Goal: Task Accomplishment & Management: Manage account settings

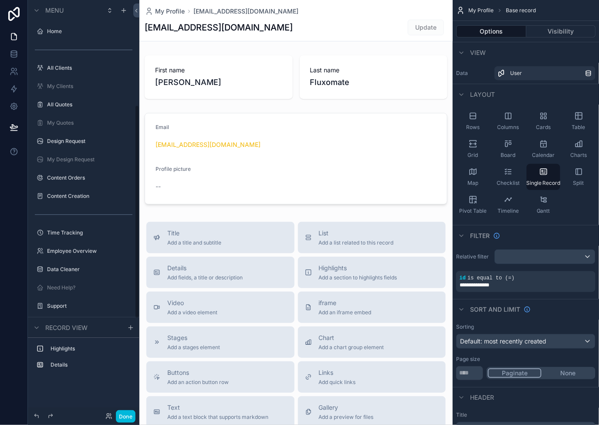
scroll to position [204, 0]
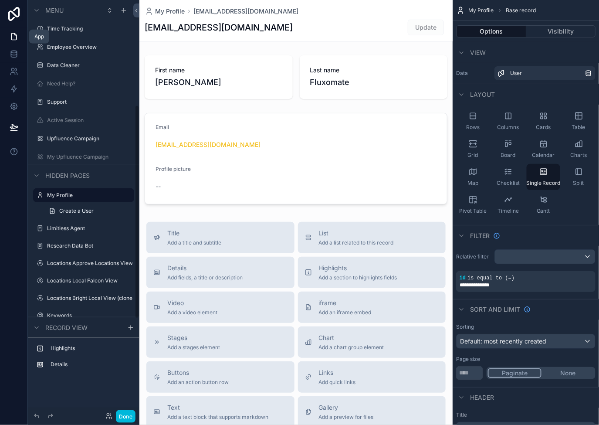
click at [14, 37] on icon at bounding box center [14, 36] width 9 height 9
click at [16, 56] on icon at bounding box center [14, 55] width 6 height 3
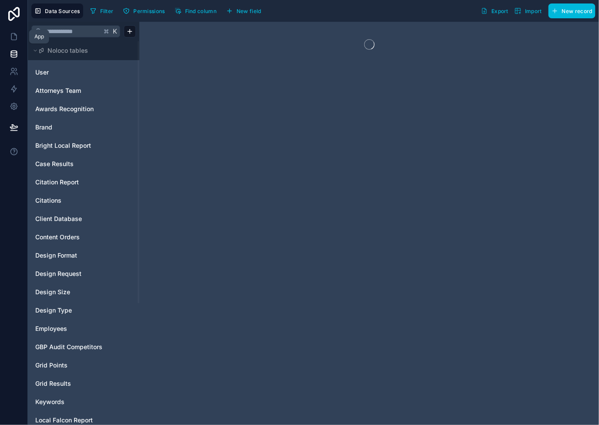
click at [11, 29] on link at bounding box center [13, 36] width 27 height 17
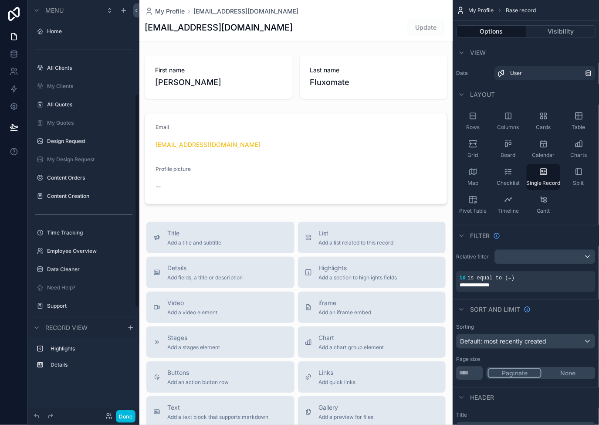
scroll to position [183, 0]
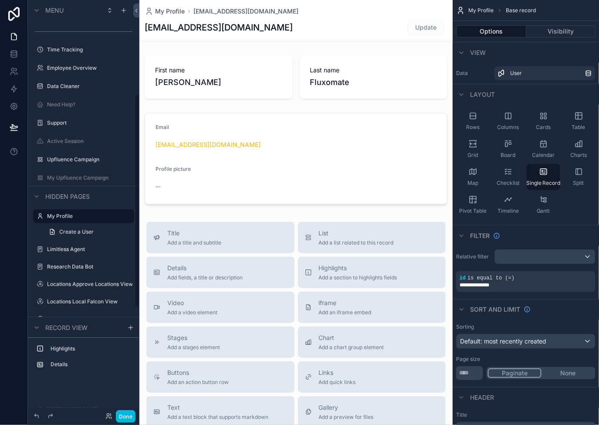
click at [125, 382] on button "Done" at bounding box center [126, 416] width 20 height 13
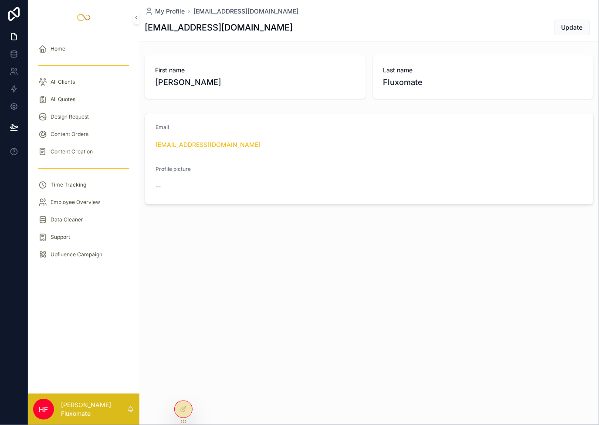
click at [83, 78] on div "All Clients" at bounding box center [83, 82] width 91 height 14
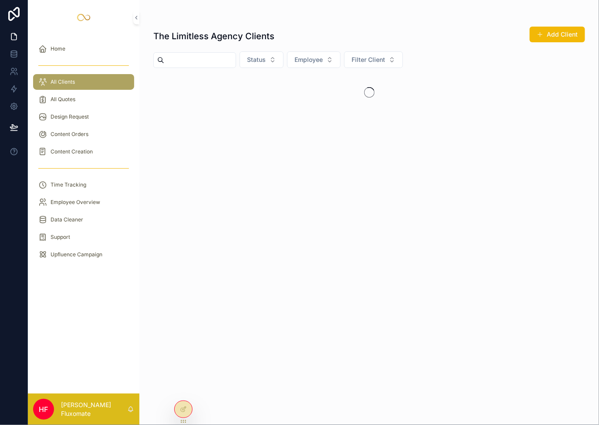
click at [93, 96] on div "All Quotes" at bounding box center [83, 99] width 91 height 14
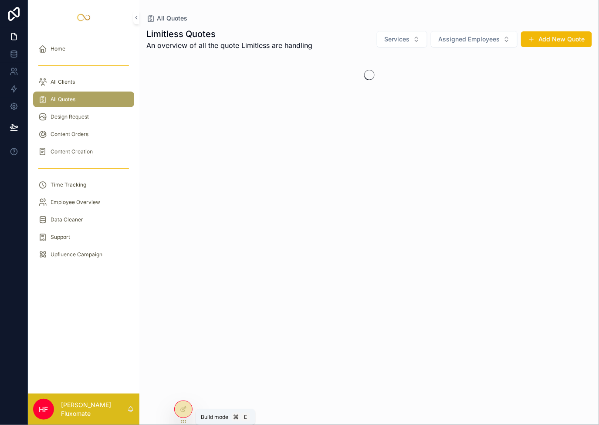
click at [188, 382] on div at bounding box center [183, 409] width 17 height 17
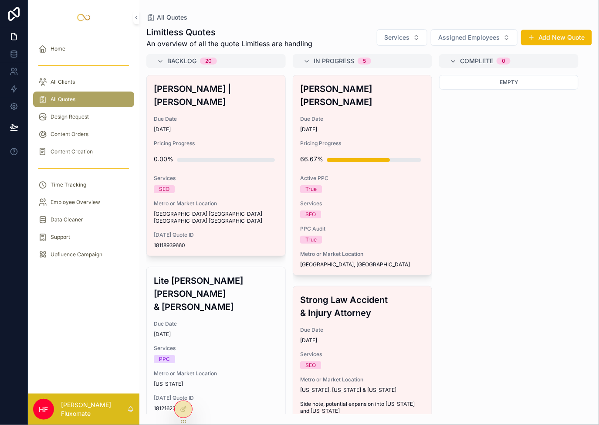
click at [185, 404] on div at bounding box center [183, 409] width 17 height 17
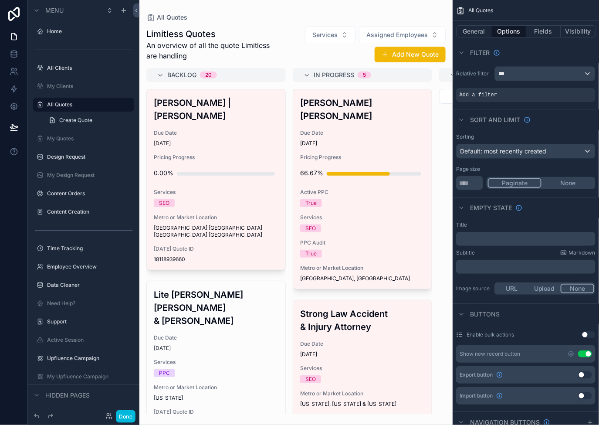
click at [61, 88] on label "My Clients" at bounding box center [88, 86] width 82 height 7
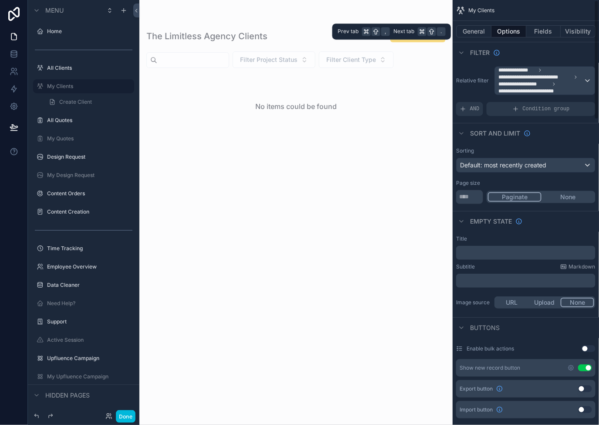
click at [580, 30] on button "Visibility" at bounding box center [578, 31] width 35 height 12
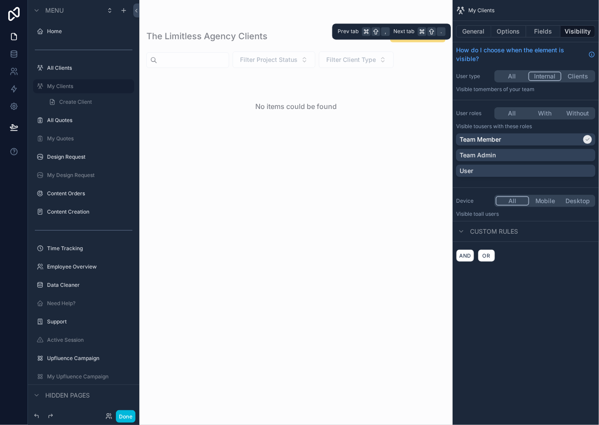
click at [499, 32] on button "Options" at bounding box center [508, 31] width 35 height 12
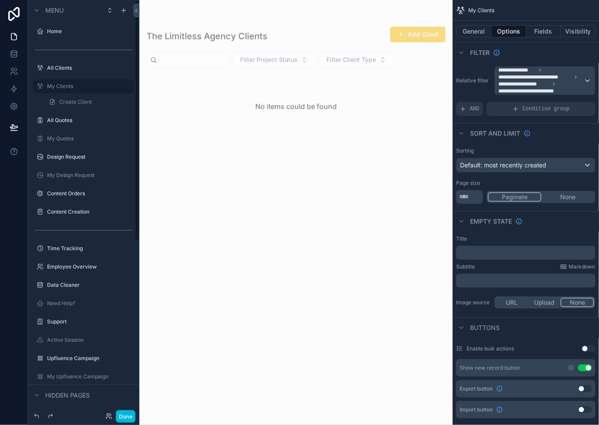
click at [0, 0] on icon "scrollable content" at bounding box center [0, 0] width 0 height 0
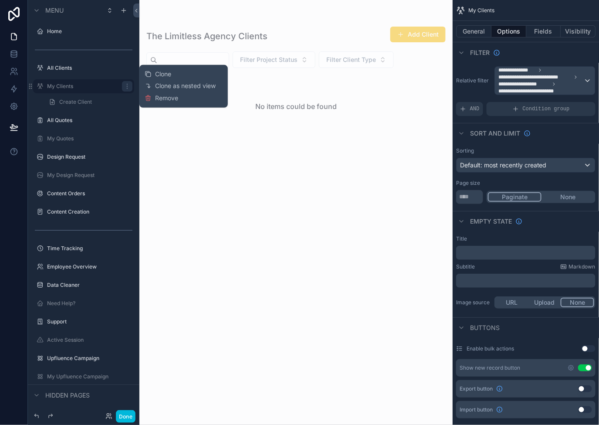
click at [165, 99] on span "Remove" at bounding box center [166, 98] width 23 height 9
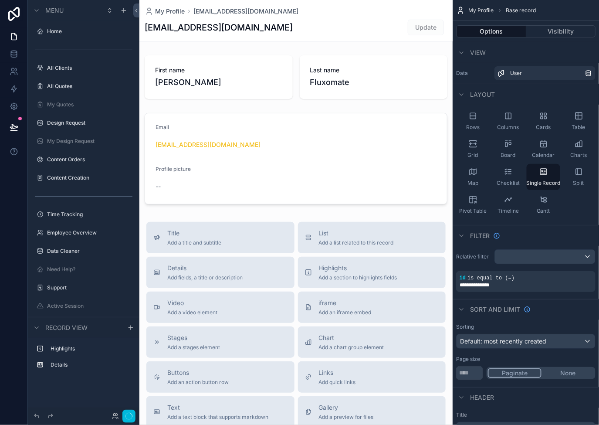
click at [0, 0] on icon "scrollable content" at bounding box center [0, 0] width 0 height 0
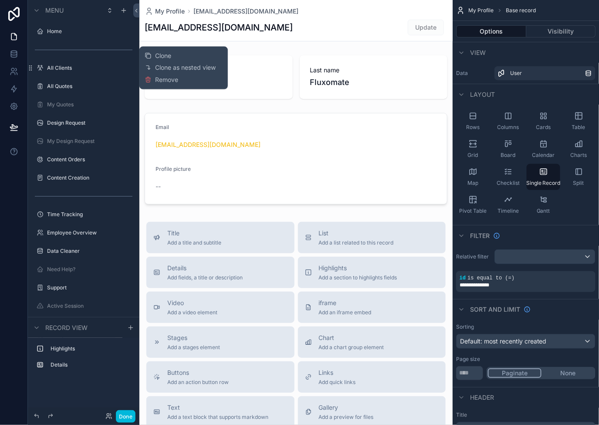
click at [162, 54] on span "Clone" at bounding box center [163, 55] width 16 height 9
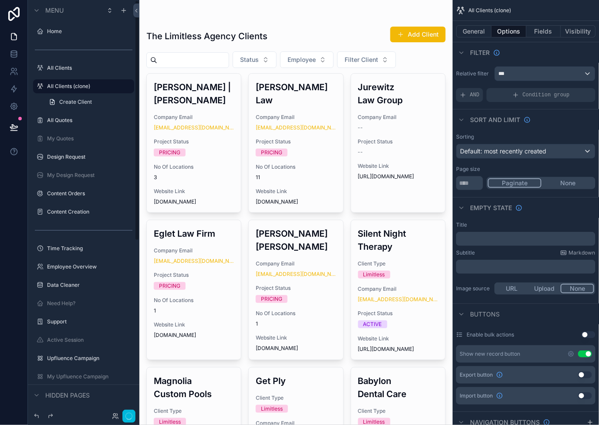
click at [0, 0] on icon "scrollable content" at bounding box center [0, 0] width 0 height 0
click at [93, 89] on input "**********" at bounding box center [76, 86] width 59 height 10
type input "**********"
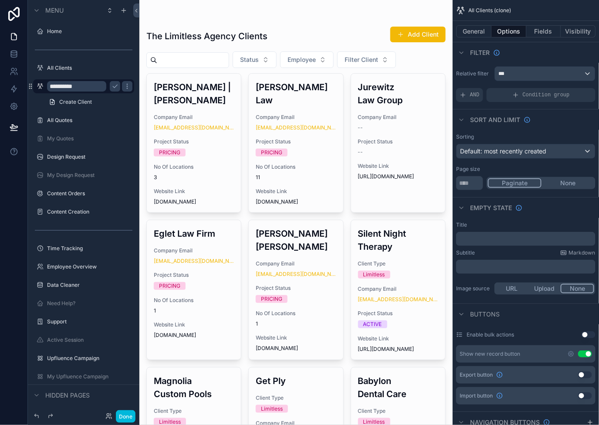
click at [117, 83] on icon "scrollable content" at bounding box center [115, 86] width 7 height 7
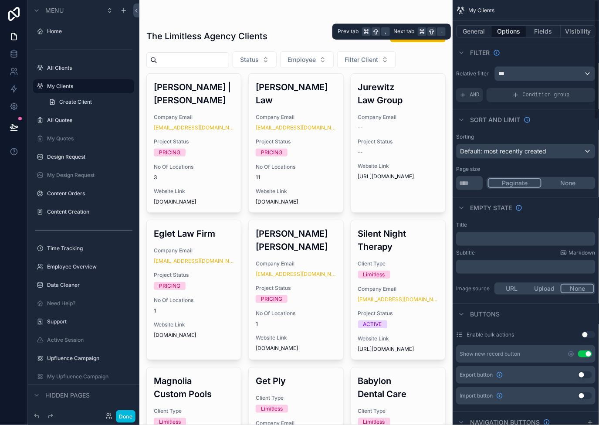
click at [574, 36] on button "Visibility" at bounding box center [578, 31] width 35 height 12
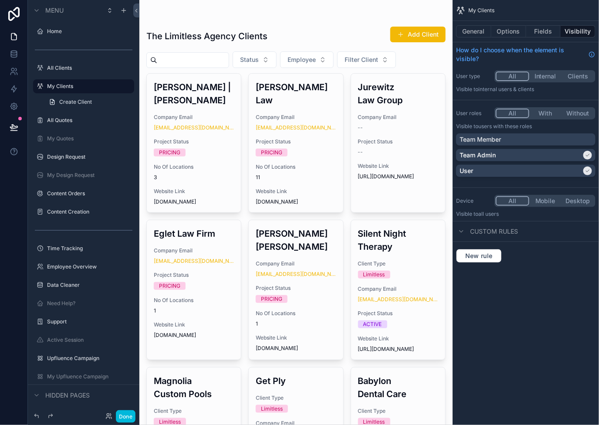
drag, startPoint x: 583, startPoint y: 158, endPoint x: 577, endPoint y: 168, distance: 11.1
click at [582, 158] on div "Team Admin" at bounding box center [526, 155] width 132 height 9
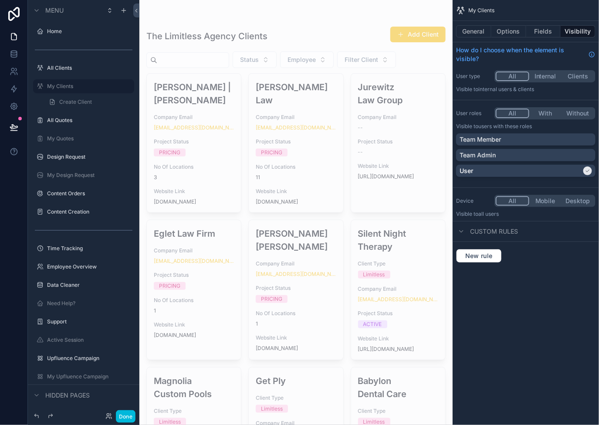
click at [575, 168] on div "User" at bounding box center [521, 170] width 122 height 9
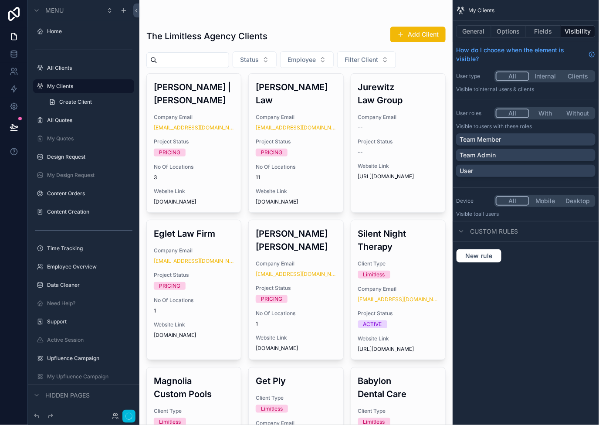
click at [585, 134] on div "Team Member" at bounding box center [525, 139] width 139 height 12
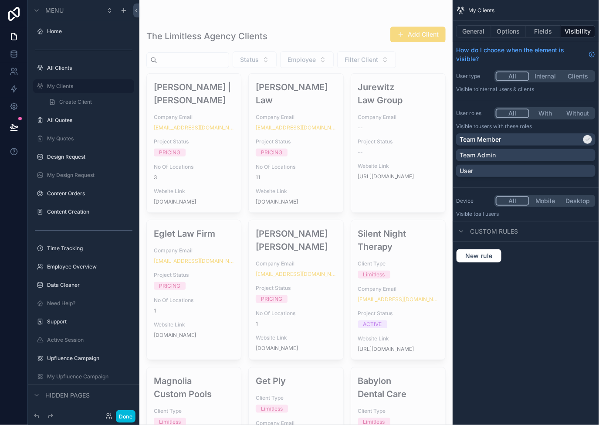
click at [515, 27] on button "Options" at bounding box center [508, 31] width 35 height 12
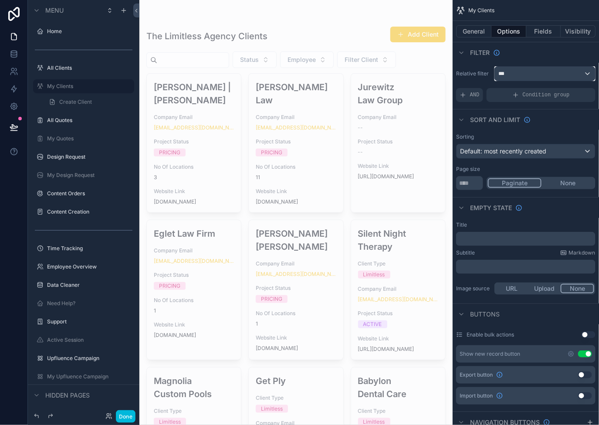
click at [551, 73] on div "***" at bounding box center [545, 74] width 100 height 14
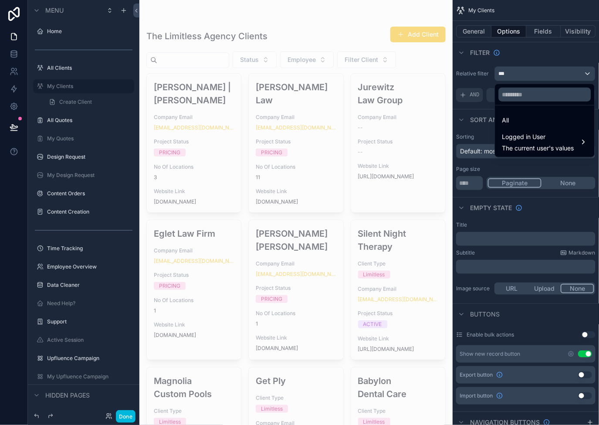
click at [557, 136] on span "Logged in User" at bounding box center [538, 137] width 72 height 10
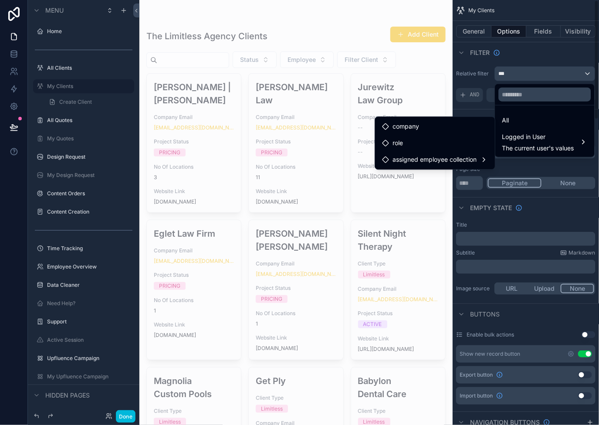
click at [72, 135] on div "scrollable content" at bounding box center [299, 212] width 599 height 425
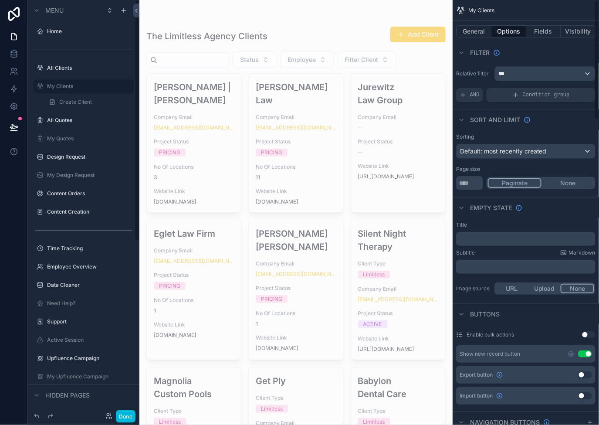
click at [71, 135] on label "My Quotes" at bounding box center [88, 138] width 82 height 7
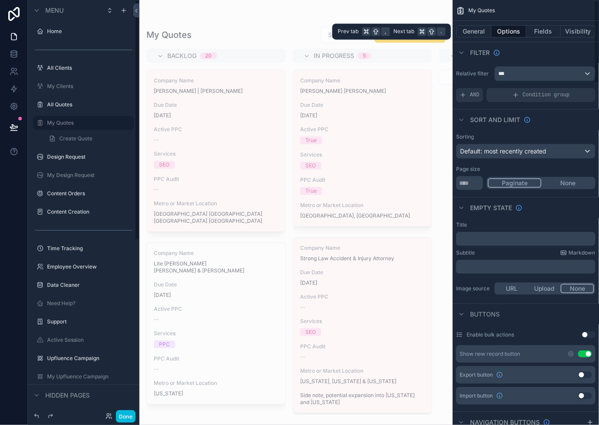
click at [571, 35] on button "Visibility" at bounding box center [578, 31] width 35 height 12
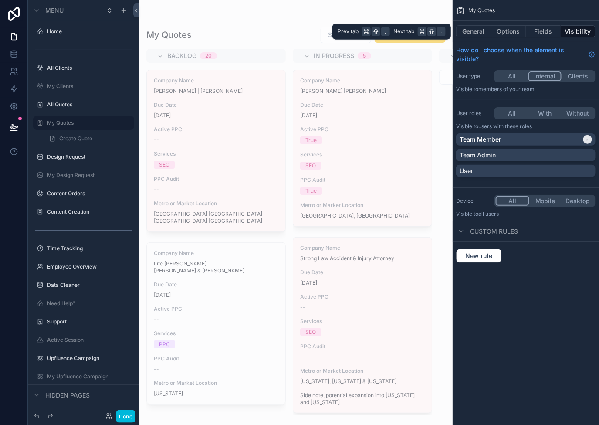
click at [513, 36] on button "Options" at bounding box center [508, 31] width 35 height 12
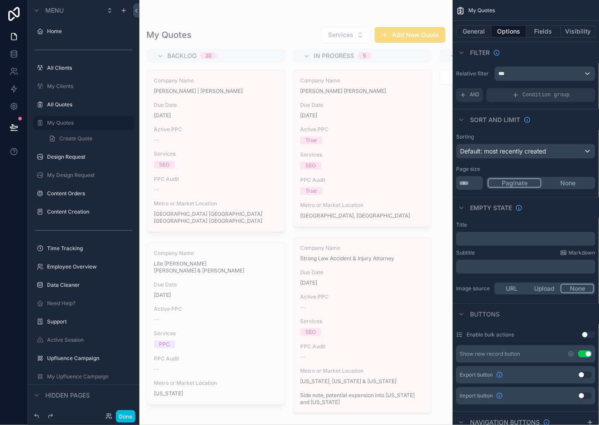
click at [87, 176] on label "My Design Request" at bounding box center [88, 175] width 82 height 7
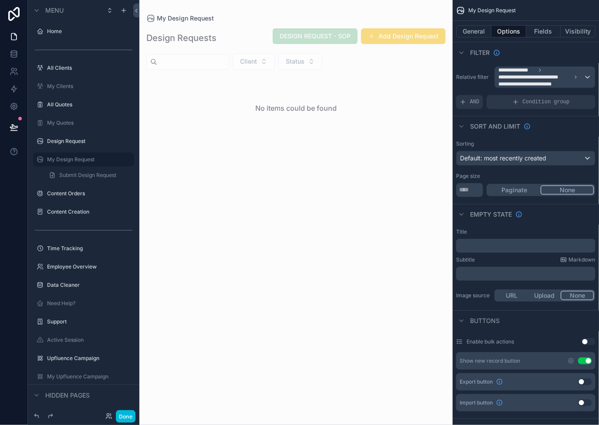
click at [95, 84] on label "My Clients" at bounding box center [88, 86] width 82 height 7
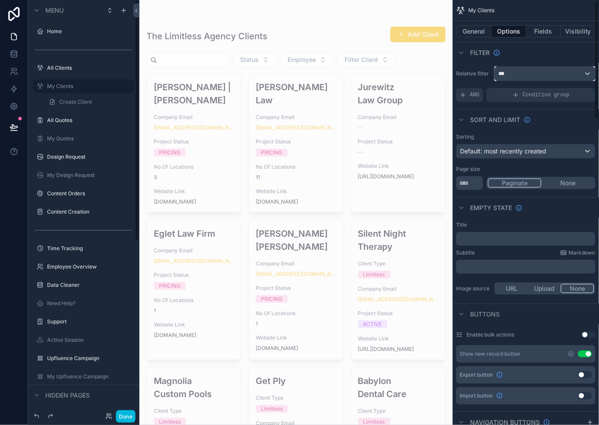
click at [528, 68] on div "***" at bounding box center [545, 74] width 100 height 14
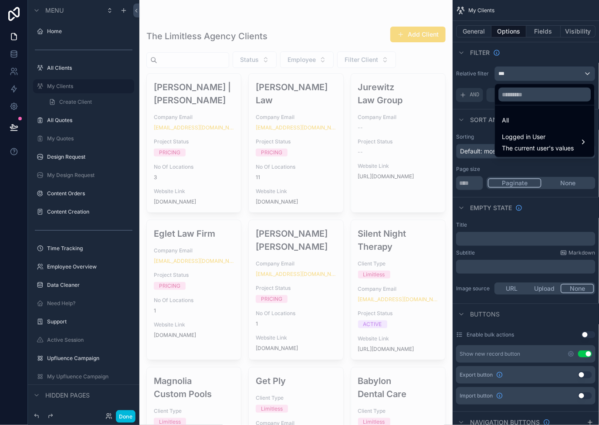
click at [551, 146] on span "The current user's values" at bounding box center [538, 148] width 72 height 9
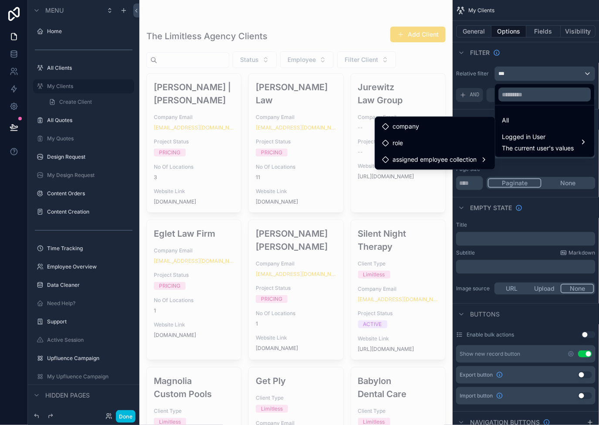
click at [453, 157] on span "assigned employee collection" at bounding box center [434, 159] width 84 height 10
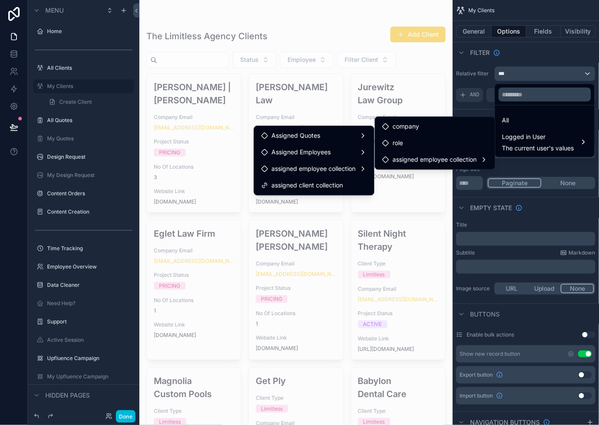
click at [327, 186] on span "assigned client collection" at bounding box center [306, 185] width 71 height 10
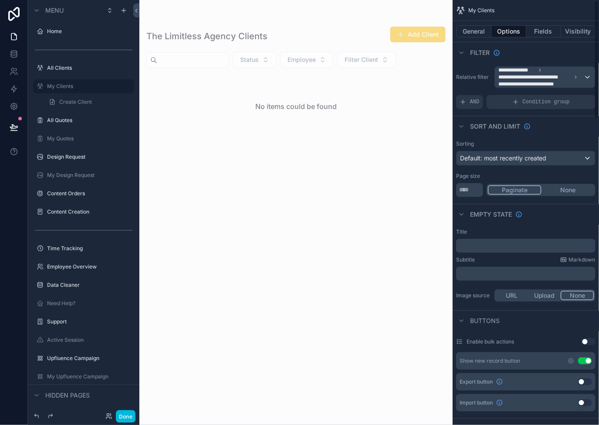
click at [572, 34] on button "Visibility" at bounding box center [578, 31] width 35 height 12
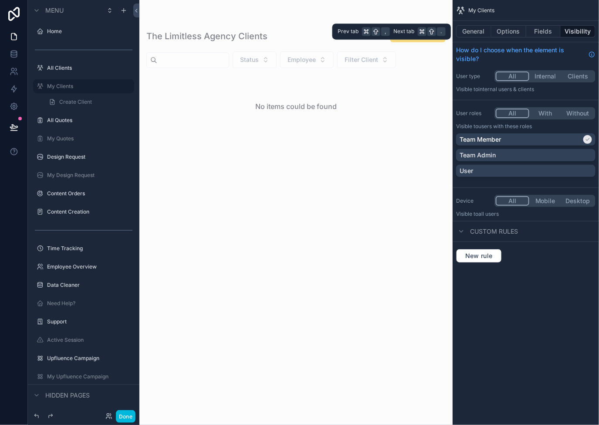
click at [512, 26] on button "Options" at bounding box center [508, 31] width 35 height 12
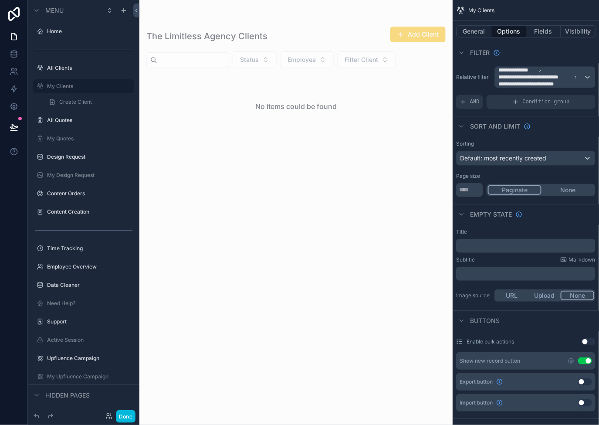
click at [65, 65] on label "All Clients" at bounding box center [88, 67] width 82 height 7
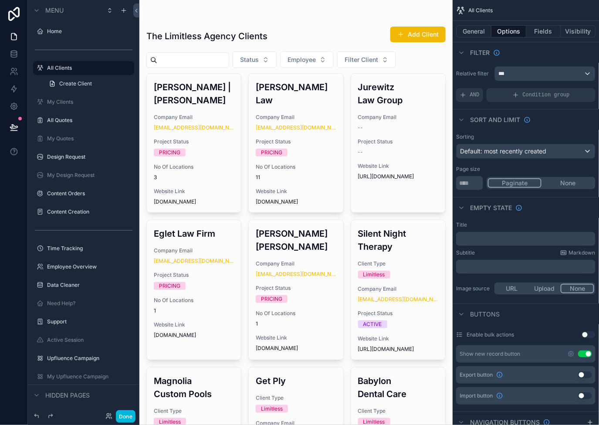
click at [63, 105] on label "My Clients" at bounding box center [88, 101] width 82 height 7
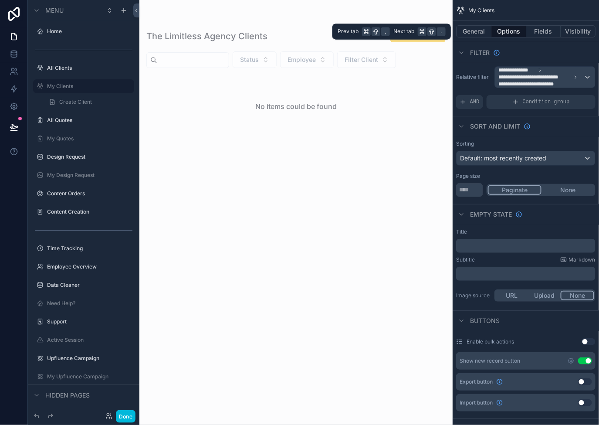
click at [572, 34] on button "Visibility" at bounding box center [578, 31] width 35 height 12
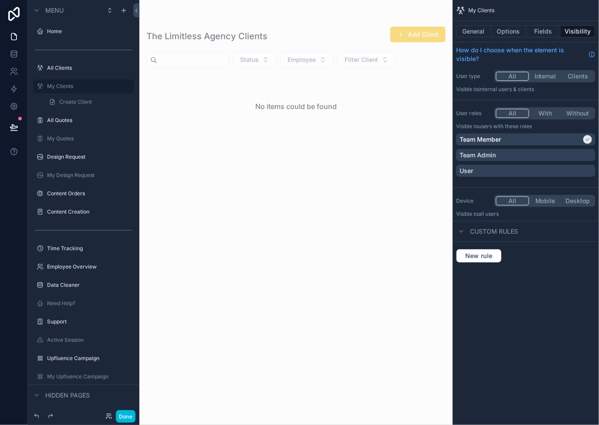
click at [569, 172] on div "User" at bounding box center [526, 170] width 132 height 9
click at [586, 137] on icon "scrollable content" at bounding box center [587, 139] width 5 height 5
click at [572, 141] on div "Team Member" at bounding box center [526, 139] width 132 height 9
click at [105, 417] on icon at bounding box center [108, 415] width 7 height 7
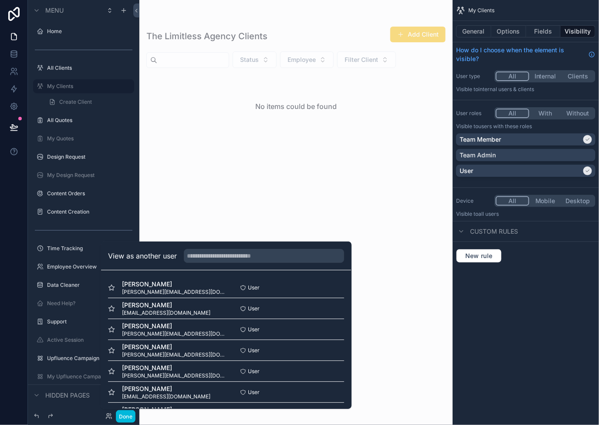
click at [0, 0] on button "Select" at bounding box center [0, 0] width 0 height 0
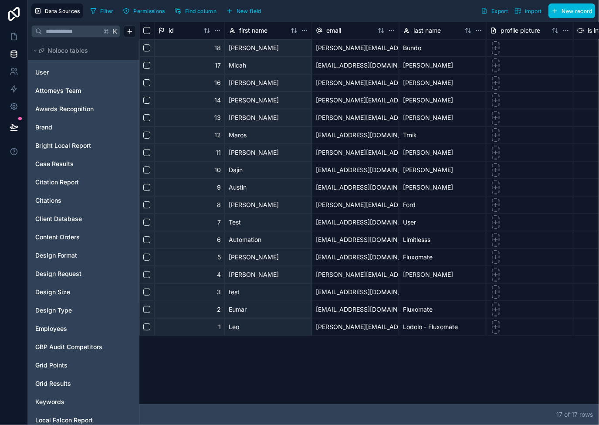
click at [49, 69] on link "User" at bounding box center [70, 72] width 71 height 9
click at [49, 73] on link "User" at bounding box center [70, 72] width 71 height 9
drag, startPoint x: 264, startPoint y: 402, endPoint x: 185, endPoint y: 396, distance: 79.6
click at [185, 400] on div at bounding box center [207, 401] width 135 height 3
drag, startPoint x: 252, startPoint y: 401, endPoint x: -21, endPoint y: 356, distance: 277.3
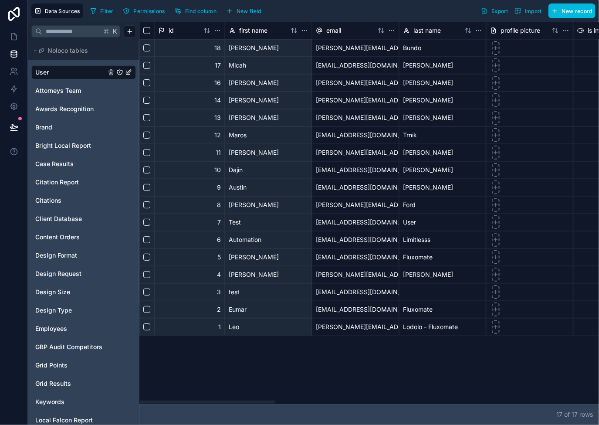
click at [140, 400] on div at bounding box center [207, 401] width 135 height 3
drag, startPoint x: 266, startPoint y: 403, endPoint x: 126, endPoint y: 365, distance: 144.8
click at [140, 400] on div at bounding box center [207, 401] width 135 height 3
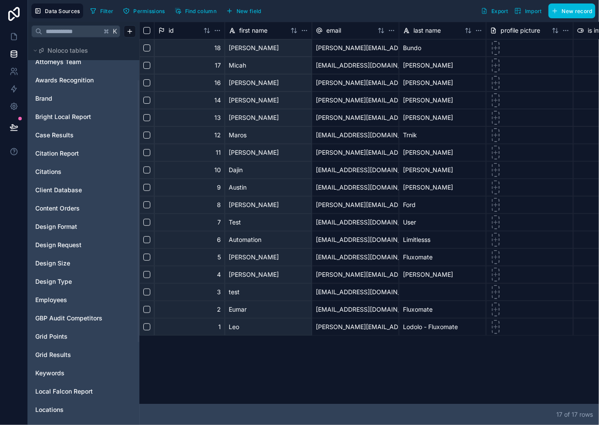
scroll to position [6, 0]
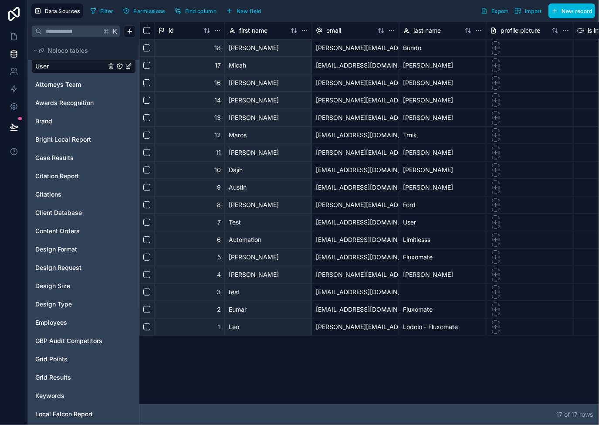
click at [58, 324] on span "Employees" at bounding box center [51, 322] width 32 height 9
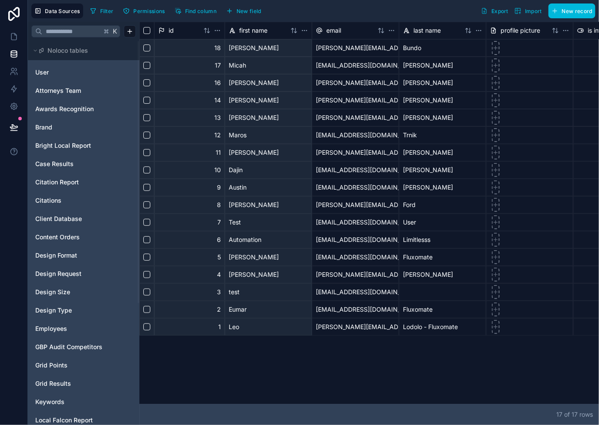
click at [74, 216] on span "Client Database" at bounding box center [58, 218] width 47 height 9
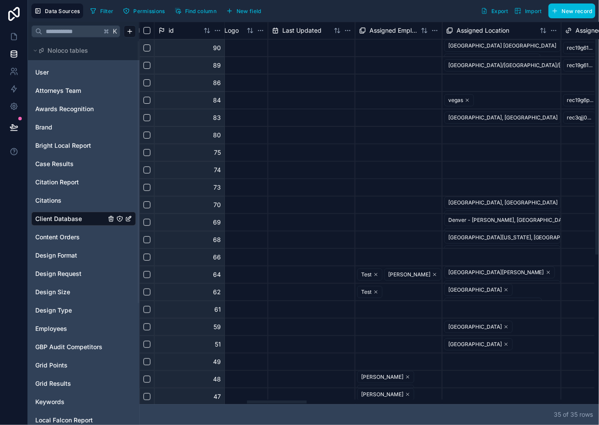
scroll to position [0, 808]
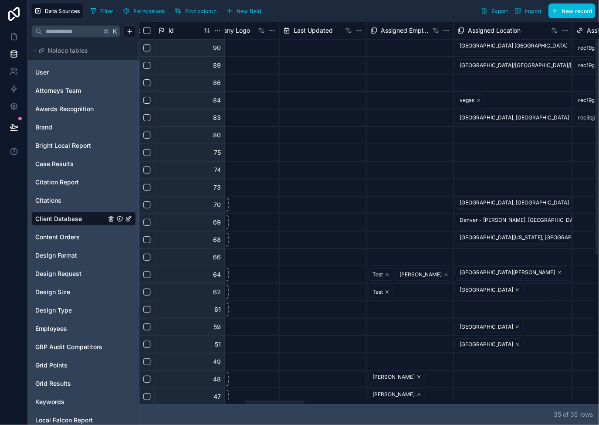
drag, startPoint x: 308, startPoint y: 402, endPoint x: 274, endPoint y: 389, distance: 35.6
click at [274, 399] on div at bounding box center [366, 401] width 455 height 4
click at [413, 255] on div at bounding box center [410, 257] width 86 height 17
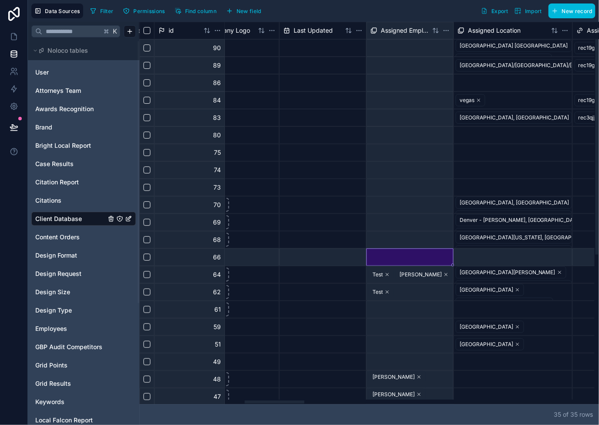
click at [413, 255] on div at bounding box center [410, 257] width 86 height 17
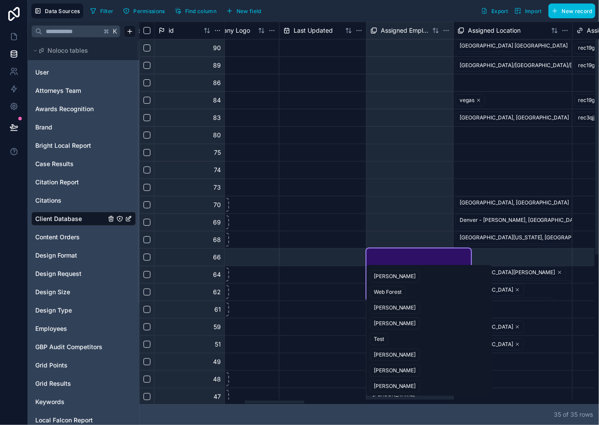
click at [383, 276] on span "[PERSON_NAME]" at bounding box center [395, 276] width 50 height 12
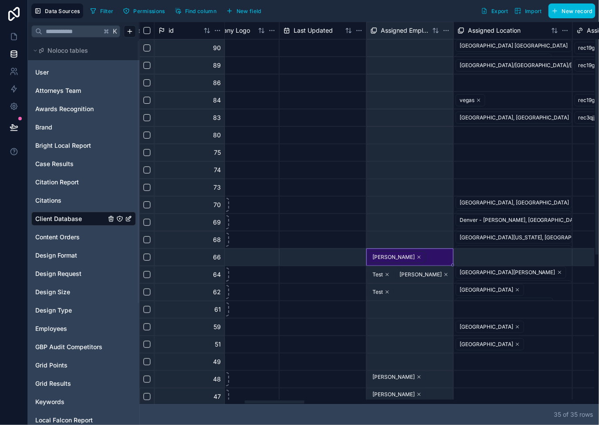
click at [416, 258] on icon at bounding box center [418, 256] width 5 height 5
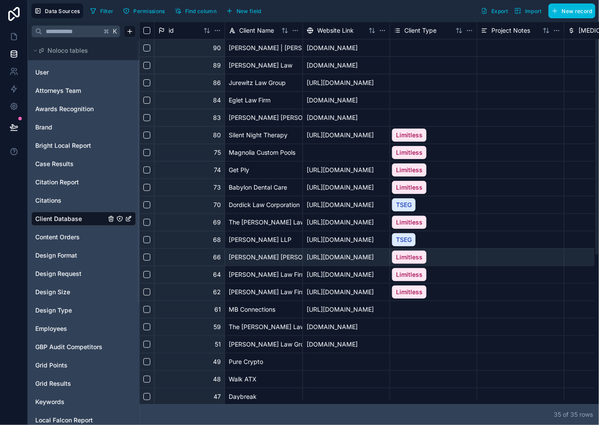
drag, startPoint x: 287, startPoint y: 403, endPoint x: 142, endPoint y: 398, distance: 145.6
click at [142, 400] on div at bounding box center [170, 401] width 60 height 3
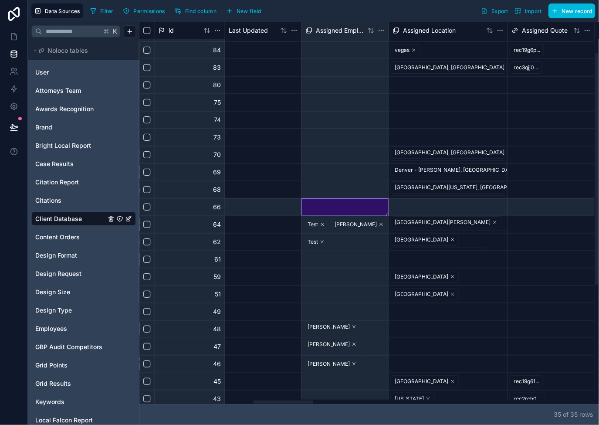
scroll to position [50, 857]
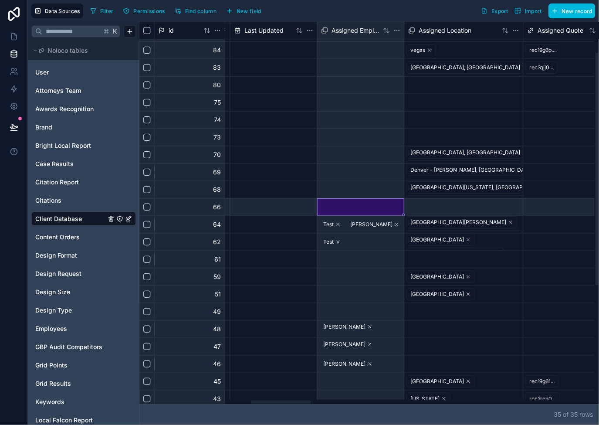
click at [281, 399] on div at bounding box center [366, 401] width 455 height 4
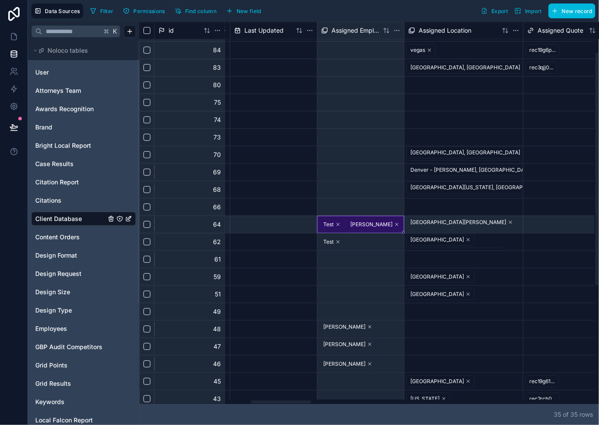
click at [398, 220] on div "Test Leo Fluxomate" at bounding box center [361, 224] width 86 height 17
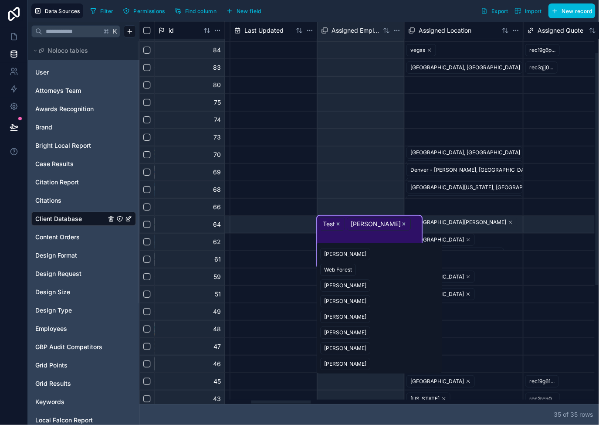
click at [332, 253] on div "[PERSON_NAME]" at bounding box center [345, 254] width 42 height 8
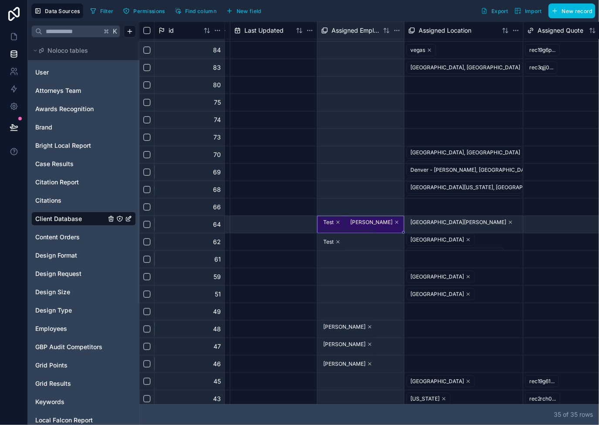
drag, startPoint x: 70, startPoint y: 270, endPoint x: 128, endPoint y: 293, distance: 63.0
click at [70, 270] on span "Design Request" at bounding box center [58, 273] width 46 height 9
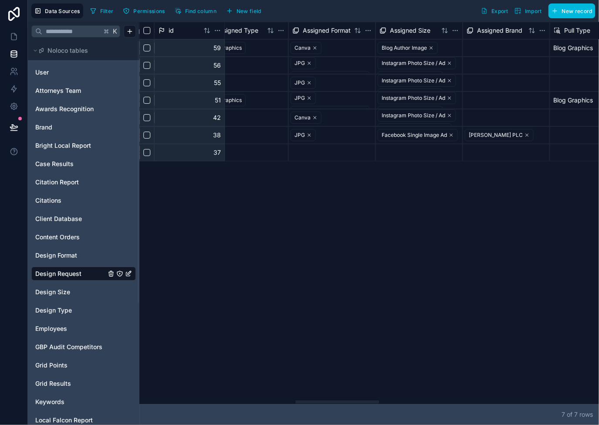
scroll to position [0, 777]
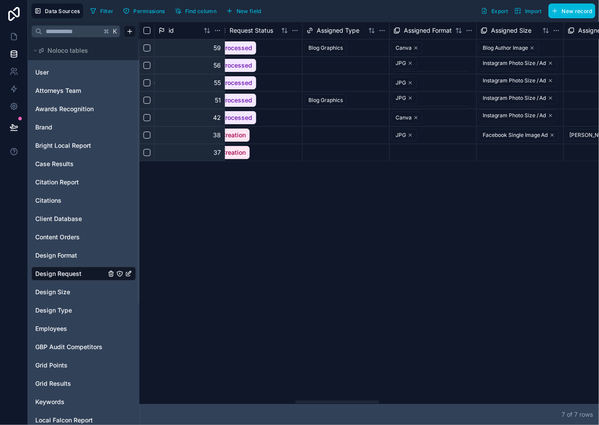
drag, startPoint x: 217, startPoint y: 401, endPoint x: 354, endPoint y: 346, distance: 147.9
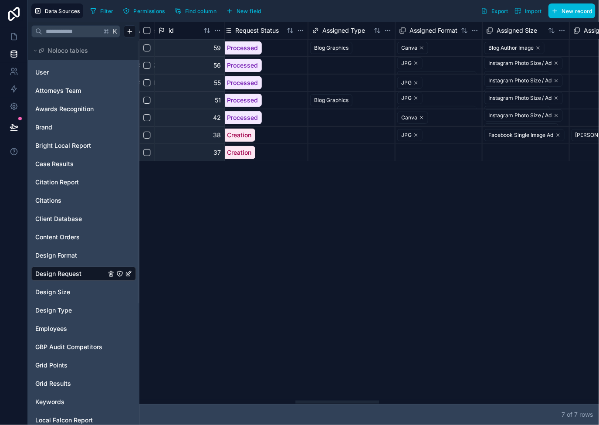
click at [358, 400] on div at bounding box center [337, 401] width 84 height 3
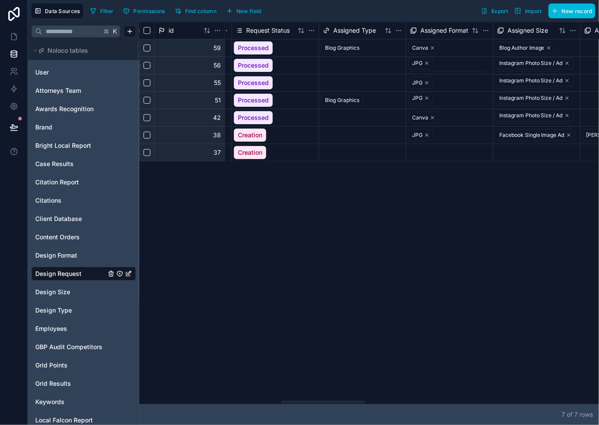
drag, startPoint x: 351, startPoint y: 345, endPoint x: 355, endPoint y: 347, distance: 5.0
click at [351, 345] on div "id Due Date Files Important Links Description Teamwork ID Request Status Assign…" at bounding box center [369, 213] width 460 height 382
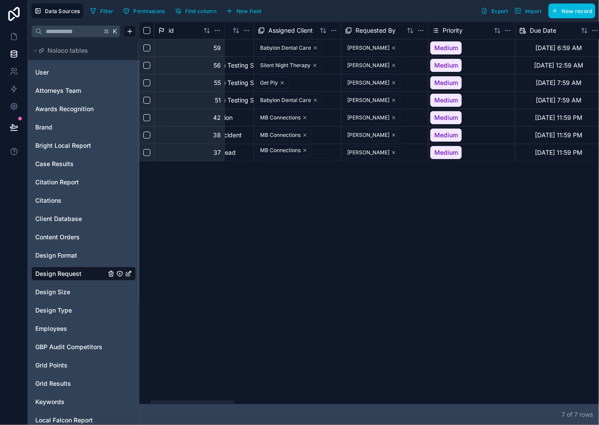
scroll to position [0, 0]
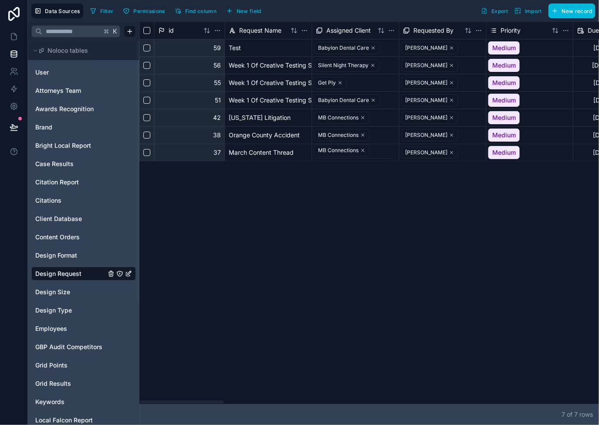
drag, startPoint x: 345, startPoint y: 404, endPoint x: 189, endPoint y: 380, distance: 157.7
click at [189, 400] on div at bounding box center [182, 401] width 84 height 3
click at [476, 31] on html "Data Sources Filter Permissions Find column New field Export Import New record …" at bounding box center [299, 212] width 599 height 425
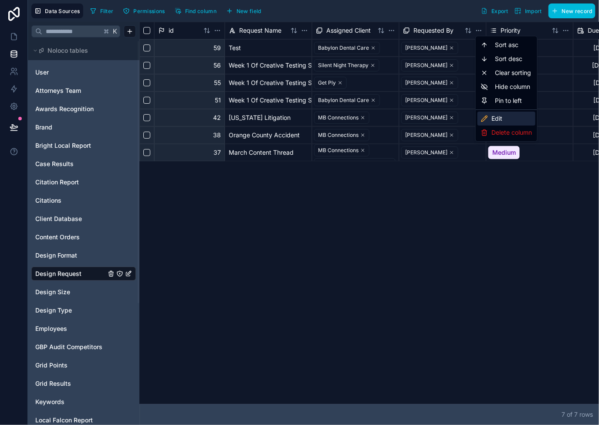
click at [495, 117] on div "Edit" at bounding box center [506, 119] width 58 height 14
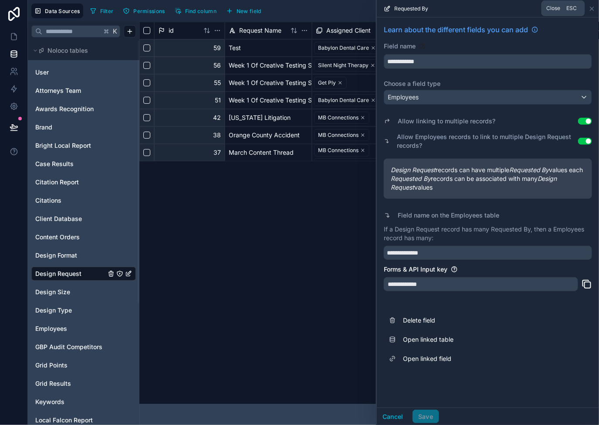
click at [593, 8] on icon at bounding box center [591, 8] width 7 height 7
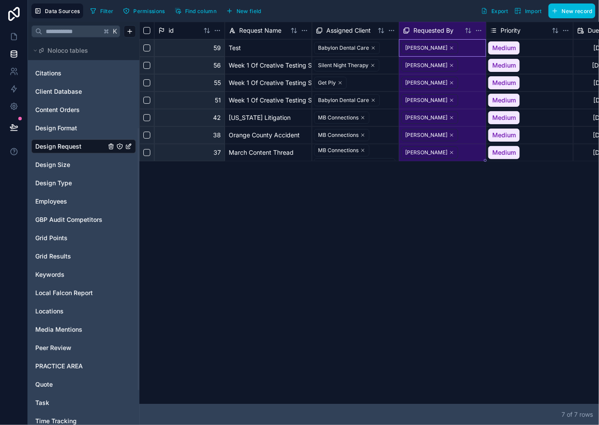
scroll to position [178, 0]
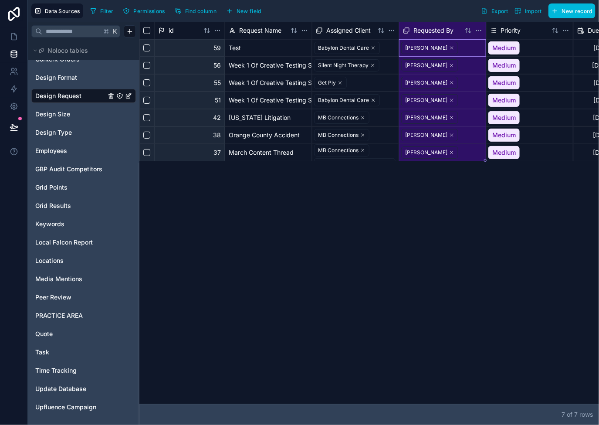
click at [56, 331] on link "Quote" at bounding box center [70, 333] width 71 height 9
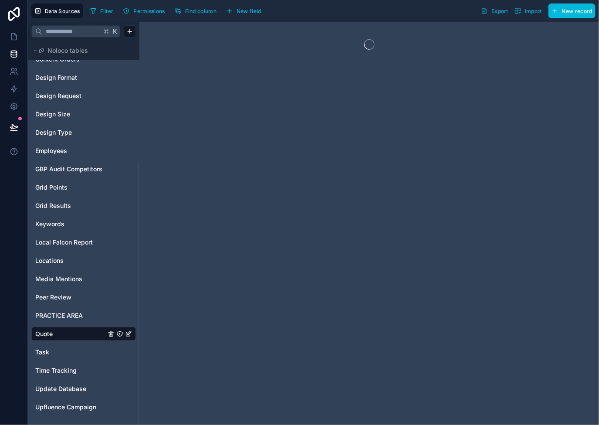
click at [49, 331] on span "Quote" at bounding box center [43, 333] width 17 height 9
click at [50, 331] on span "Quote" at bounding box center [43, 333] width 17 height 9
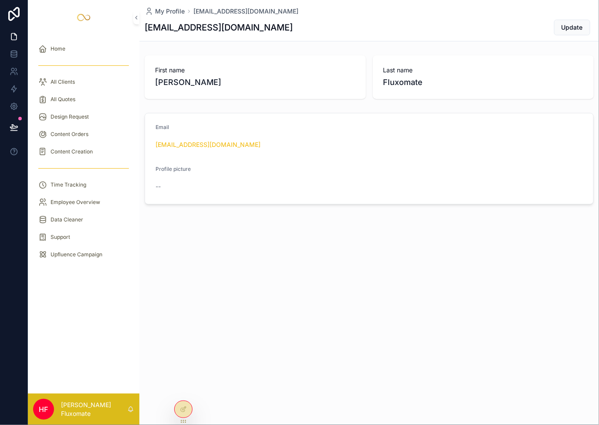
click at [182, 415] on div at bounding box center [183, 409] width 17 height 17
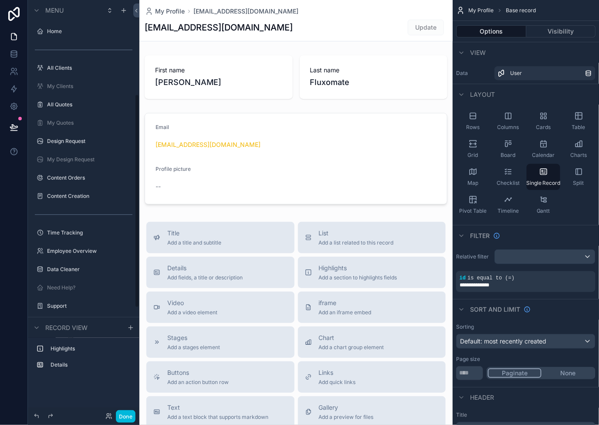
scroll to position [183, 0]
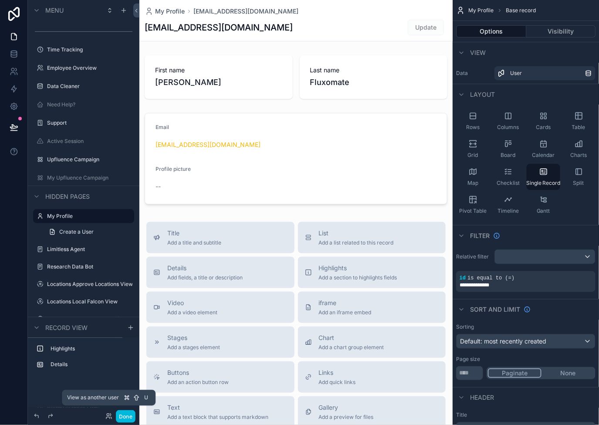
click at [109, 418] on icon at bounding box center [108, 415] width 7 height 7
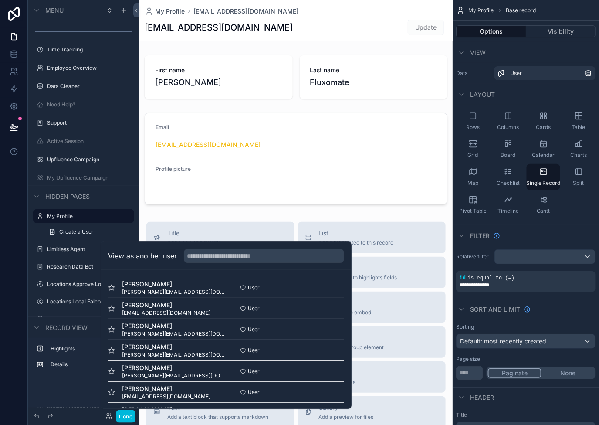
click at [0, 0] on button "Select" at bounding box center [0, 0] width 0 height 0
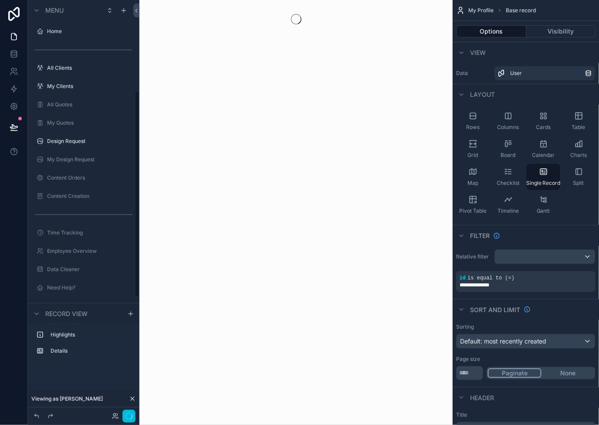
scroll to position [183, 0]
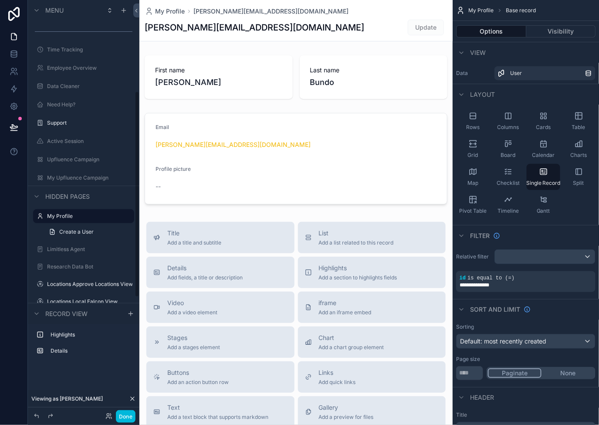
click at [126, 417] on button "Done" at bounding box center [126, 416] width 20 height 13
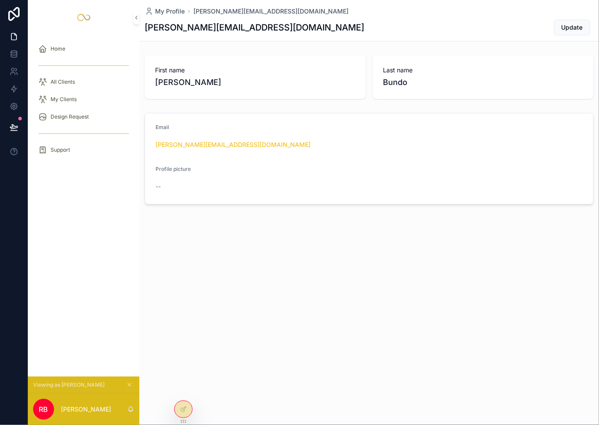
click at [85, 80] on div "All Clients" at bounding box center [83, 82] width 91 height 14
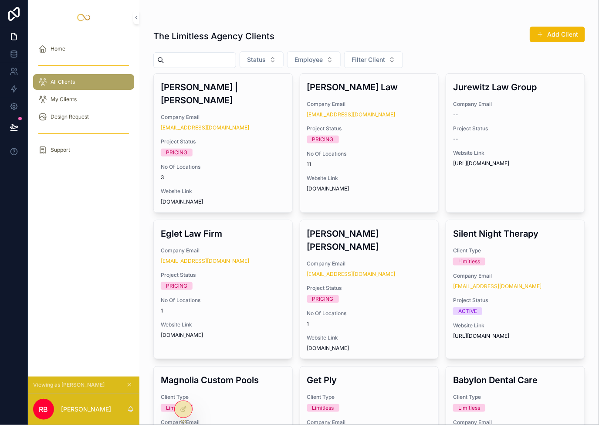
click at [182, 412] on icon at bounding box center [183, 410] width 4 height 4
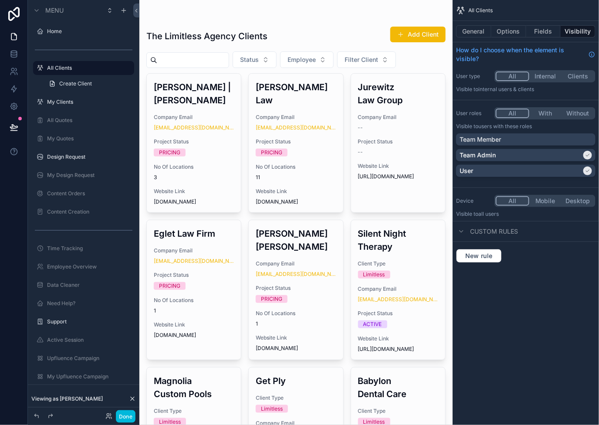
click at [88, 102] on label "My Clients" at bounding box center [88, 101] width 82 height 7
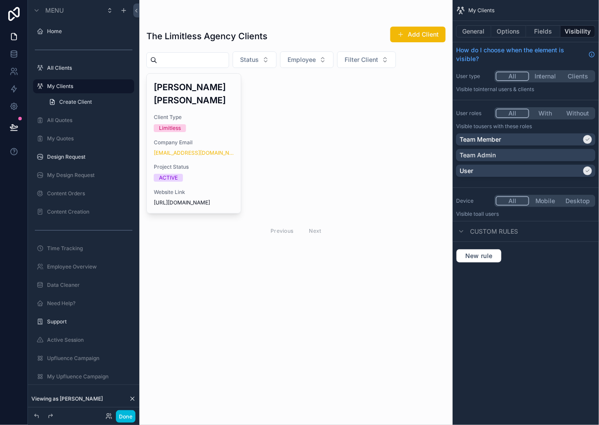
click at [588, 172] on icon "scrollable content" at bounding box center [587, 170] width 5 height 5
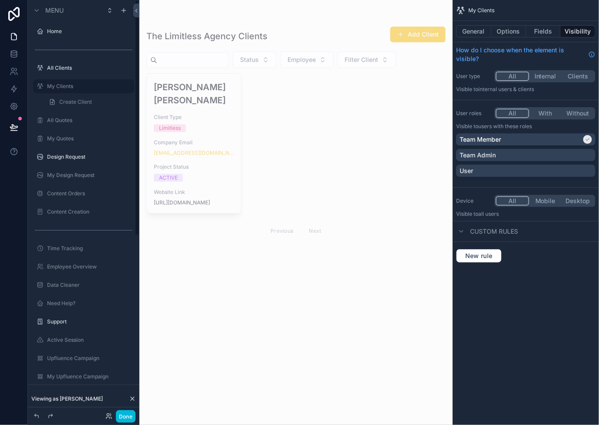
click at [127, 414] on button "Done" at bounding box center [126, 416] width 20 height 13
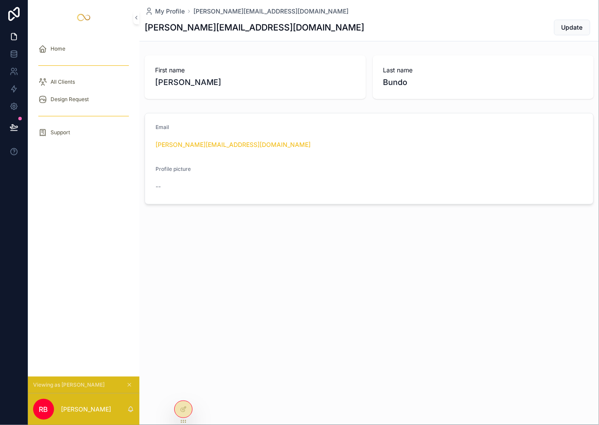
click at [91, 82] on div "All Clients" at bounding box center [83, 82] width 91 height 14
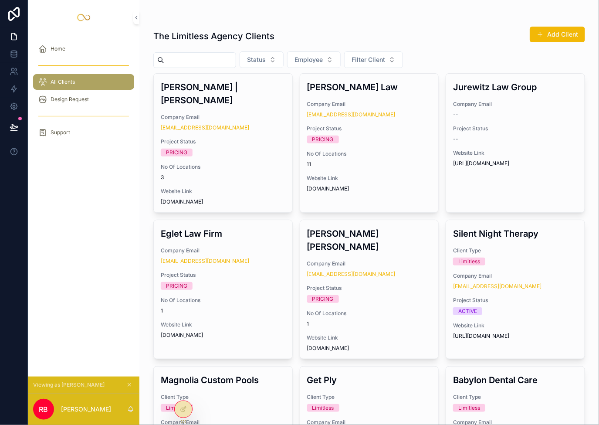
click at [181, 406] on icon at bounding box center [183, 409] width 7 height 7
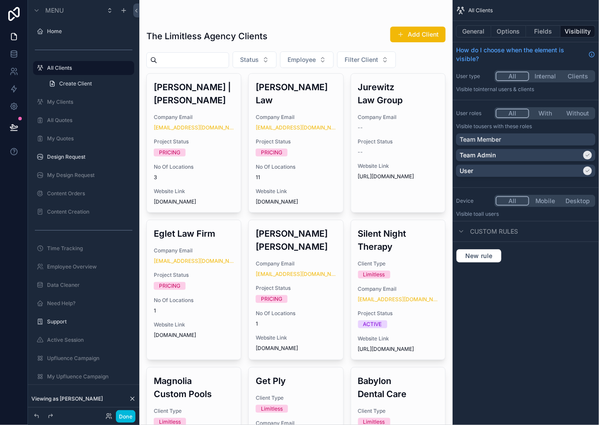
click at [84, 104] on label "My Clients" at bounding box center [88, 101] width 82 height 7
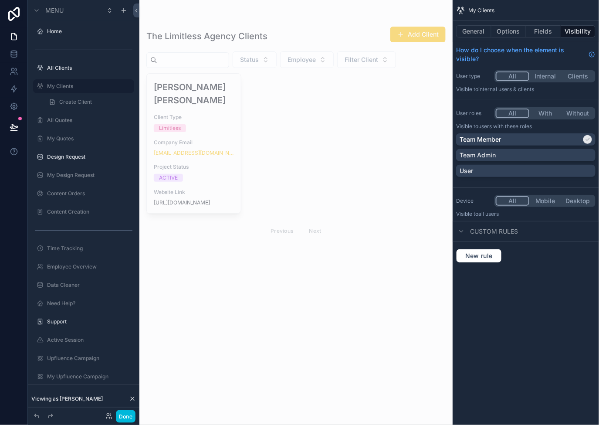
click at [580, 166] on div "User" at bounding box center [526, 170] width 132 height 9
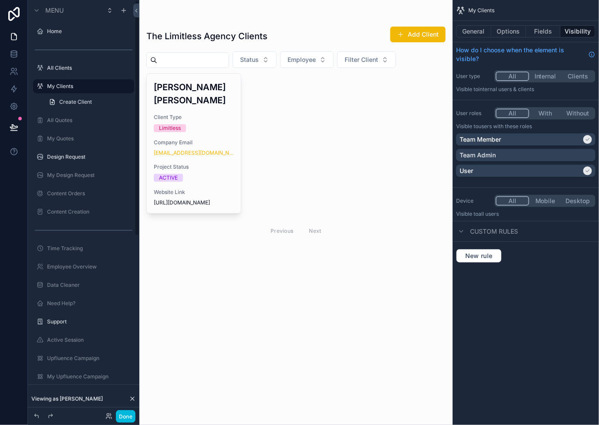
click at [94, 68] on label "All Clients" at bounding box center [88, 67] width 82 height 7
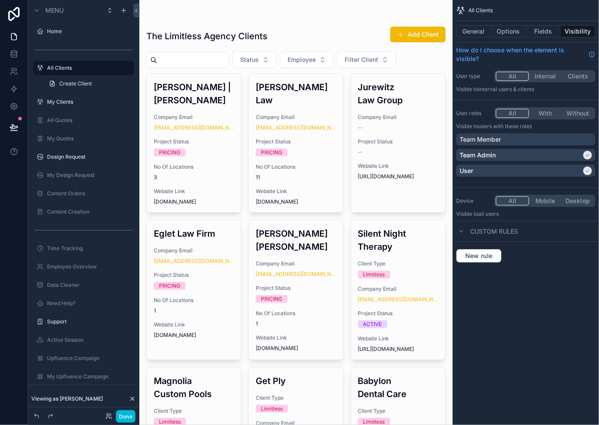
click at [569, 174] on div "User" at bounding box center [521, 170] width 122 height 9
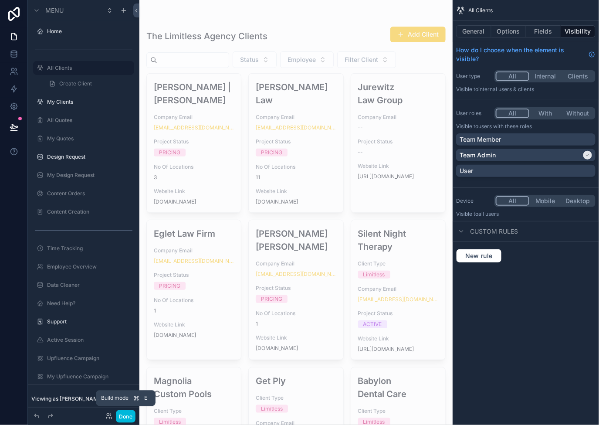
click at [126, 414] on button "Done" at bounding box center [126, 416] width 20 height 13
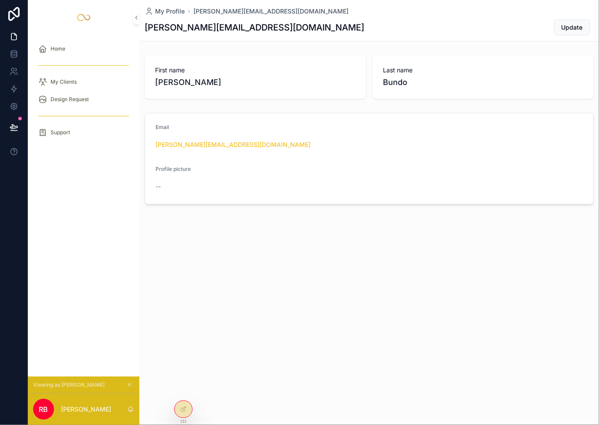
click at [77, 80] on div "My Clients" at bounding box center [83, 82] width 91 height 14
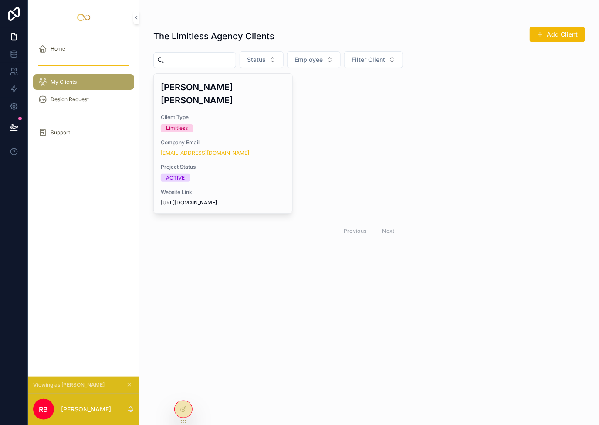
click at [243, 124] on div "Limitless" at bounding box center [223, 128] width 125 height 8
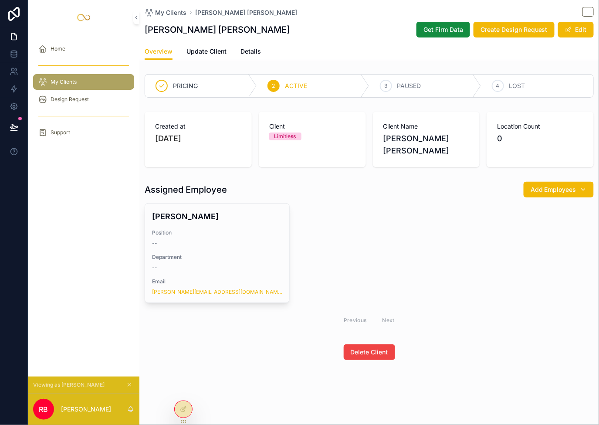
click at [176, 11] on span "My Clients" at bounding box center [170, 12] width 31 height 9
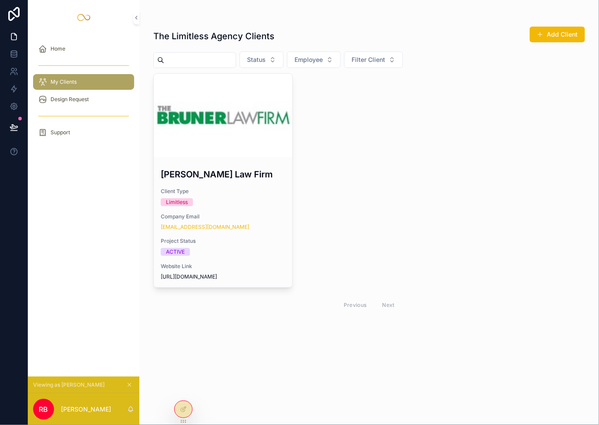
click at [186, 406] on icon at bounding box center [183, 409] width 7 height 7
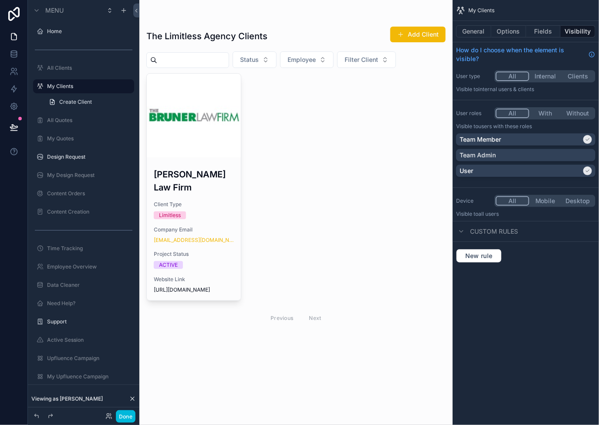
click at [103, 135] on label "My Quotes" at bounding box center [88, 138] width 82 height 7
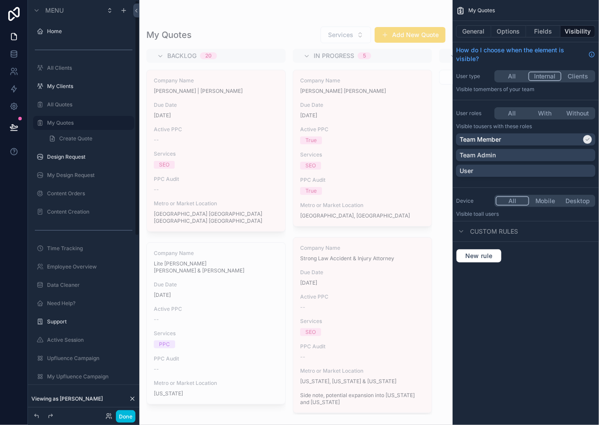
click at [0, 0] on icon "scrollable content" at bounding box center [0, 0] width 0 height 0
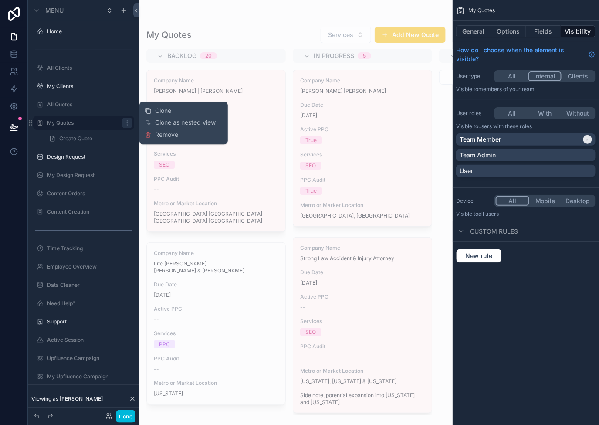
click at [171, 134] on span "Remove" at bounding box center [166, 134] width 23 height 9
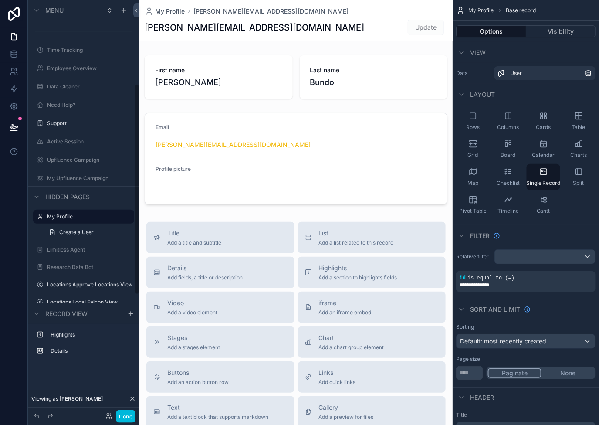
click at [0, 0] on icon "scrollable content" at bounding box center [0, 0] width 0 height 0
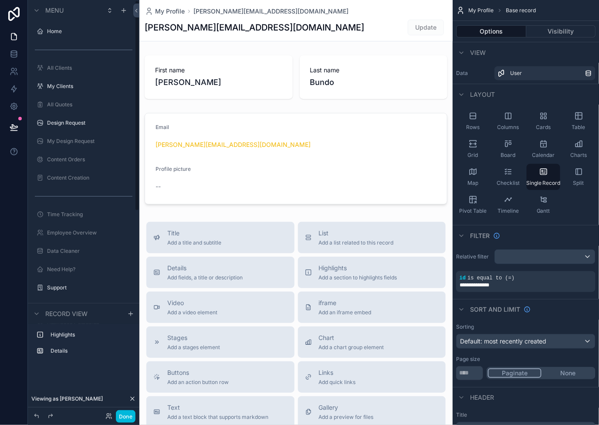
click at [21, 186] on div at bounding box center [14, 212] width 28 height 425
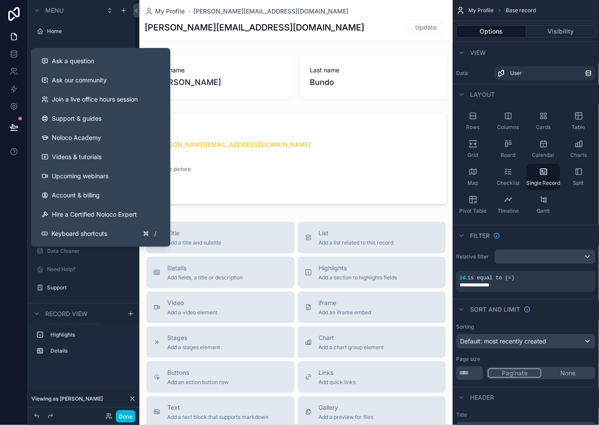
drag, startPoint x: 14, startPoint y: 204, endPoint x: 17, endPoint y: 198, distance: 6.4
click at [14, 204] on div at bounding box center [14, 212] width 28 height 425
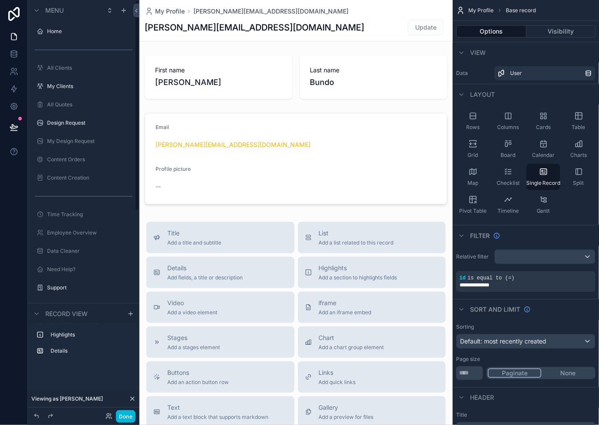
click at [0, 0] on div "scrollable content" at bounding box center [0, 0] width 0 height 0
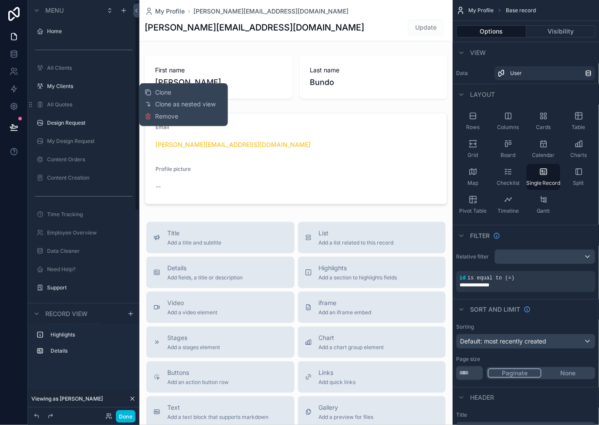
click at [168, 91] on span "Clone" at bounding box center [163, 92] width 16 height 9
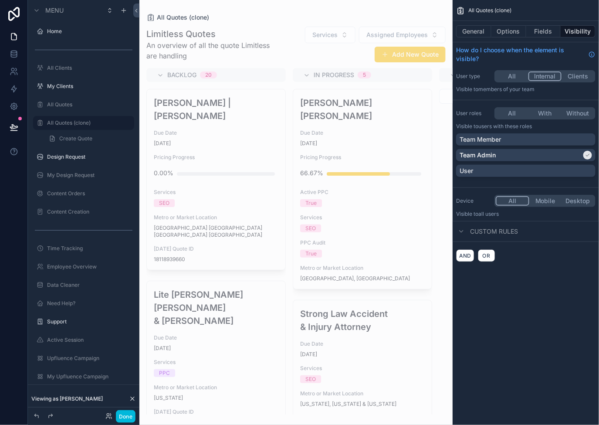
click at [0, 0] on icon "scrollable content" at bounding box center [0, 0] width 0 height 0
click at [96, 123] on input "**********" at bounding box center [76, 123] width 59 height 10
click at [95, 122] on input "**********" at bounding box center [76, 123] width 59 height 10
click at [95, 123] on input "**********" at bounding box center [76, 123] width 59 height 10
click at [94, 123] on input "**********" at bounding box center [76, 123] width 59 height 10
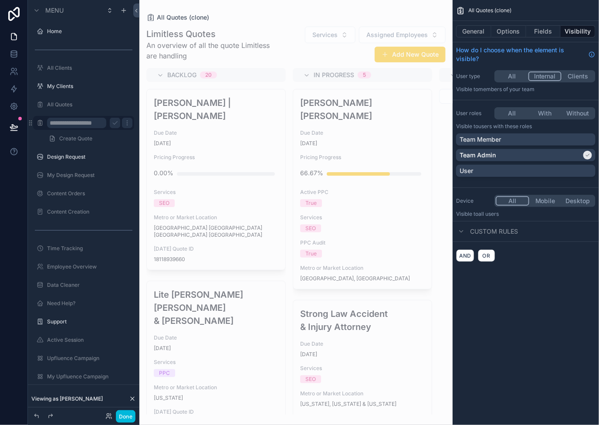
type input "**********"
type input "*********"
click at [115, 122] on icon "scrollable content" at bounding box center [115, 122] width 7 height 7
click at [63, 118] on div "My Quotes" at bounding box center [89, 123] width 85 height 10
drag, startPoint x: 585, startPoint y: 168, endPoint x: 588, endPoint y: 159, distance: 9.8
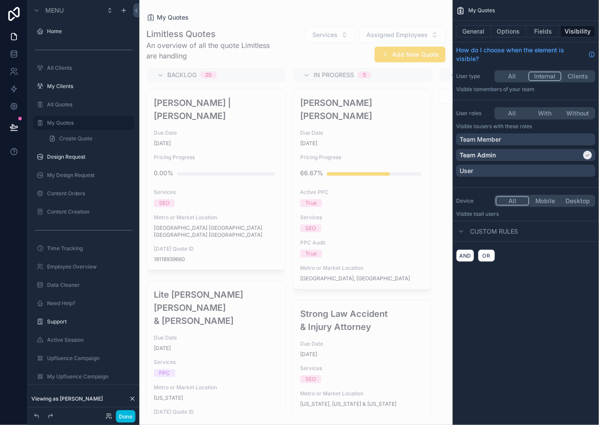
click at [585, 167] on div "User" at bounding box center [526, 170] width 132 height 9
click at [590, 154] on div "scrollable content" at bounding box center [587, 155] width 9 height 9
click at [543, 139] on div "Team Member" at bounding box center [526, 139] width 132 height 9
click at [119, 420] on button "Done" at bounding box center [126, 416] width 20 height 13
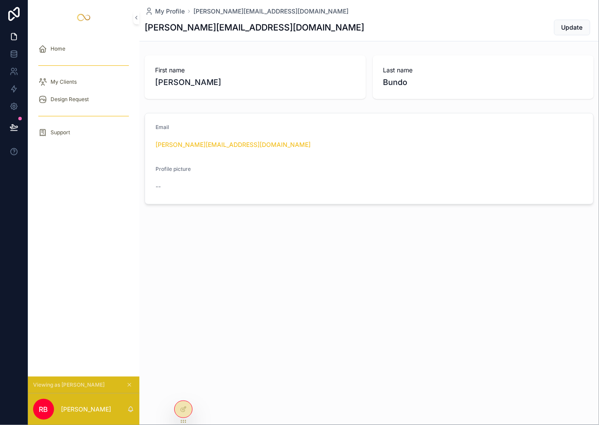
drag, startPoint x: 186, startPoint y: 408, endPoint x: 203, endPoint y: 405, distance: 17.3
click at [186, 408] on icon at bounding box center [183, 409] width 7 height 7
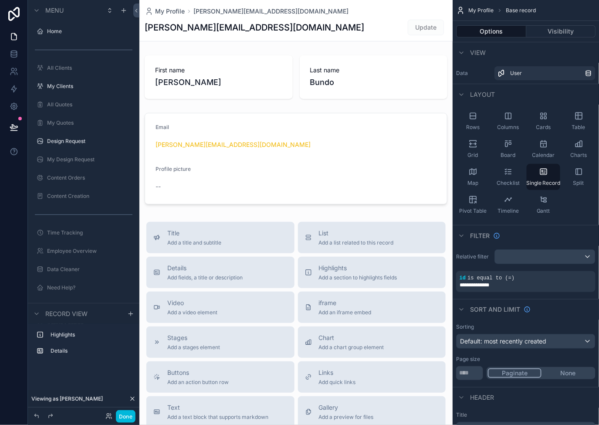
click at [71, 108] on label "All Quotes" at bounding box center [88, 104] width 82 height 7
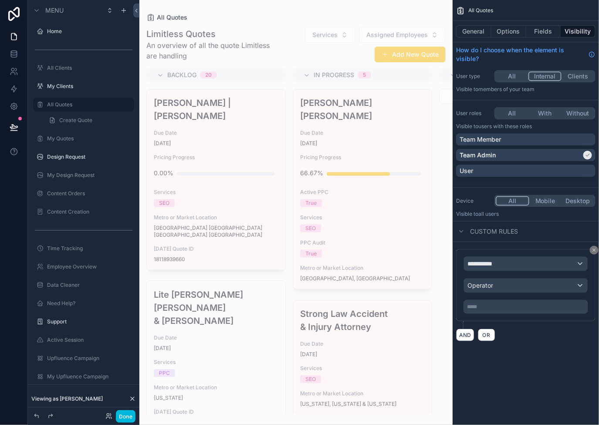
click at [71, 142] on div "My Quotes" at bounding box center [89, 138] width 85 height 7
click at [66, 142] on label "My Quotes" at bounding box center [88, 138] width 82 height 7
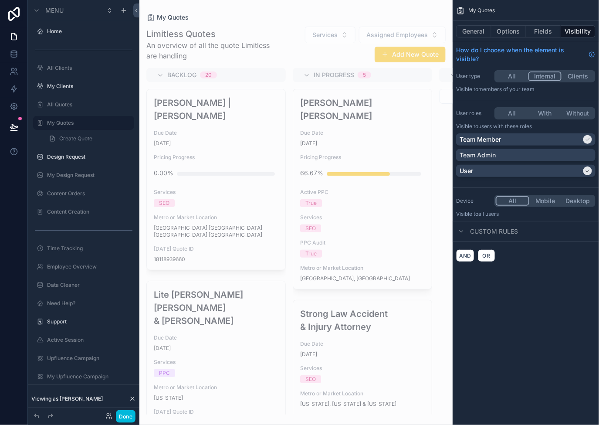
drag, startPoint x: 586, startPoint y: 171, endPoint x: 592, endPoint y: 140, distance: 31.9
click at [586, 171] on icon "scrollable content" at bounding box center [587, 170] width 5 height 5
drag, startPoint x: 580, startPoint y: 157, endPoint x: 586, endPoint y: 142, distance: 16.4
click at [580, 157] on div "Team Admin" at bounding box center [526, 155] width 132 height 9
click at [586, 141] on icon "scrollable content" at bounding box center [587, 139] width 5 height 5
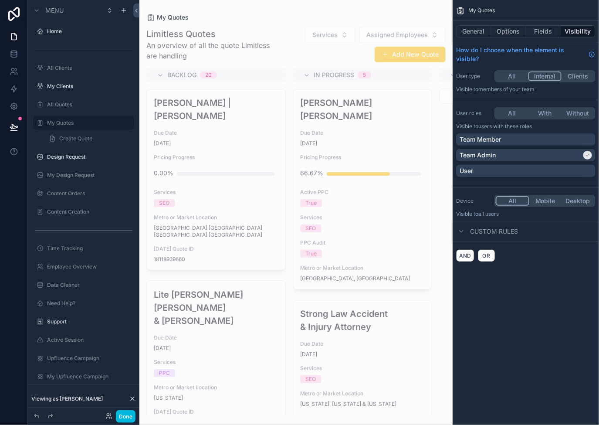
click at [568, 147] on div "Team Member Team Admin User" at bounding box center [525, 156] width 139 height 47
click at [570, 156] on div "Team Admin" at bounding box center [521, 155] width 122 height 9
click at [127, 413] on button "Done" at bounding box center [126, 416] width 20 height 13
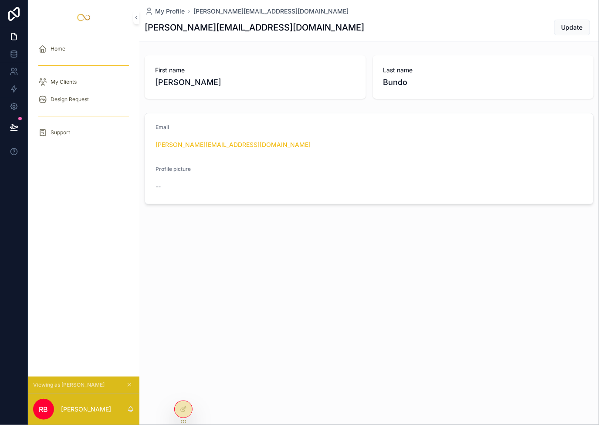
click at [182, 410] on icon at bounding box center [183, 409] width 7 height 7
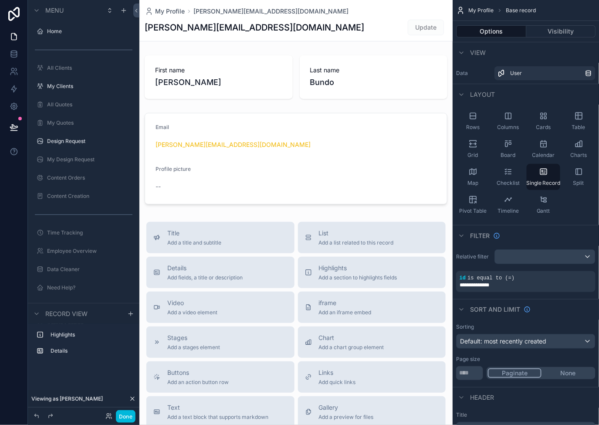
drag, startPoint x: 97, startPoint y: 125, endPoint x: 125, endPoint y: 122, distance: 28.4
click at [97, 125] on label "My Quotes" at bounding box center [88, 122] width 82 height 7
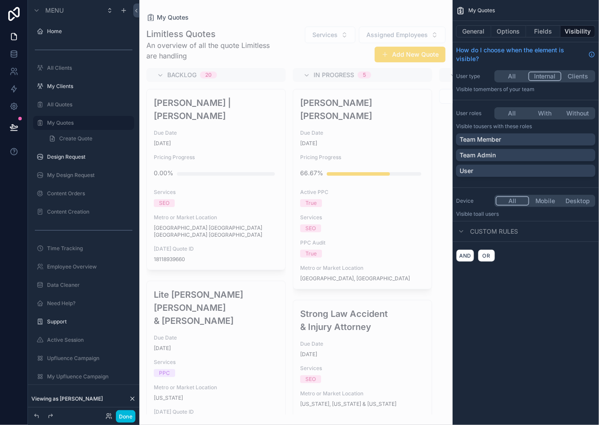
drag, startPoint x: 550, startPoint y: 173, endPoint x: 568, endPoint y: 144, distance: 34.6
click at [550, 173] on div "User" at bounding box center [526, 170] width 132 height 9
click at [129, 413] on button "Done" at bounding box center [126, 416] width 20 height 13
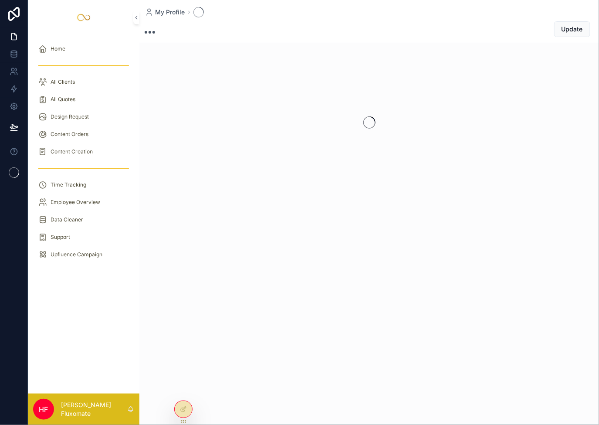
click at [0, 0] on icon at bounding box center [0, 0] width 0 height 0
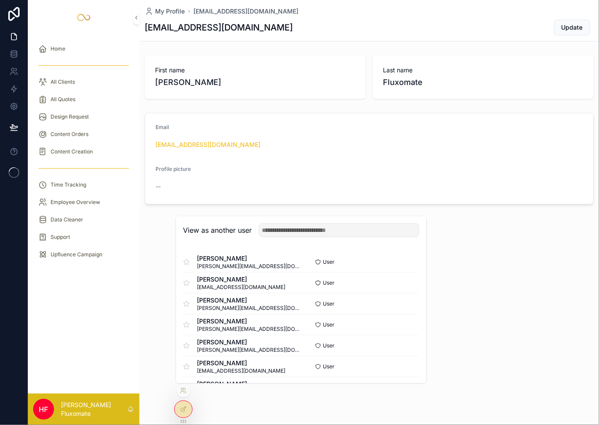
click at [0, 0] on button "Select" at bounding box center [0, 0] width 0 height 0
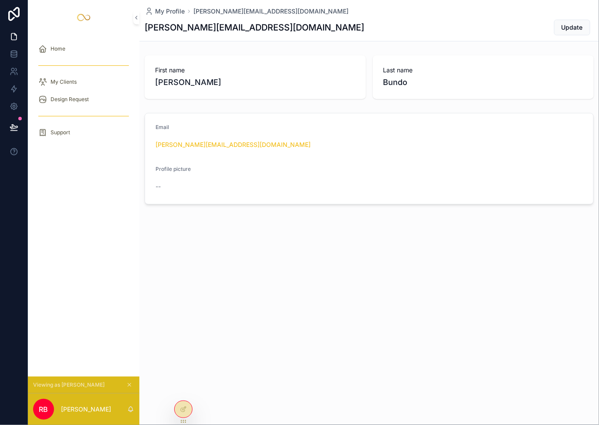
click at [185, 411] on icon at bounding box center [183, 409] width 7 height 7
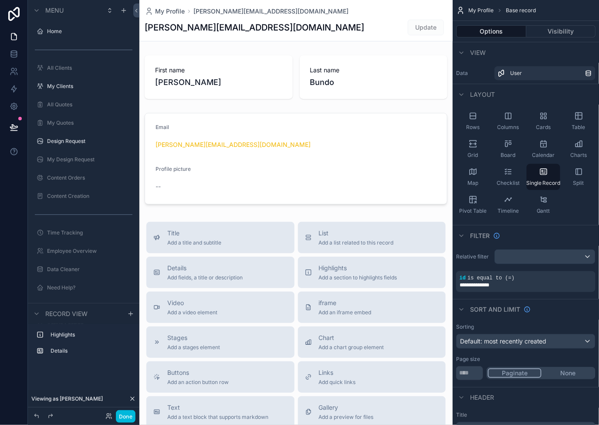
click at [0, 0] on icon "scrollable content" at bounding box center [0, 0] width 0 height 0
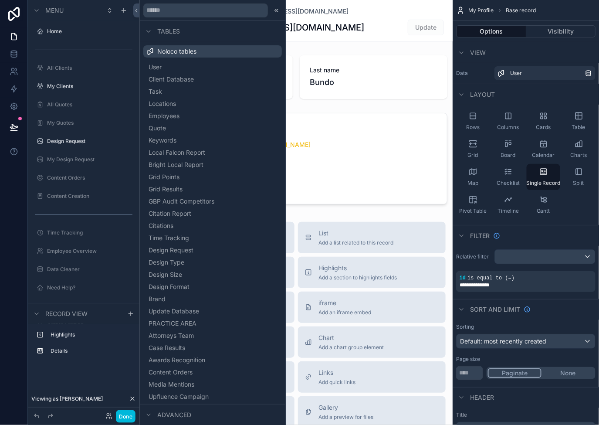
click at [69, 124] on label "My Quotes" at bounding box center [88, 122] width 82 height 7
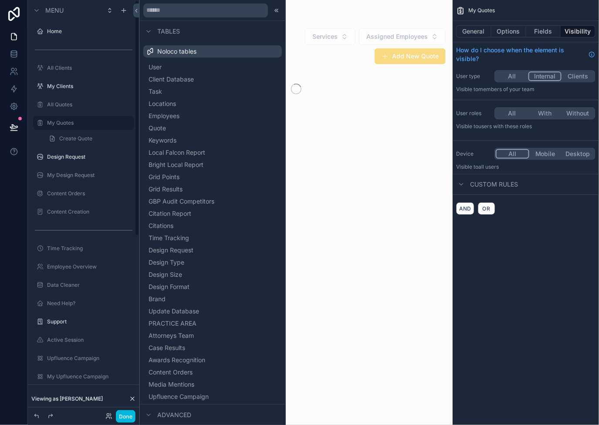
click at [309, 6] on div "scrollable content" at bounding box center [295, 212] width 313 height 425
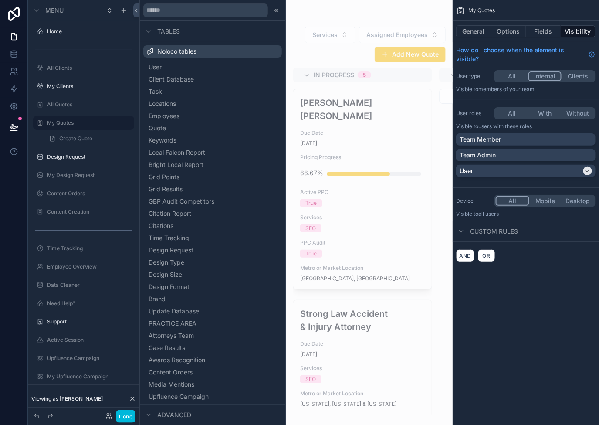
drag, startPoint x: 126, startPoint y: 416, endPoint x: 118, endPoint y: 364, distance: 52.9
click at [127, 416] on button "Done" at bounding box center [126, 416] width 20 height 13
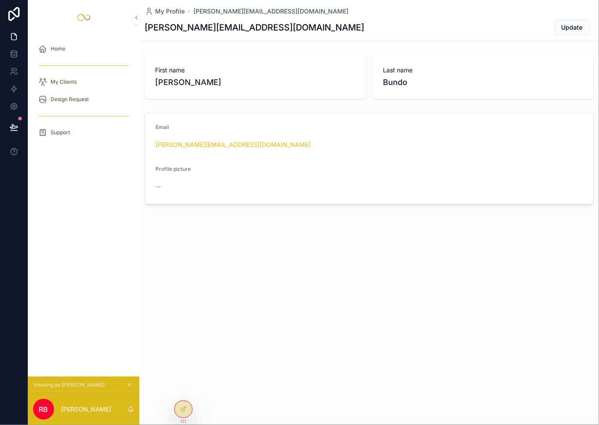
click at [72, 84] on span "My Clients" at bounding box center [64, 81] width 26 height 7
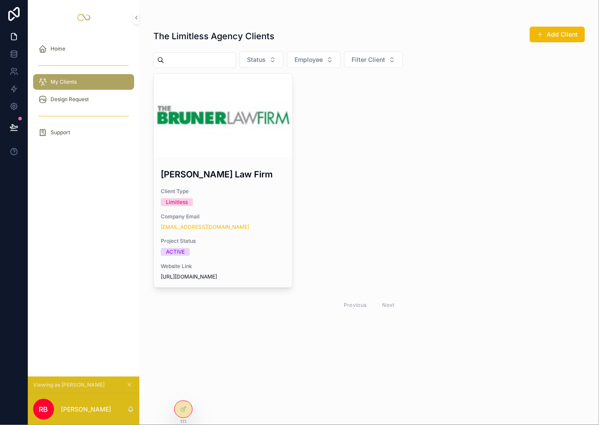
click at [186, 406] on icon at bounding box center [184, 407] width 3 height 3
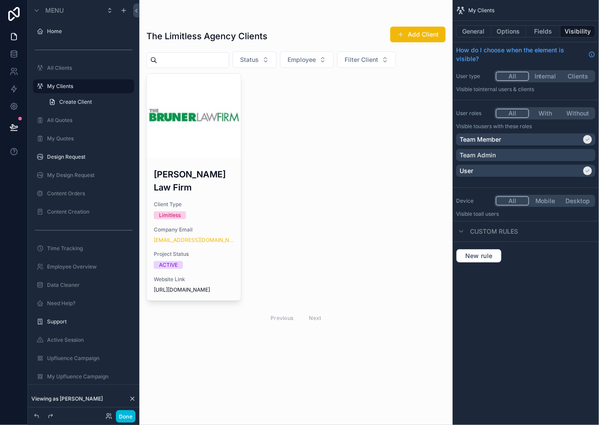
click at [80, 122] on label "All Quotes" at bounding box center [88, 120] width 82 height 7
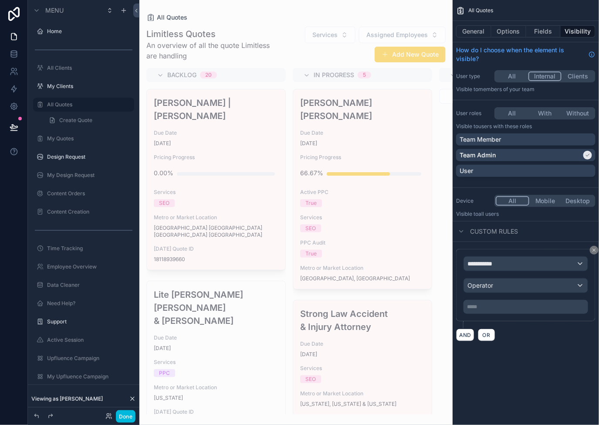
click at [83, 141] on label "My Quotes" at bounding box center [88, 138] width 82 height 7
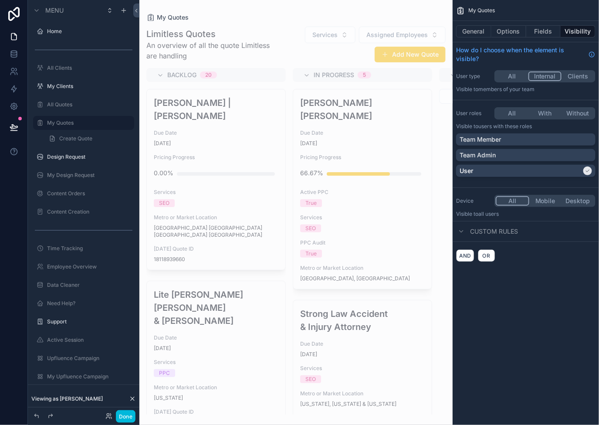
click at [514, 30] on button "Options" at bounding box center [508, 31] width 35 height 12
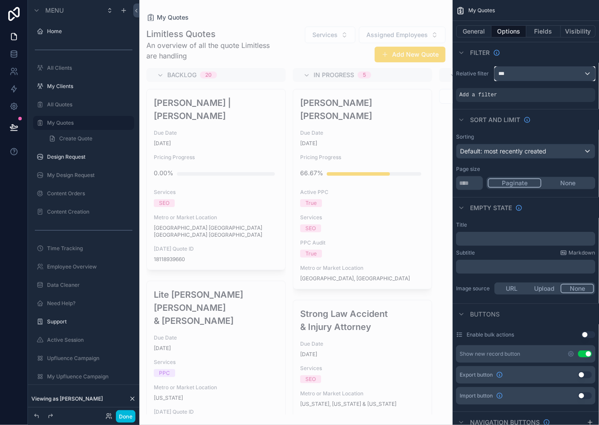
click at [533, 73] on div "***" at bounding box center [545, 74] width 100 height 14
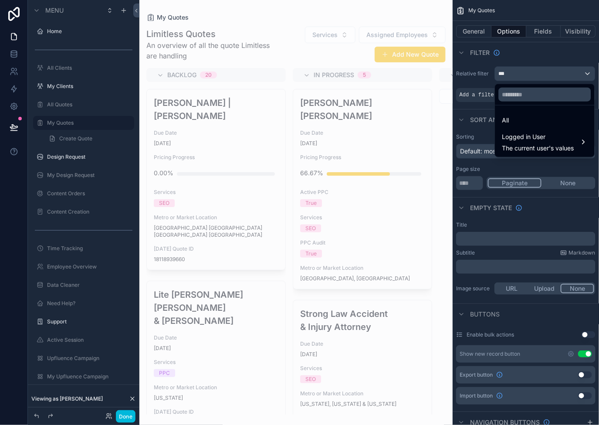
drag, startPoint x: 537, startPoint y: 142, endPoint x: 547, endPoint y: 144, distance: 9.7
click at [537, 142] on div "Logged in User The current user's values" at bounding box center [538, 142] width 72 height 21
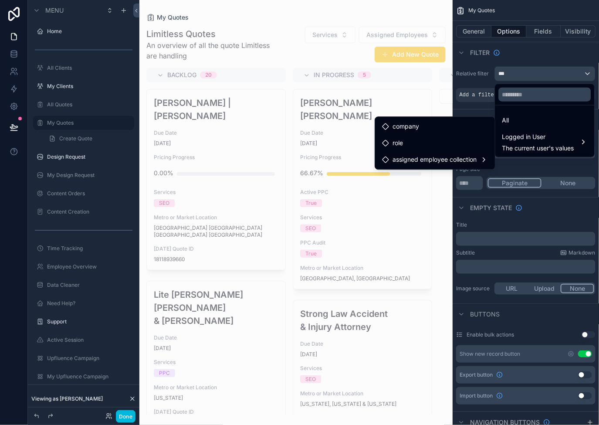
click at [468, 161] on span "assigned employee collection" at bounding box center [434, 159] width 84 height 10
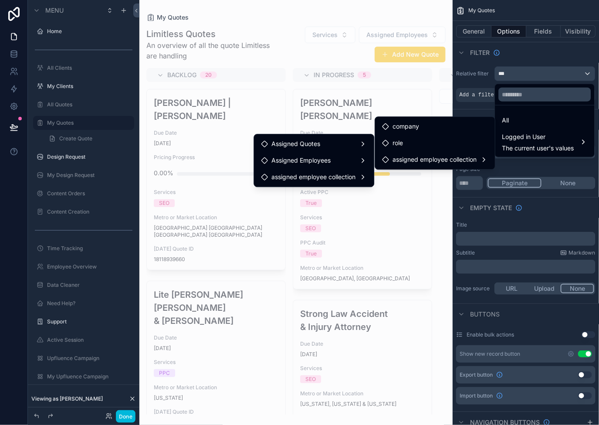
click at [348, 146] on div "Assigned Quotes" at bounding box center [314, 144] width 106 height 10
click at [396, 143] on span "assigned client" at bounding box center [412, 145] width 43 height 10
click at [400, 143] on span "assigned client" at bounding box center [412, 145] width 43 height 10
click at [539, 167] on div "scrollable content" at bounding box center [299, 212] width 599 height 425
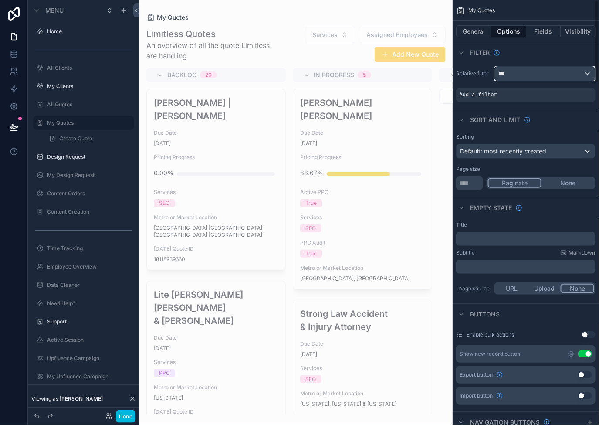
click at [555, 77] on div "***" at bounding box center [545, 74] width 100 height 14
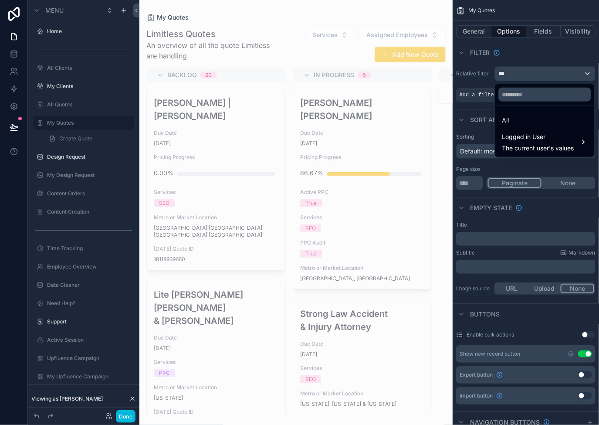
click at [545, 145] on span "The current user's values" at bounding box center [538, 148] width 72 height 9
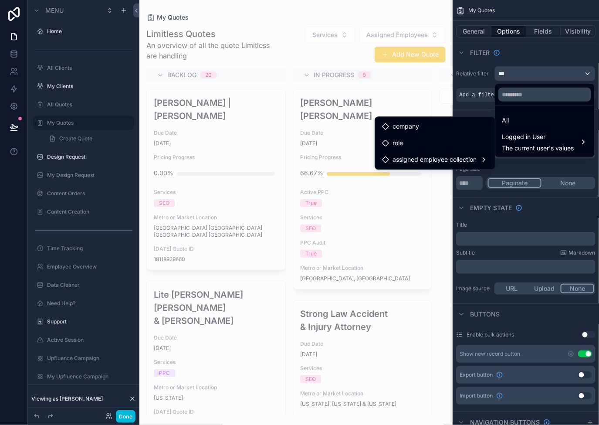
click at [462, 156] on span "assigned employee collection" at bounding box center [434, 159] width 84 height 10
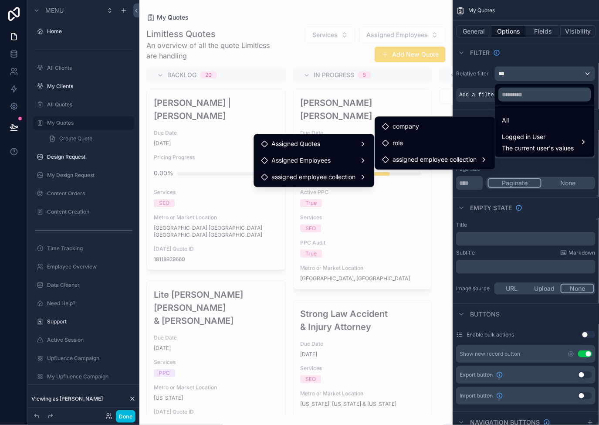
click at [331, 174] on span "assigned employee collection" at bounding box center [313, 177] width 84 height 10
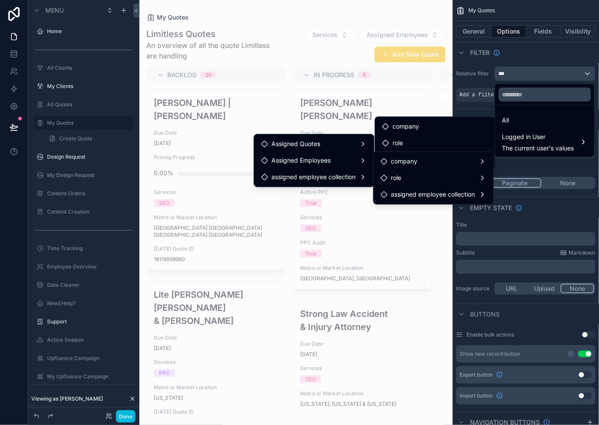
click at [413, 195] on span "assigned employee collection" at bounding box center [433, 194] width 84 height 10
click at [453, 190] on span "assigned employee collection" at bounding box center [433, 194] width 84 height 10
click at [532, 166] on div "scrollable content" at bounding box center [299, 212] width 599 height 425
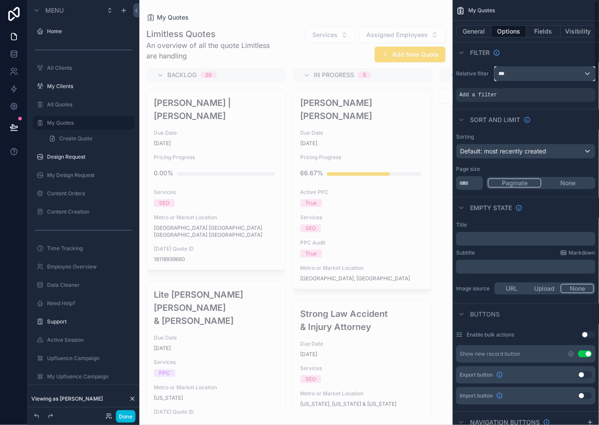
click at [531, 74] on div "***" at bounding box center [545, 74] width 100 height 14
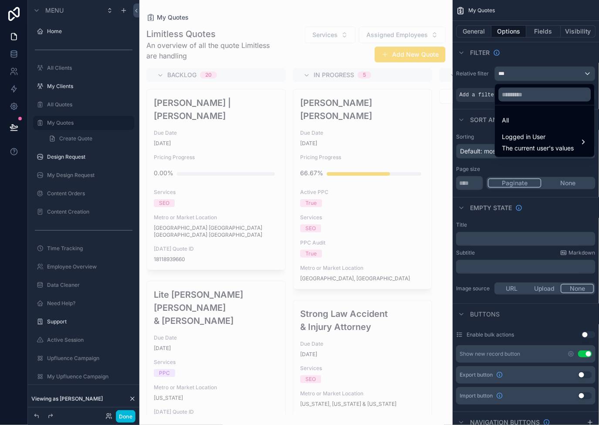
click at [537, 140] on span "Logged in User" at bounding box center [538, 137] width 72 height 10
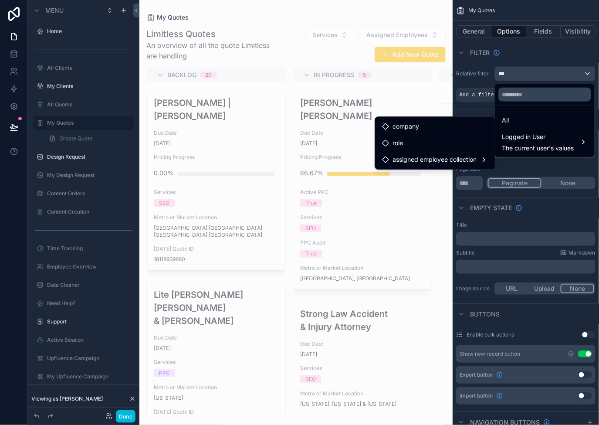
click at [540, 136] on span "Logged in User" at bounding box center [538, 137] width 72 height 10
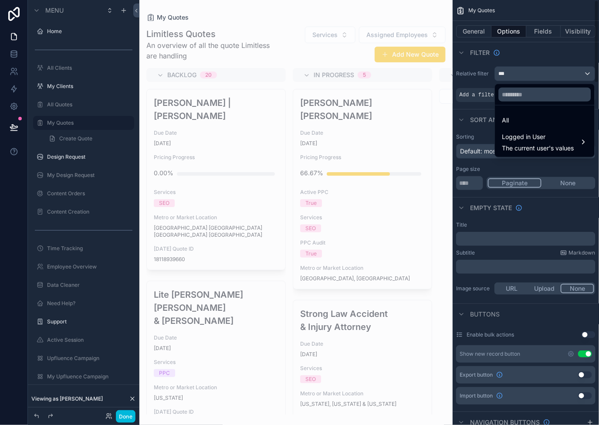
click at [552, 58] on div "scrollable content" at bounding box center [299, 212] width 599 height 425
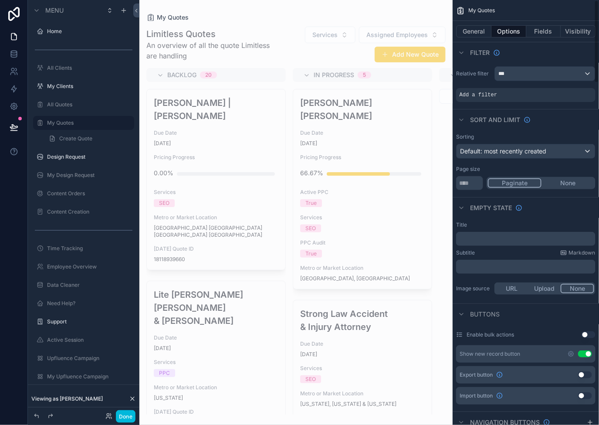
click at [476, 31] on button "General" at bounding box center [473, 31] width 35 height 12
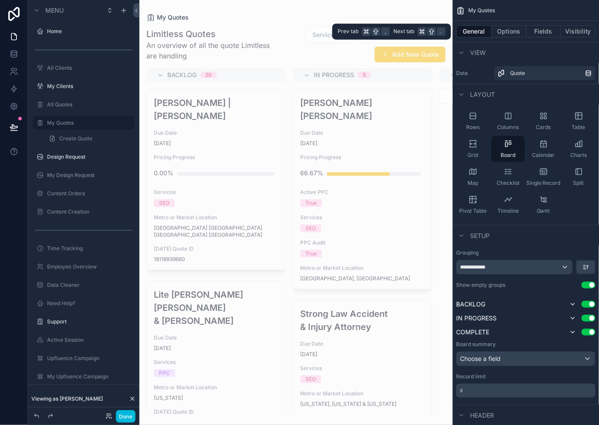
click at [511, 32] on button "Options" at bounding box center [508, 31] width 35 height 12
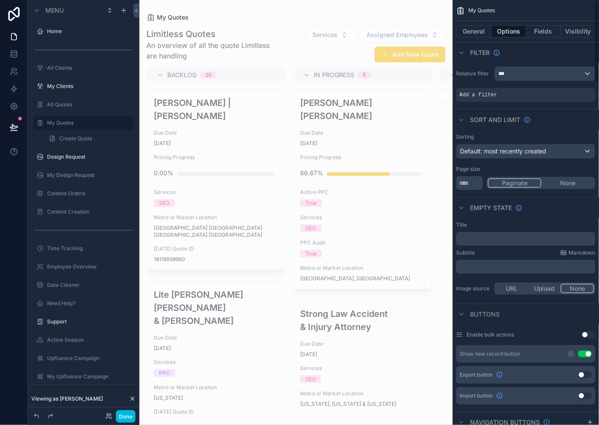
click at [584, 32] on button "Visibility" at bounding box center [578, 31] width 35 height 12
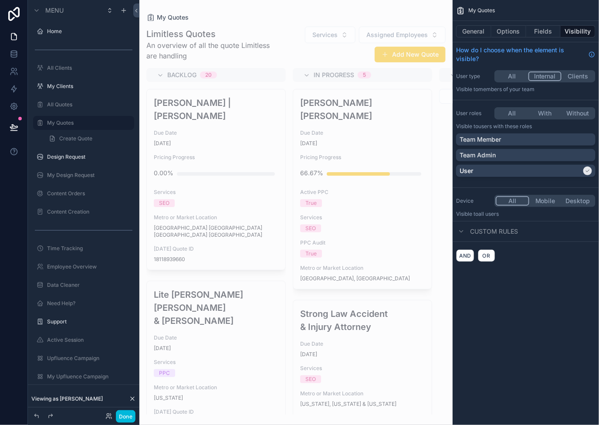
click at [545, 138] on div "Team Member" at bounding box center [526, 139] width 132 height 9
click at [545, 139] on div "Team Member" at bounding box center [521, 139] width 122 height 9
click at [66, 105] on label "All Quotes" at bounding box center [88, 104] width 82 height 7
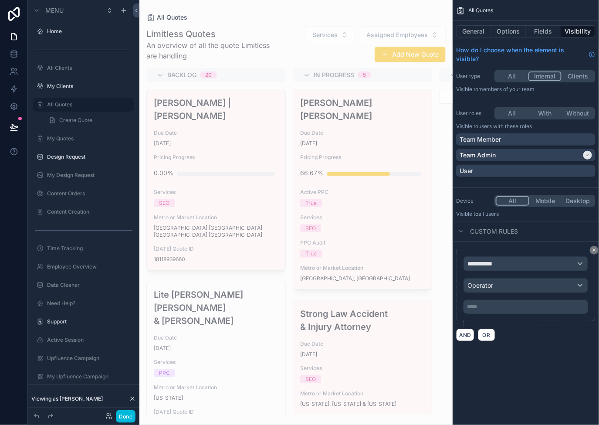
click at [594, 251] on icon "scrollable content" at bounding box center [594, 249] width 5 height 5
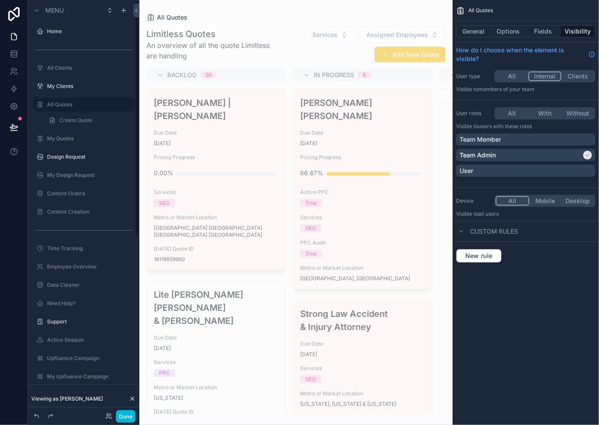
click at [74, 138] on label "My Quotes" at bounding box center [88, 138] width 82 height 7
click at [550, 116] on button "With" at bounding box center [544, 113] width 33 height 10
drag, startPoint x: 537, startPoint y: 138, endPoint x: 541, endPoint y: 159, distance: 21.3
click at [537, 138] on div "Team Member" at bounding box center [526, 139] width 132 height 9
drag, startPoint x: 558, startPoint y: 141, endPoint x: 558, endPoint y: 150, distance: 8.7
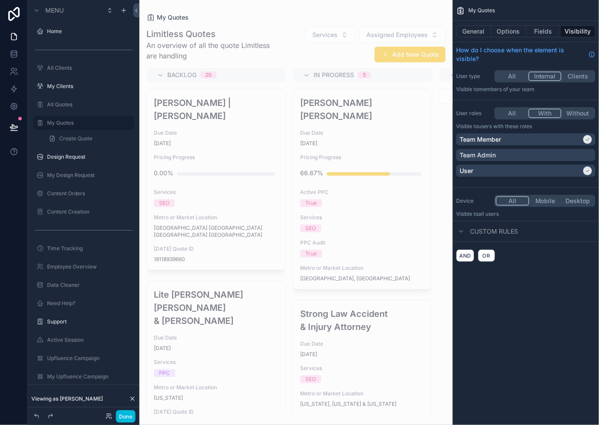
click at [558, 141] on div "Team Member" at bounding box center [521, 139] width 122 height 9
click at [558, 149] on div "Team Admin" at bounding box center [525, 155] width 139 height 12
click at [563, 149] on div "Team Admin" at bounding box center [525, 155] width 139 height 12
click at [565, 134] on div "Team Member" at bounding box center [525, 139] width 139 height 12
drag, startPoint x: 125, startPoint y: 416, endPoint x: 311, endPoint y: 370, distance: 191.6
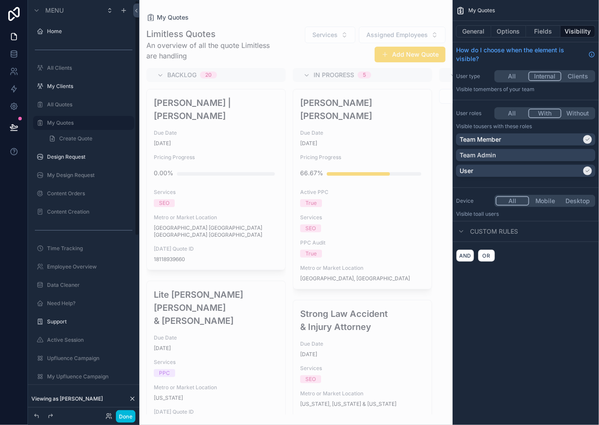
click at [125, 416] on button "Done" at bounding box center [126, 416] width 20 height 13
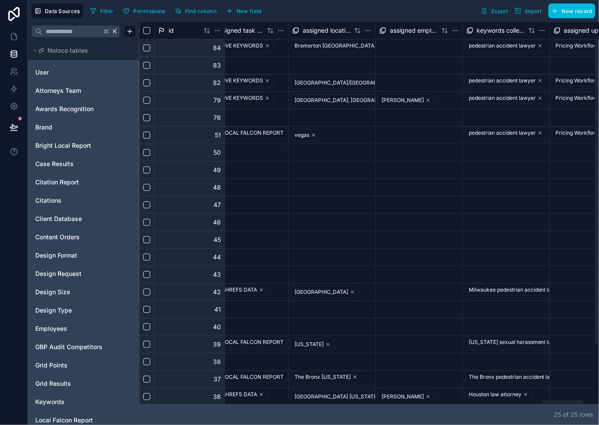
scroll to position [0, 4554]
drag, startPoint x: 295, startPoint y: 403, endPoint x: 563, endPoint y: 385, distance: 268.5
click at [563, 399] on div at bounding box center [366, 401] width 455 height 4
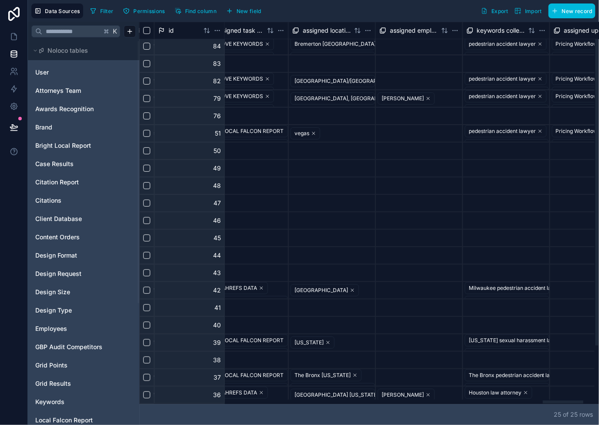
click at [454, 30] on html "Data Sources Filter Permissions Find column New field Export Import New record …" at bounding box center [299, 212] width 599 height 425
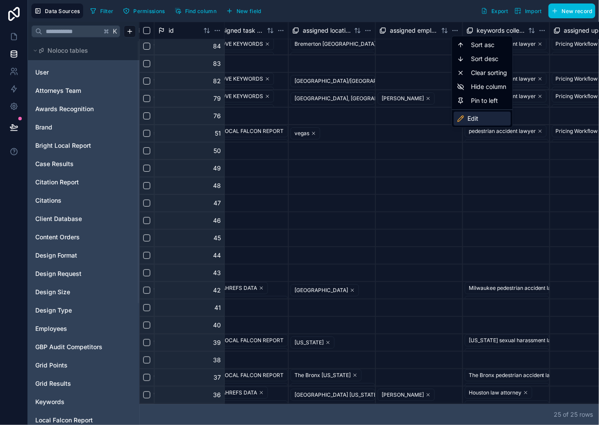
click at [474, 115] on div "Edit" at bounding box center [482, 119] width 57 height 14
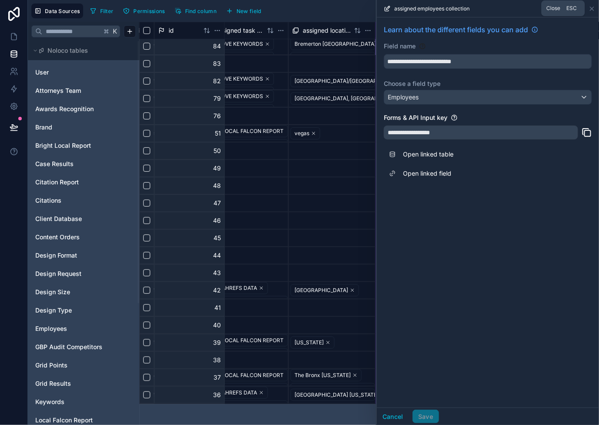
drag, startPoint x: 592, startPoint y: 9, endPoint x: 587, endPoint y: 10, distance: 4.7
click at [592, 9] on icon at bounding box center [591, 8] width 3 height 3
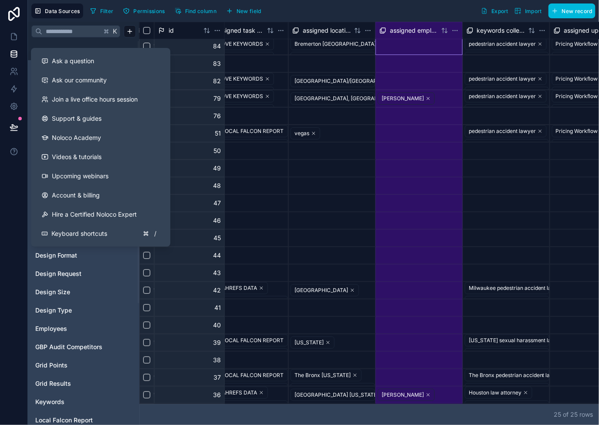
click at [12, 240] on div at bounding box center [14, 212] width 28 height 425
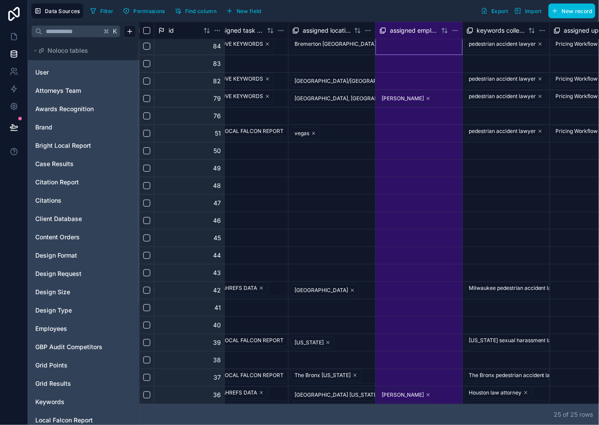
click at [65, 325] on span "Employees" at bounding box center [51, 328] width 32 height 9
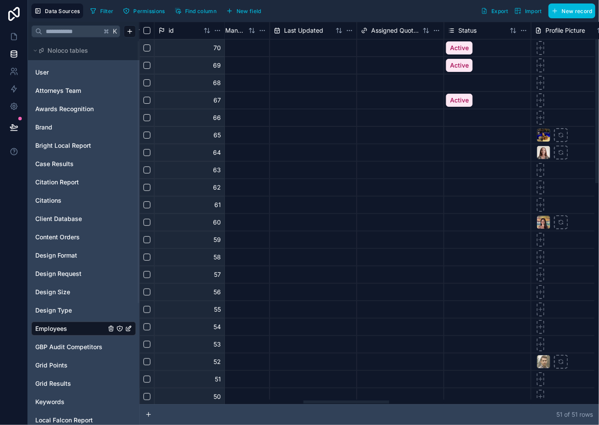
scroll to position [0, 820]
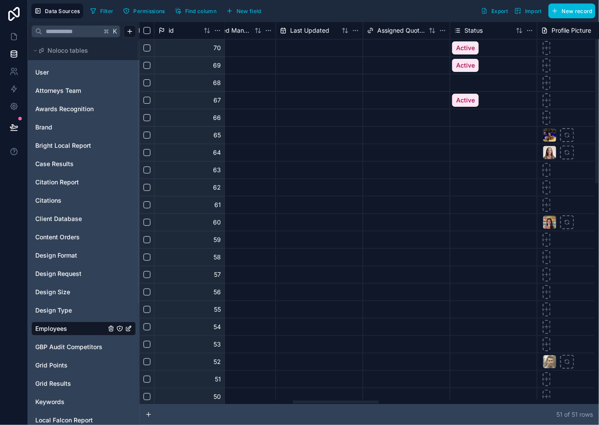
drag, startPoint x: 335, startPoint y: 403, endPoint x: 378, endPoint y: 229, distance: 179.5
click at [335, 399] on div at bounding box center [366, 401] width 455 height 4
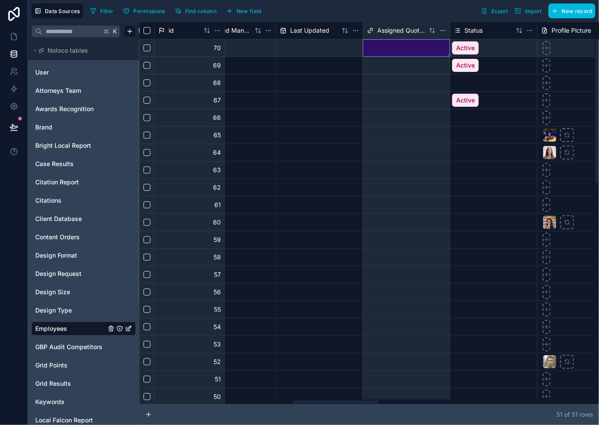
click at [411, 49] on div at bounding box center [406, 48] width 86 height 17
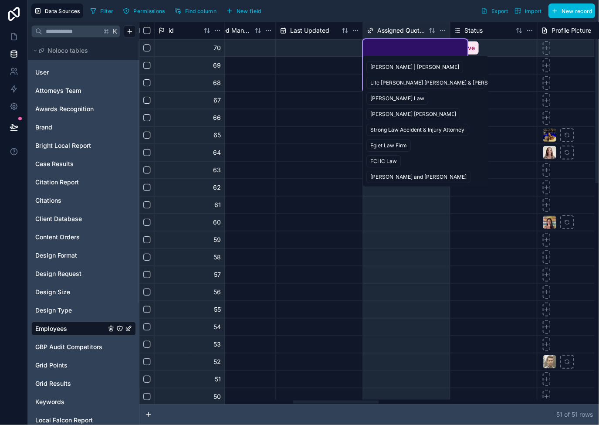
click at [425, 67] on div "[PERSON_NAME] | [PERSON_NAME]" at bounding box center [425, 67] width 118 height 16
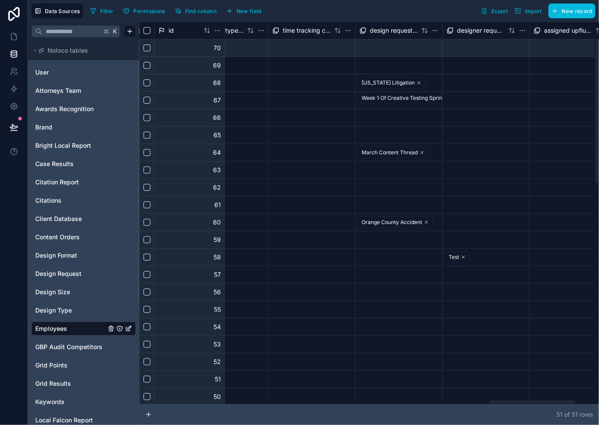
scroll to position [0, 1873]
drag, startPoint x: 305, startPoint y: 402, endPoint x: 502, endPoint y: 380, distance: 198.2
click at [502, 400] on div at bounding box center [532, 401] width 86 height 3
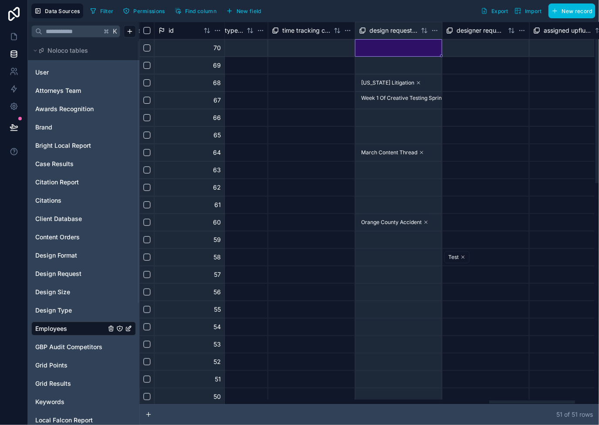
click at [396, 41] on div at bounding box center [398, 48] width 86 height 17
click at [397, 46] on div at bounding box center [398, 48] width 86 height 17
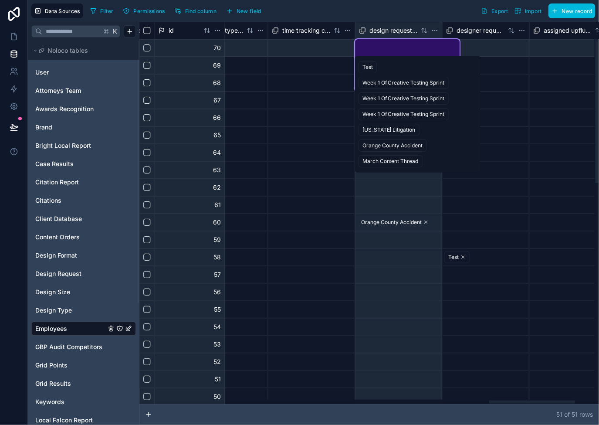
click at [375, 81] on div "Week 1 Of Creative Testing Sprint" at bounding box center [403, 83] width 82 height 8
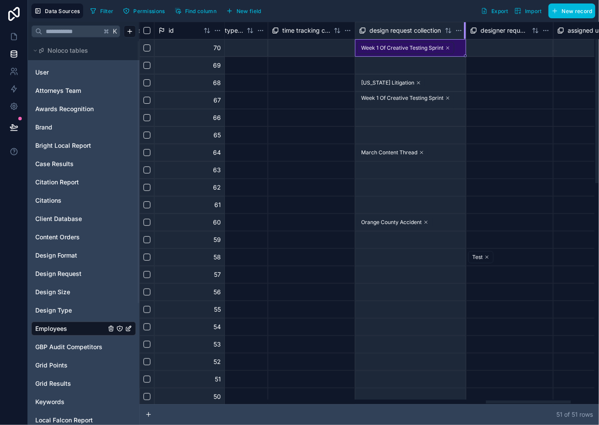
drag, startPoint x: 440, startPoint y: 27, endPoint x: 465, endPoint y: 33, distance: 25.0
click at [464, 33] on div at bounding box center [465, 30] width 2 height 17
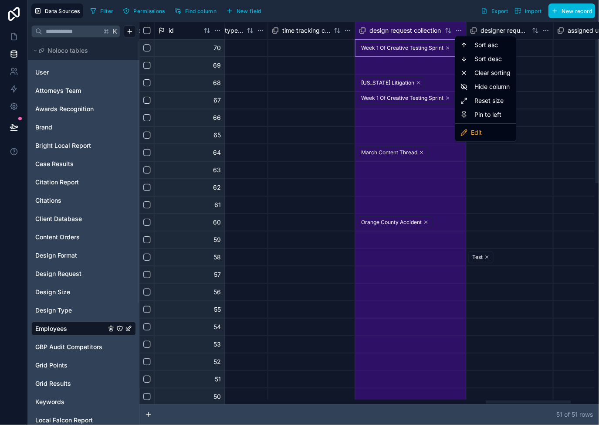
click at [458, 27] on html "Data Sources Filter Permissions Find column New field Export Import New record …" at bounding box center [299, 212] width 599 height 425
click at [488, 133] on div "Edit" at bounding box center [485, 132] width 57 height 14
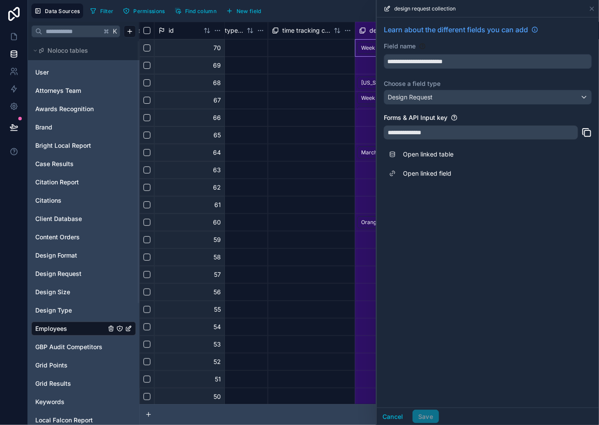
click at [593, 4] on div "design request collection" at bounding box center [487, 8] width 215 height 17
click at [592, 11] on icon at bounding box center [591, 8] width 7 height 7
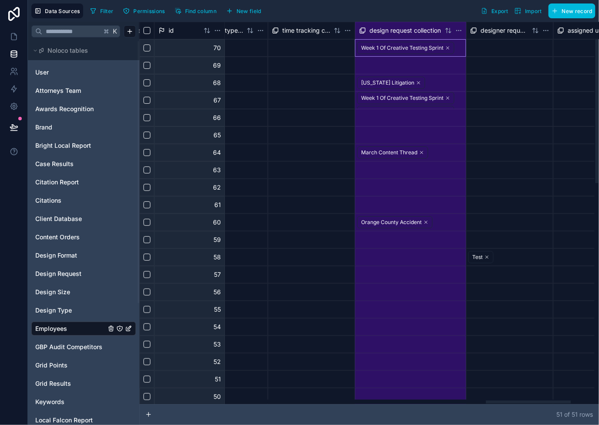
click at [301, 154] on div at bounding box center [311, 152] width 86 height 17
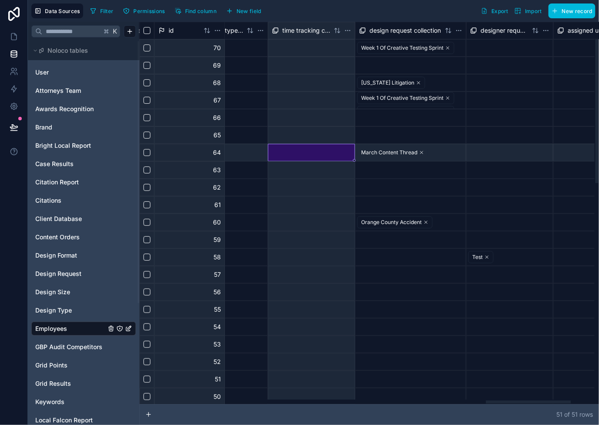
click at [460, 31] on html "Data Sources Filter Permissions Find column New field Export Import New record …" at bounding box center [299, 212] width 599 height 425
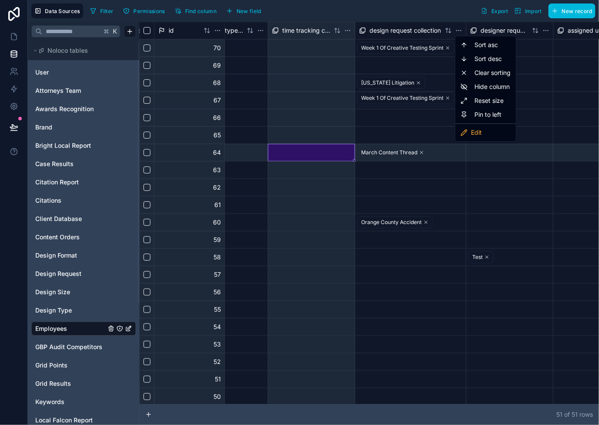
drag, startPoint x: 389, startPoint y: 404, endPoint x: 358, endPoint y: 407, distance: 30.2
click at [357, 408] on html "Data Sources Filter Permissions Find column New field Export Import New record …" at bounding box center [299, 212] width 599 height 425
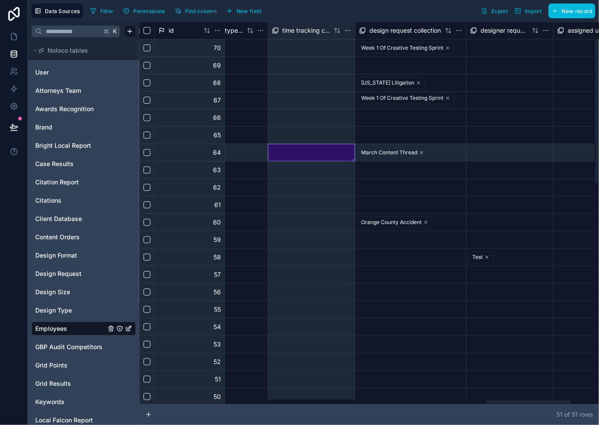
drag, startPoint x: 425, startPoint y: 404, endPoint x: 555, endPoint y: 413, distance: 130.1
click at [422, 404] on div "51 of 51 row s" at bounding box center [369, 414] width 460 height 21
drag, startPoint x: 545, startPoint y: 404, endPoint x: 536, endPoint y: 405, distance: 8.8
click at [536, 406] on div "51 of 51 row s" at bounding box center [369, 414] width 460 height 21
click at [537, 404] on div "51 of 51 row s" at bounding box center [369, 414] width 460 height 21
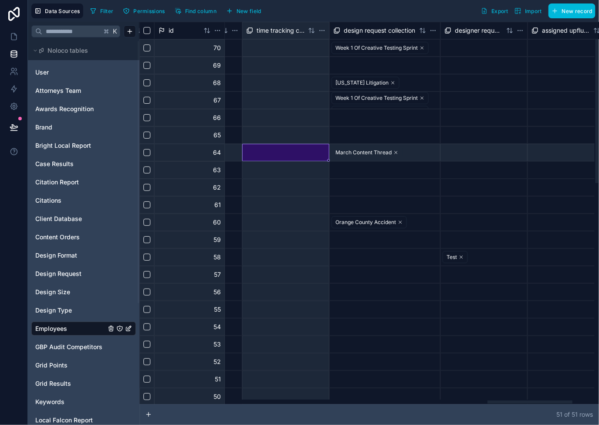
scroll to position [0, 1910]
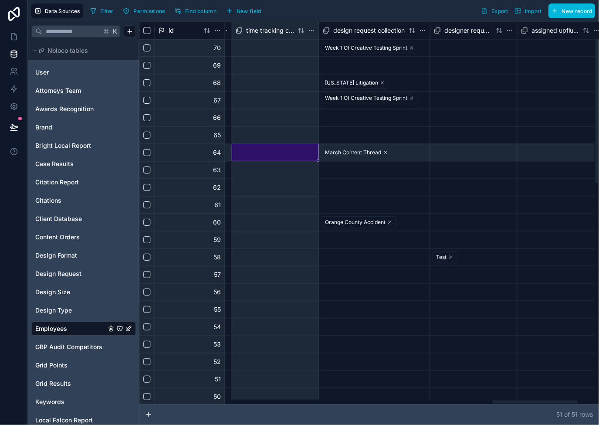
drag, startPoint x: 536, startPoint y: 403, endPoint x: 542, endPoint y: 287, distance: 116.0
click at [542, 400] on div at bounding box center [535, 401] width 85 height 3
drag, startPoint x: 524, startPoint y: 403, endPoint x: 427, endPoint y: 396, distance: 97.9
click at [412, 397] on div "id updated at assigned employee collection assigned client collection assigned …" at bounding box center [369, 223] width 460 height 403
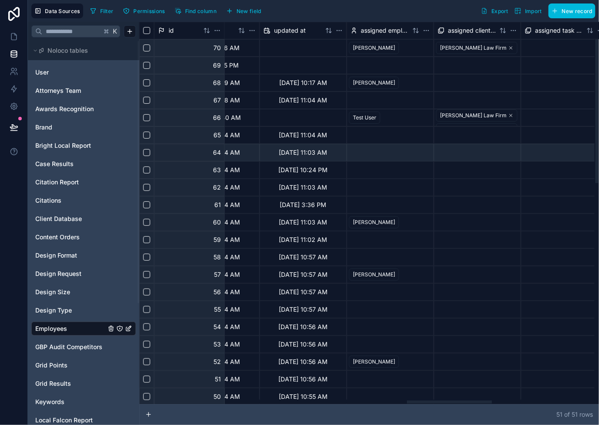
scroll to position [0, 1447]
drag, startPoint x: 507, startPoint y: 401, endPoint x: 421, endPoint y: 392, distance: 86.3
click at [421, 400] on div at bounding box center [449, 401] width 85 height 3
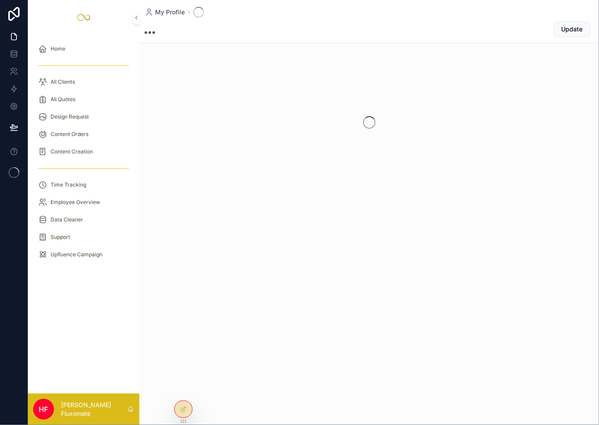
click at [188, 412] on div at bounding box center [183, 409] width 17 height 17
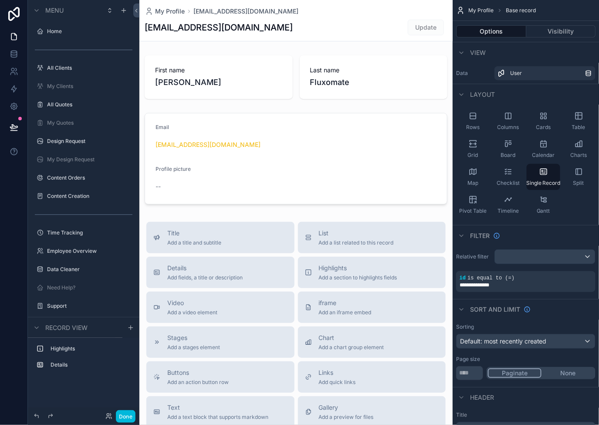
drag, startPoint x: 110, startPoint y: 421, endPoint x: 104, endPoint y: 417, distance: 6.6
click at [109, 421] on div "Done" at bounding box center [118, 416] width 34 height 13
click at [107, 417] on icon at bounding box center [108, 415] width 7 height 7
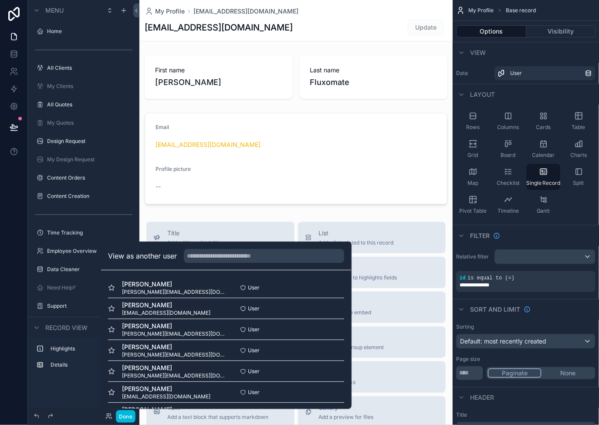
click at [0, 0] on button "Select" at bounding box center [0, 0] width 0 height 0
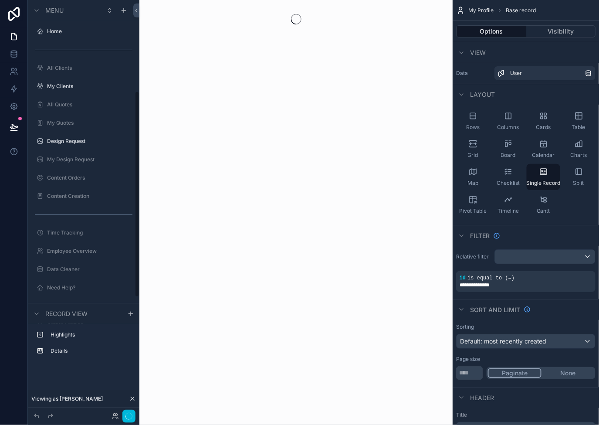
scroll to position [183, 0]
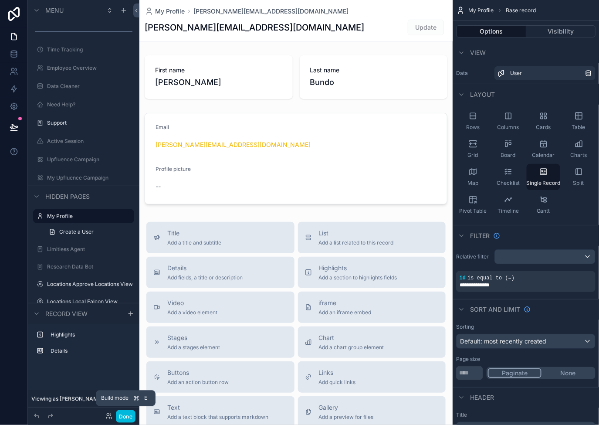
click at [125, 420] on button "Done" at bounding box center [126, 416] width 20 height 13
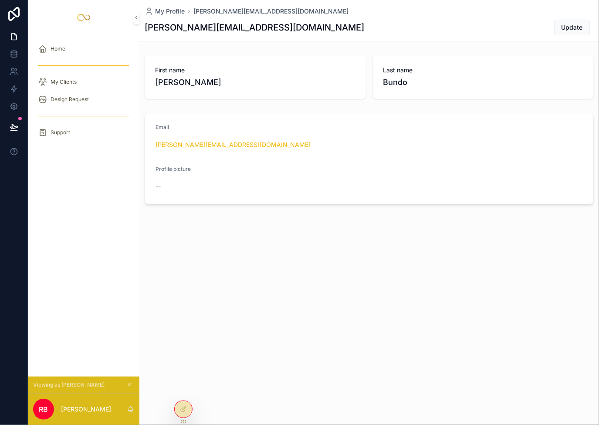
click at [179, 413] on div at bounding box center [183, 409] width 17 height 17
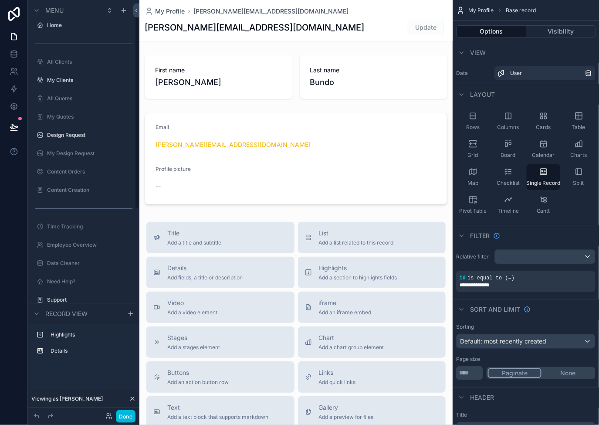
scroll to position [6, 0]
click at [87, 117] on label "My Quotes" at bounding box center [88, 117] width 82 height 7
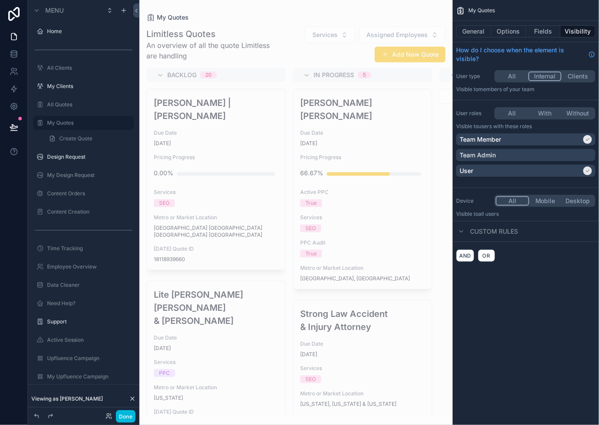
click at [569, 139] on div "Team Member" at bounding box center [521, 139] width 122 height 9
drag, startPoint x: 569, startPoint y: 137, endPoint x: 552, endPoint y: 100, distance: 40.9
click at [569, 137] on div "Team Member" at bounding box center [526, 139] width 132 height 9
click at [247, 24] on div "scrollable content" at bounding box center [295, 212] width 313 height 425
click at [66, 83] on label "My Clients" at bounding box center [88, 86] width 82 height 7
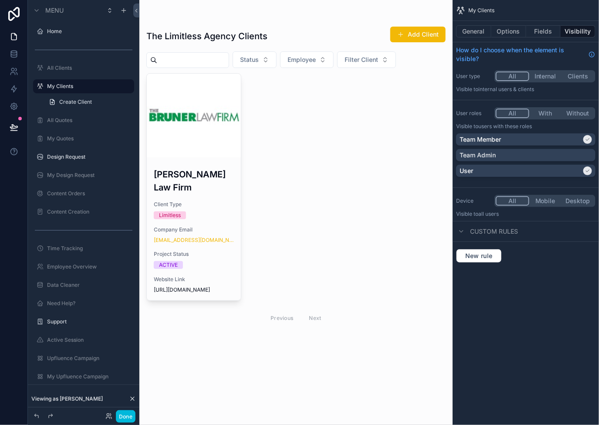
click at [92, 138] on label "My Quotes" at bounding box center [88, 138] width 82 height 7
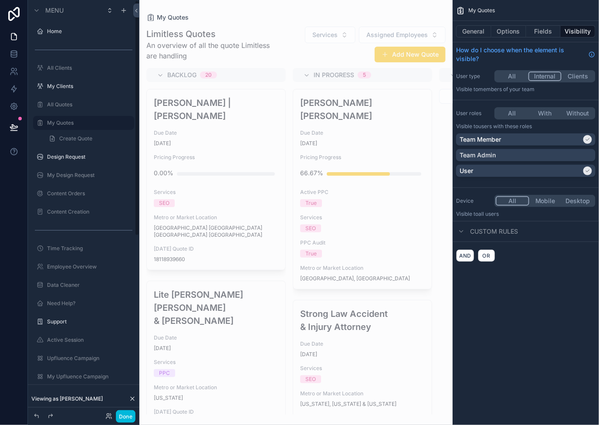
click at [93, 84] on label "My Clients" at bounding box center [88, 86] width 82 height 7
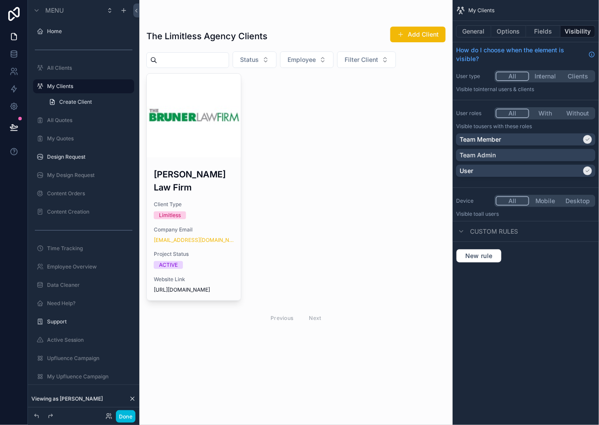
click at [88, 136] on label "My Quotes" at bounding box center [88, 138] width 82 height 7
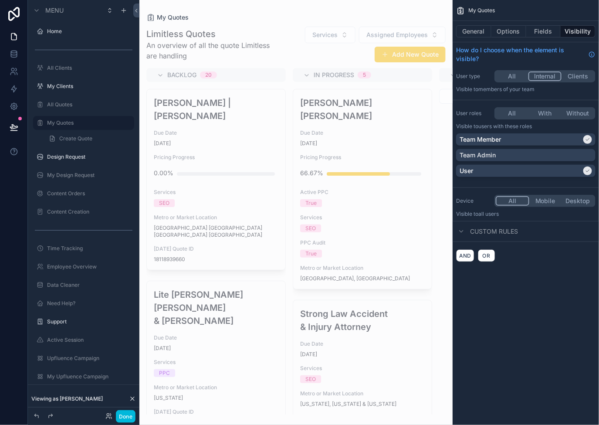
click at [508, 79] on button "All" at bounding box center [512, 76] width 33 height 10
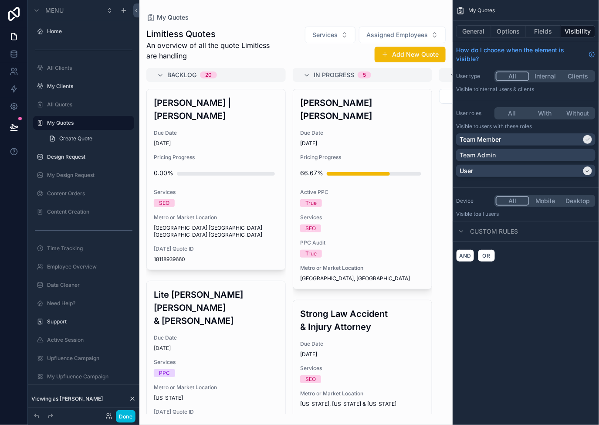
click at [508, 71] on div "All Internal Clients" at bounding box center [544, 76] width 101 height 12
click at [514, 114] on button "All" at bounding box center [512, 113] width 33 height 10
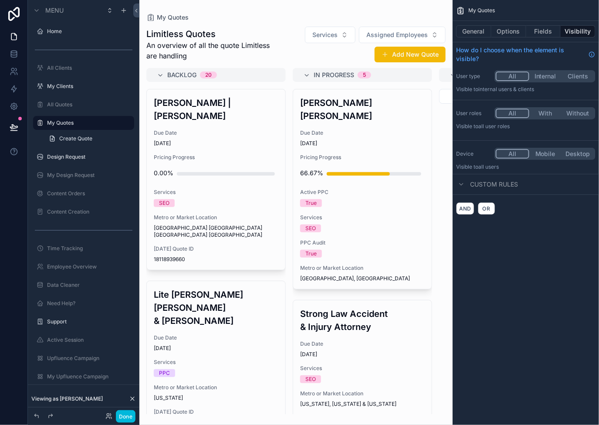
click at [556, 112] on button "With" at bounding box center [545, 113] width 33 height 10
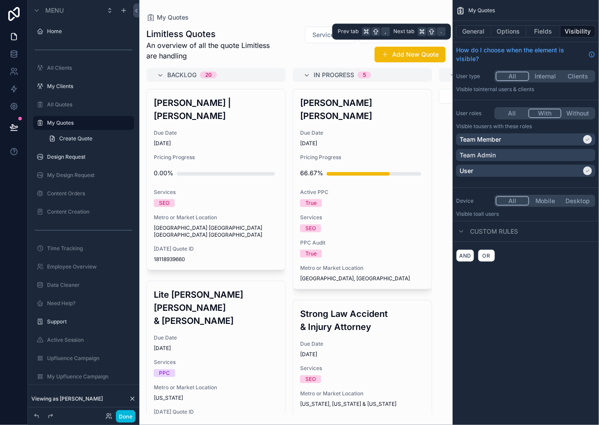
click at [502, 27] on button "Options" at bounding box center [508, 31] width 35 height 12
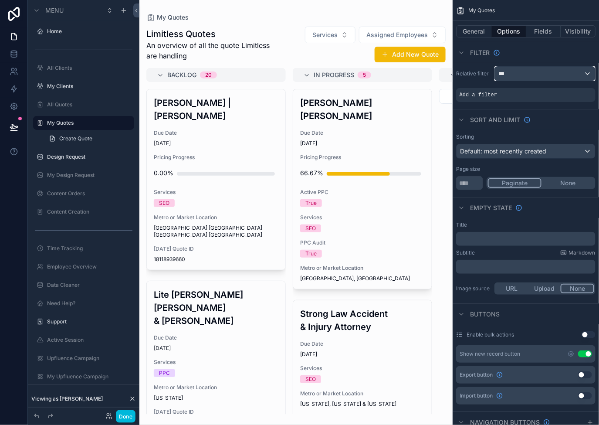
click at [533, 77] on div "***" at bounding box center [545, 74] width 100 height 14
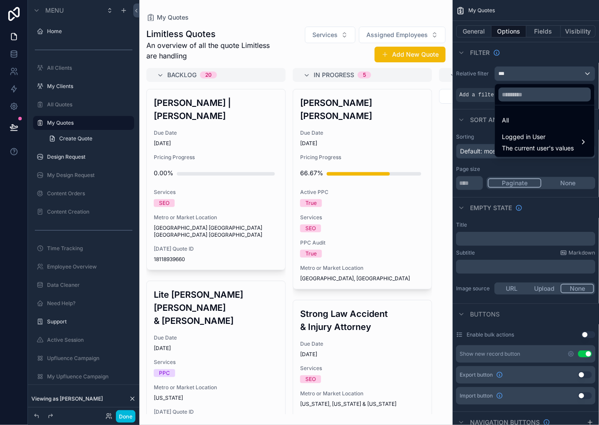
click at [548, 133] on span "Logged in User" at bounding box center [538, 137] width 72 height 10
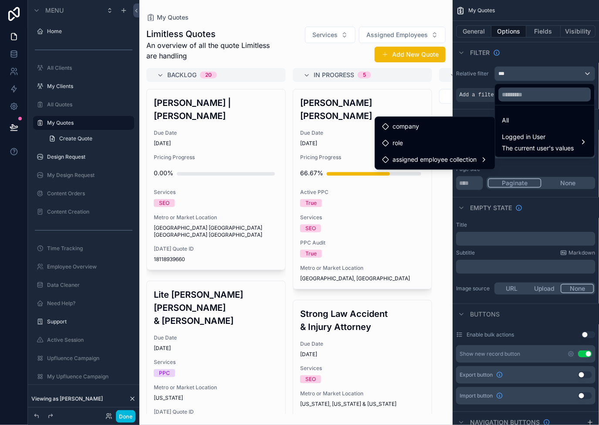
click at [469, 156] on span "assigned employee collection" at bounding box center [434, 159] width 84 height 10
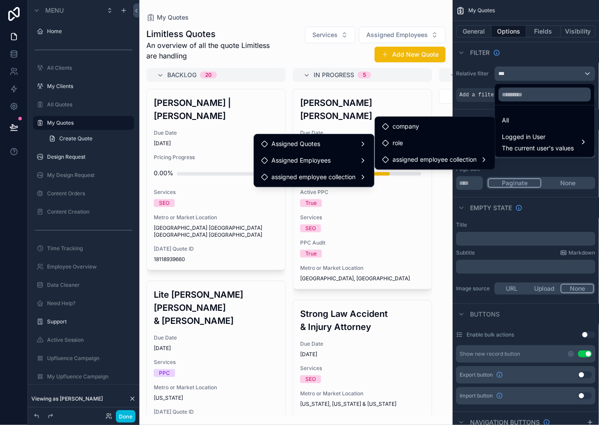
click at [357, 142] on div "Assigned Quotes" at bounding box center [314, 144] width 106 height 10
click at [389, 147] on div "assigned client" at bounding box center [407, 145] width 53 height 10
click at [416, 146] on span "assigned client" at bounding box center [412, 145] width 43 height 10
click at [421, 145] on span "assigned client" at bounding box center [412, 145] width 43 height 10
click at [555, 166] on div "scrollable content" at bounding box center [299, 212] width 599 height 425
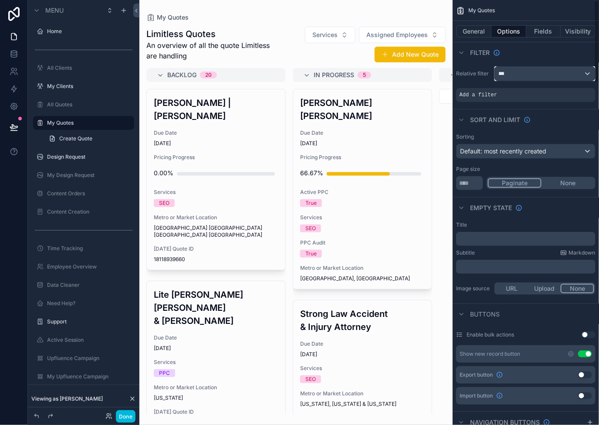
click at [545, 75] on div "***" at bounding box center [545, 74] width 100 height 14
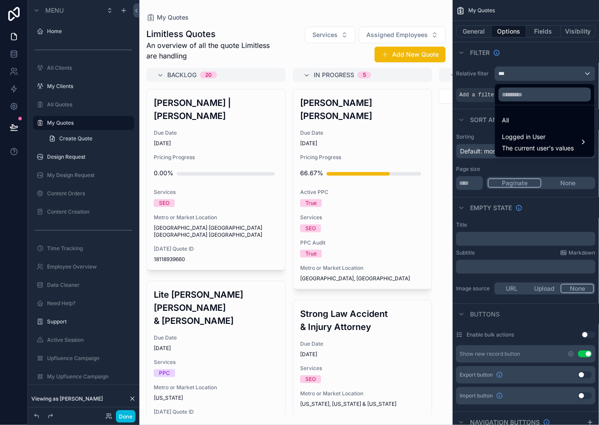
click at [548, 134] on span "Logged in User" at bounding box center [538, 137] width 72 height 10
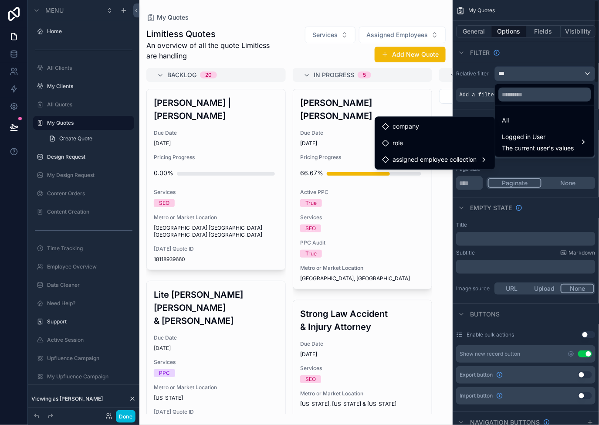
click at [468, 76] on div "scrollable content" at bounding box center [299, 212] width 599 height 425
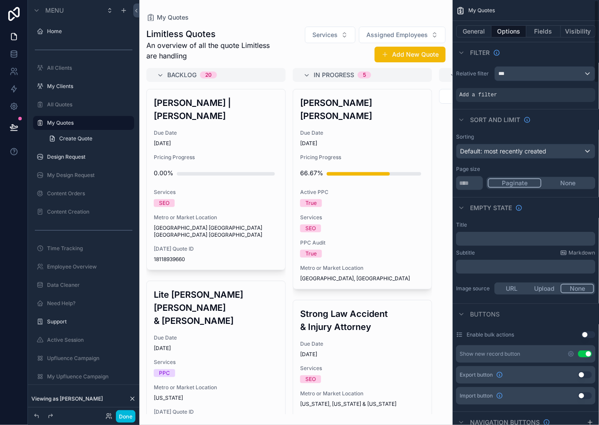
drag, startPoint x: 493, startPoint y: 91, endPoint x: 571, endPoint y: 105, distance: 78.8
click at [493, 91] on span "Add a filter" at bounding box center [478, 94] width 37 height 7
click at [0, 0] on icon "scrollable content" at bounding box center [0, 0] width 0 height 0
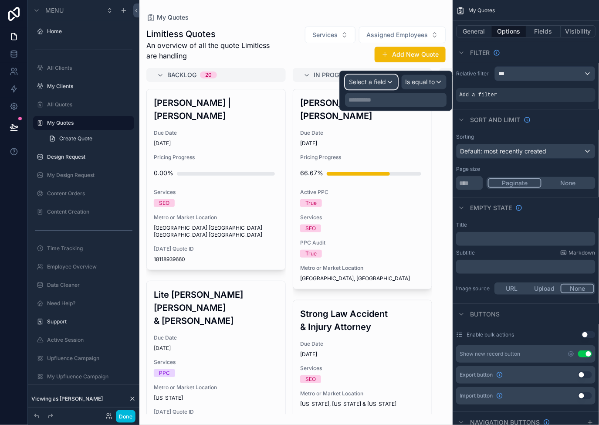
click at [380, 78] on span "Select a field" at bounding box center [367, 81] width 37 height 7
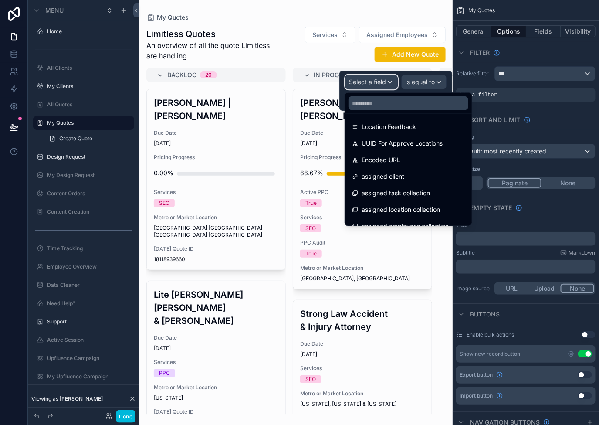
scroll to position [872, 0]
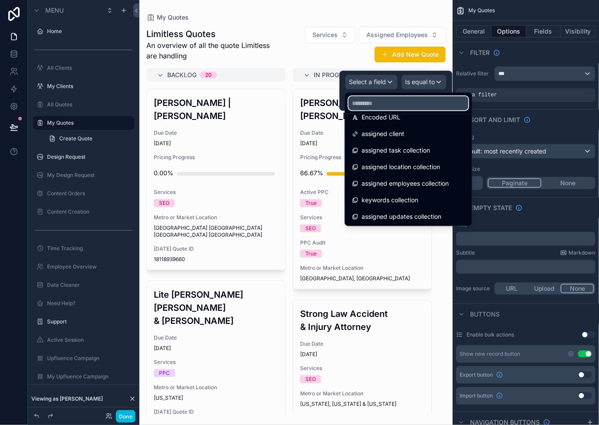
click at [403, 100] on input "text" at bounding box center [408, 103] width 120 height 14
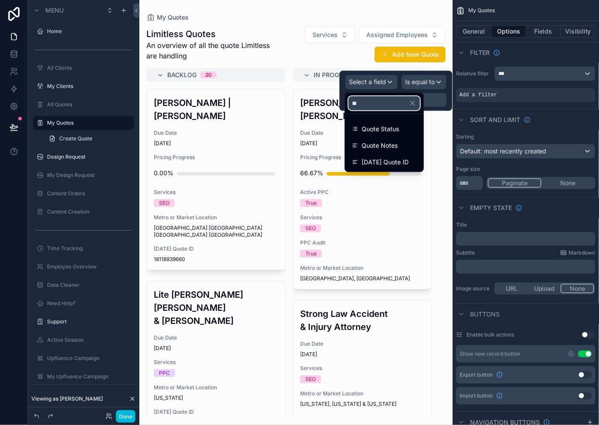
type input "*"
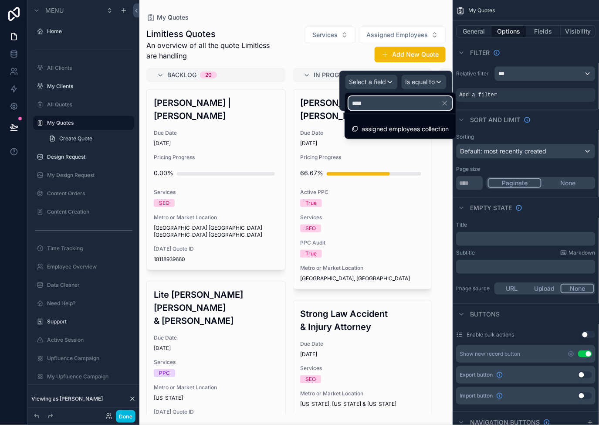
type input "****"
click at [444, 125] on span "assigned employees collection" at bounding box center [405, 129] width 87 height 10
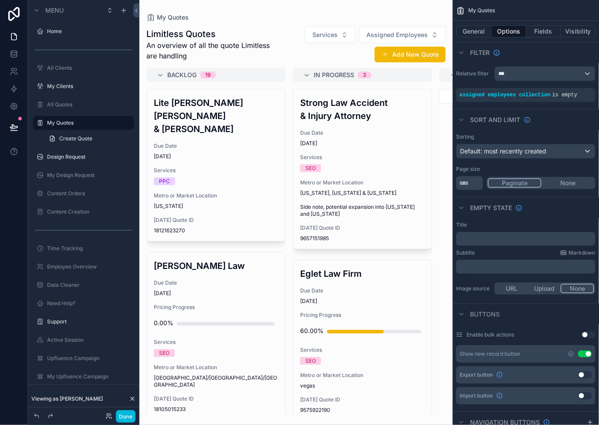
click at [0, 0] on icon "scrollable content" at bounding box center [0, 0] width 0 height 0
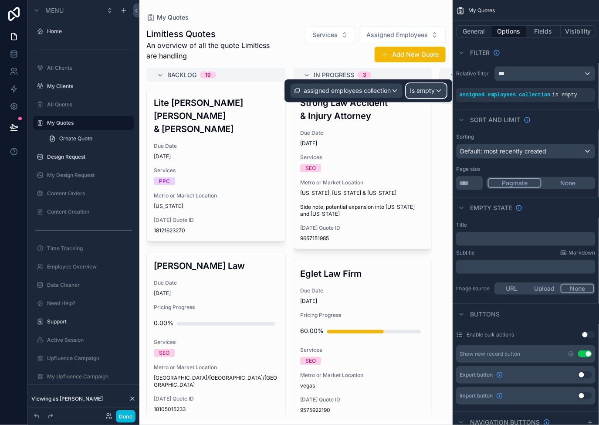
click at [419, 95] on span "Is empty" at bounding box center [422, 90] width 25 height 9
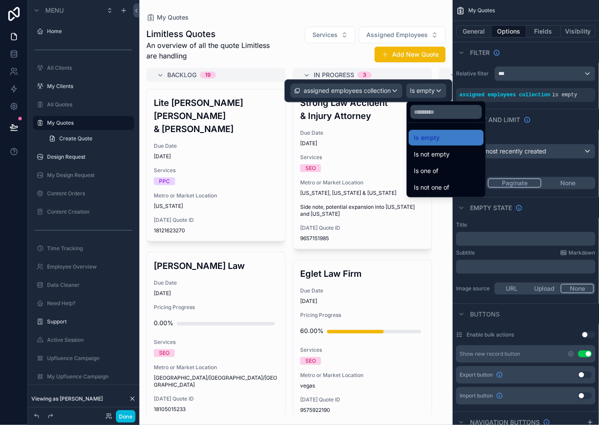
click at [451, 172] on div "Is one of" at bounding box center [446, 171] width 64 height 10
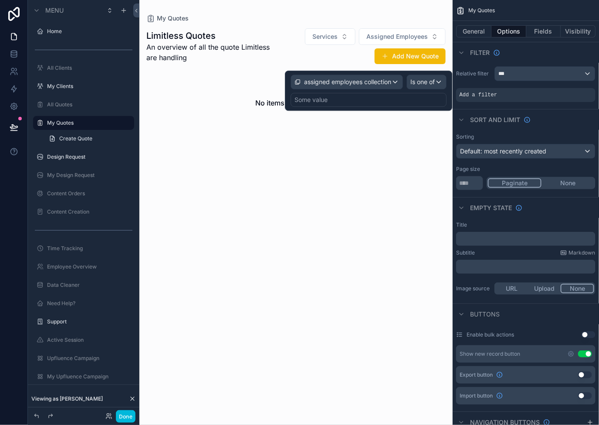
click at [0, 0] on icon "scrollable content" at bounding box center [0, 0] width 0 height 0
click at [413, 99] on div "Some value" at bounding box center [369, 100] width 156 height 14
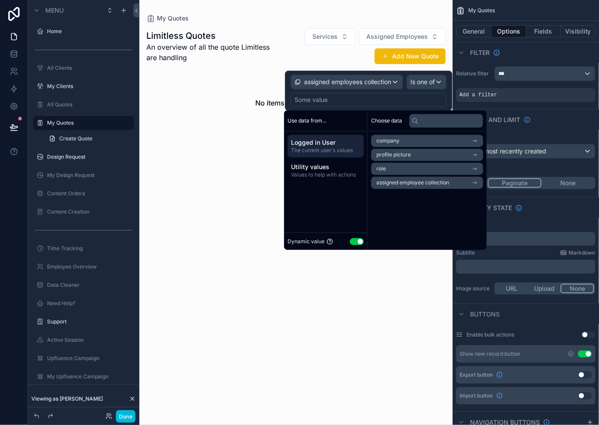
click at [452, 186] on li "assigned employee collection" at bounding box center [427, 182] width 112 height 12
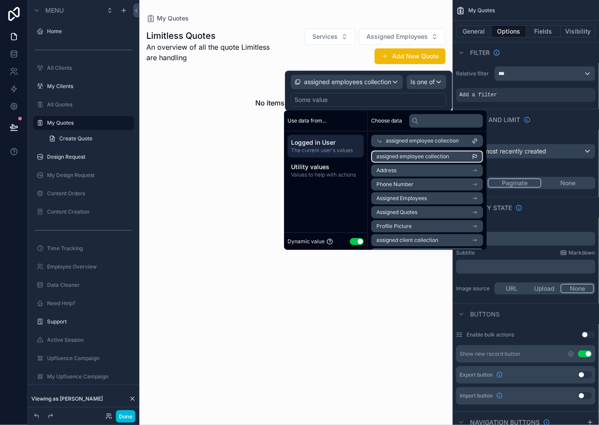
click at [466, 157] on li "assigned employee collection" at bounding box center [427, 156] width 112 height 12
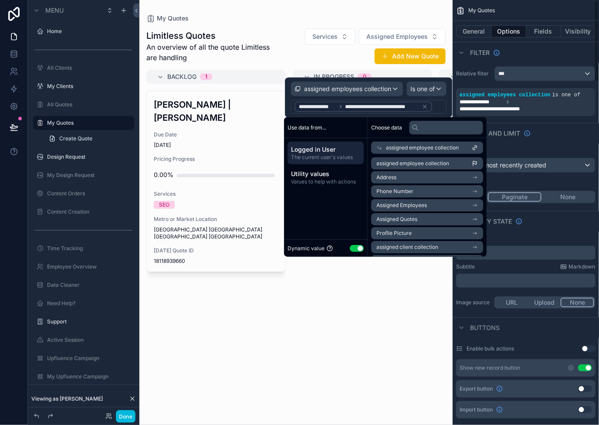
click at [573, 133] on div "Sort And Limit" at bounding box center [526, 133] width 146 height 21
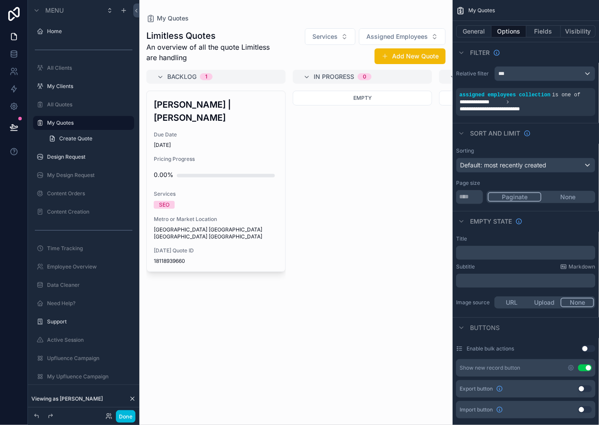
click at [127, 416] on button "Done" at bounding box center [126, 416] width 20 height 13
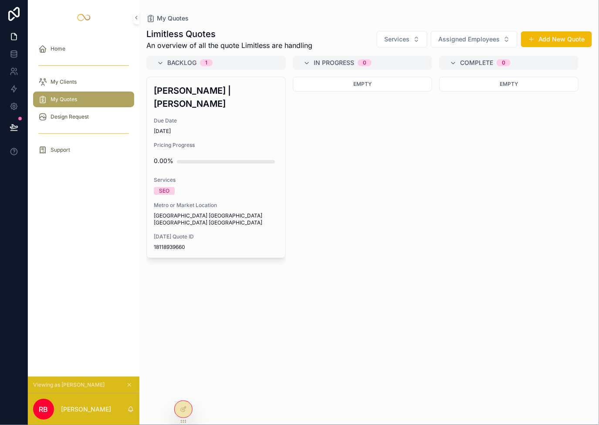
click at [488, 32] on button "Assigned Employees" at bounding box center [474, 39] width 87 height 17
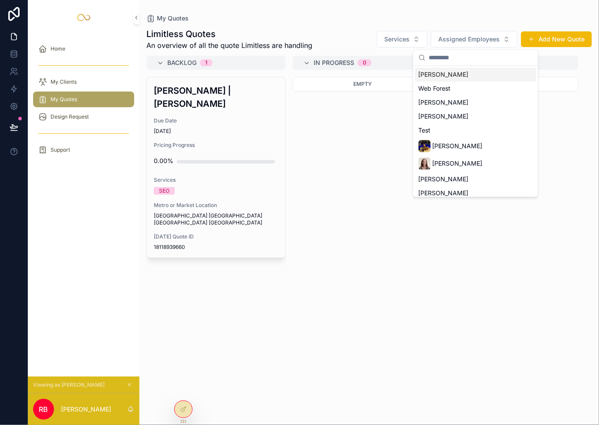
click at [369, 288] on div "Empty" at bounding box center [362, 246] width 139 height 338
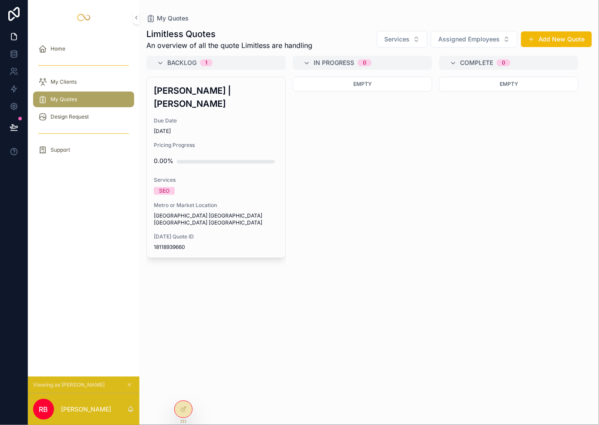
click at [186, 410] on icon at bounding box center [183, 409] width 7 height 7
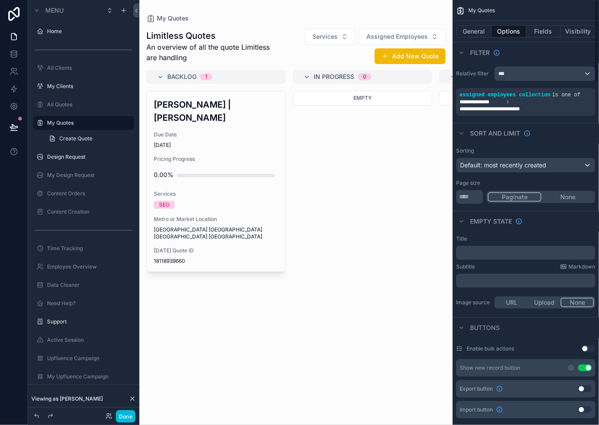
click at [468, 31] on button "General" at bounding box center [473, 31] width 35 height 12
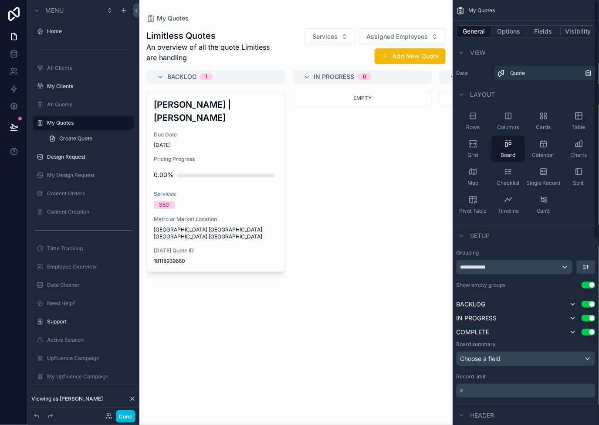
click at [505, 32] on button "Options" at bounding box center [508, 31] width 35 height 12
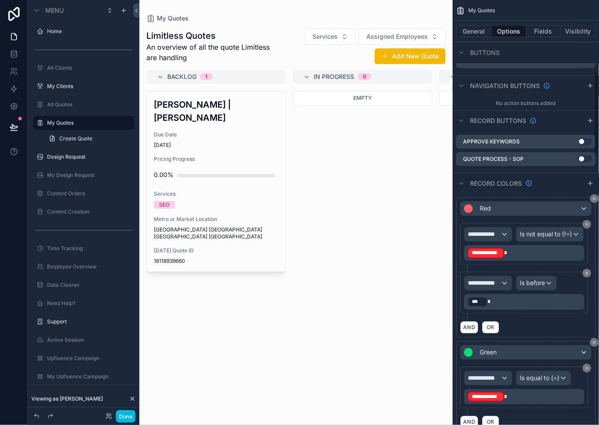
scroll to position [369, 0]
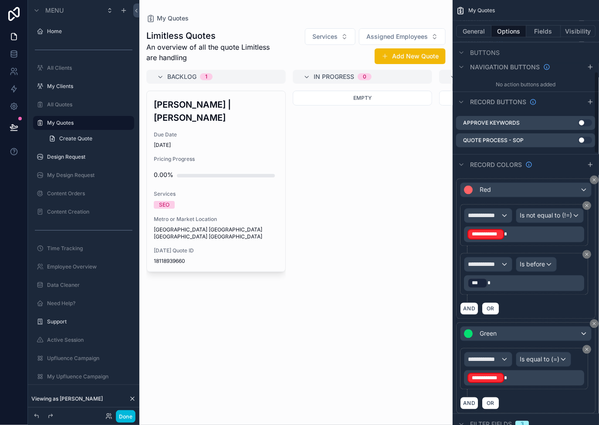
click at [518, 240] on p "**********" at bounding box center [524, 234] width 115 height 12
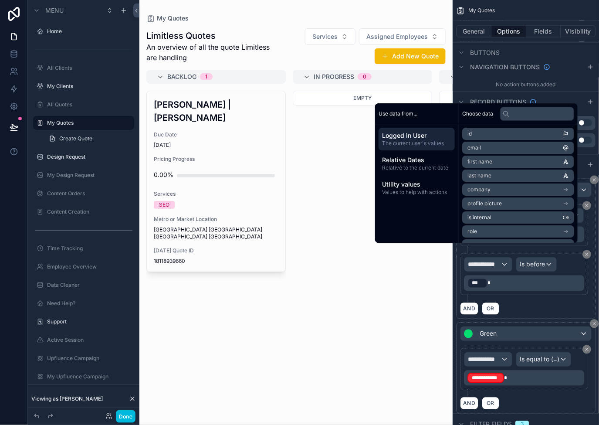
scroll to position [371, 0]
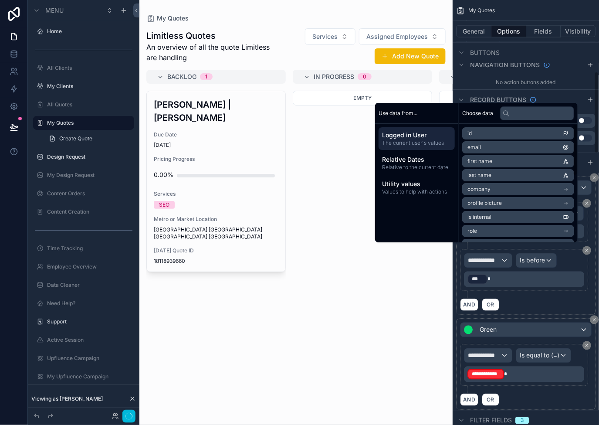
click at [543, 249] on div "**********" at bounding box center [526, 225] width 132 height 47
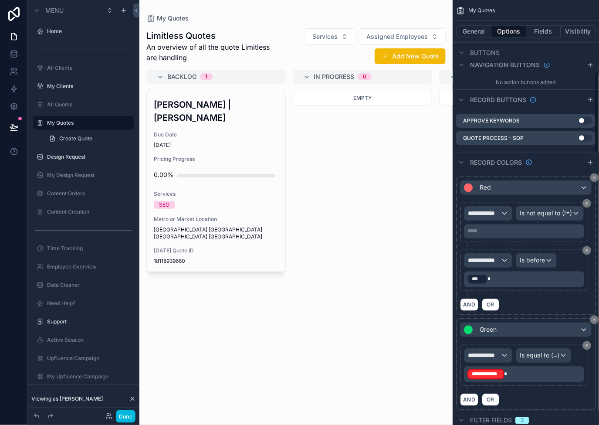
click at [536, 235] on p "***** ﻿" at bounding box center [524, 231] width 115 height 7
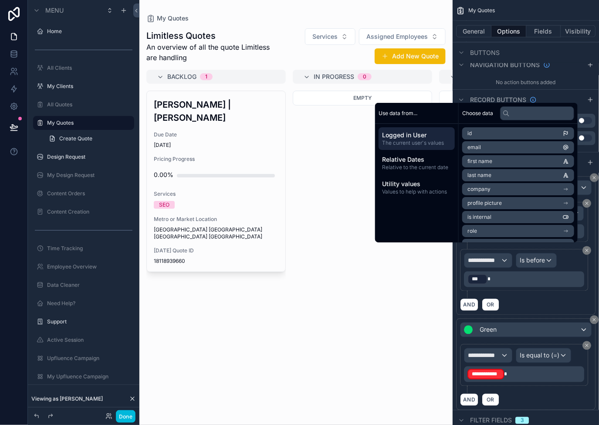
click at [541, 249] on div "**********" at bounding box center [526, 225] width 132 height 47
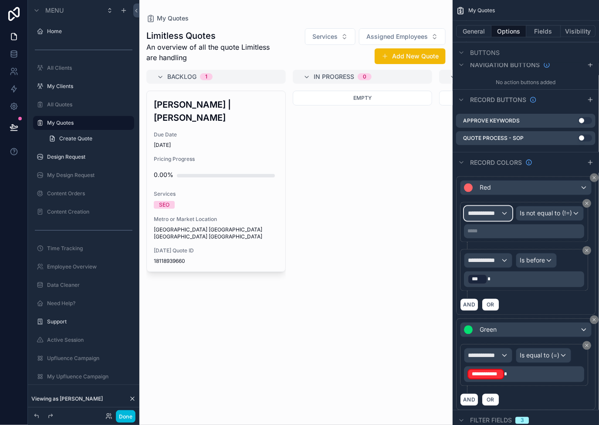
click at [500, 214] on div "**********" at bounding box center [487, 213] width 47 height 14
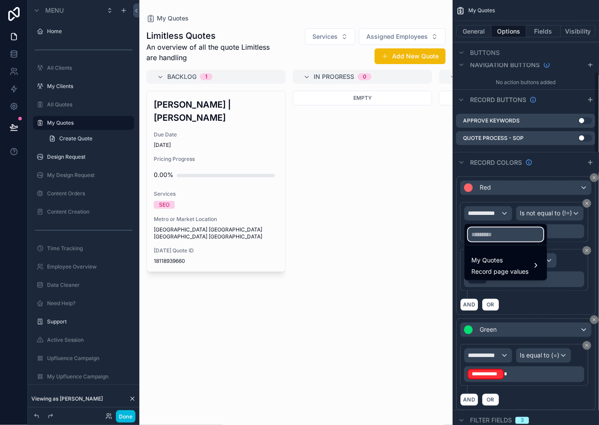
click at [492, 231] on input "text" at bounding box center [505, 234] width 75 height 14
drag, startPoint x: 496, startPoint y: 257, endPoint x: 498, endPoint y: 251, distance: 5.9
click at [496, 257] on span "My Quotes" at bounding box center [500, 260] width 57 height 10
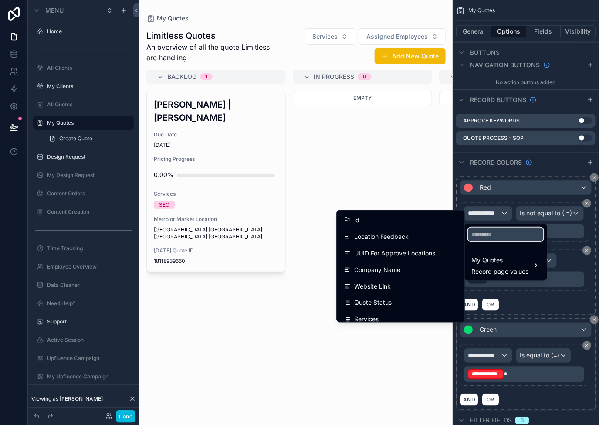
click at [499, 237] on input "text" at bounding box center [505, 234] width 75 height 14
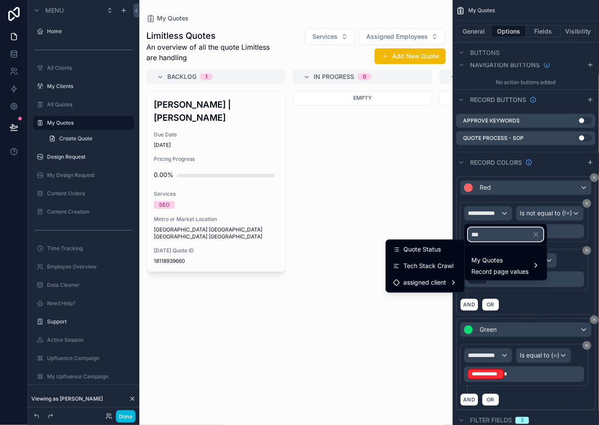
type input "***"
click at [443, 248] on div "Quote Status" at bounding box center [425, 249] width 64 height 10
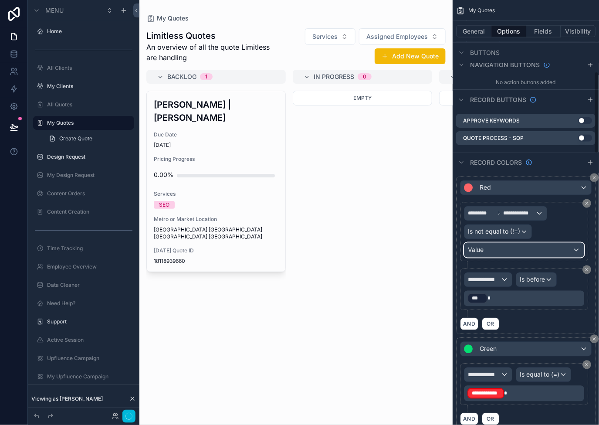
click at [504, 247] on div "Value" at bounding box center [523, 250] width 119 height 14
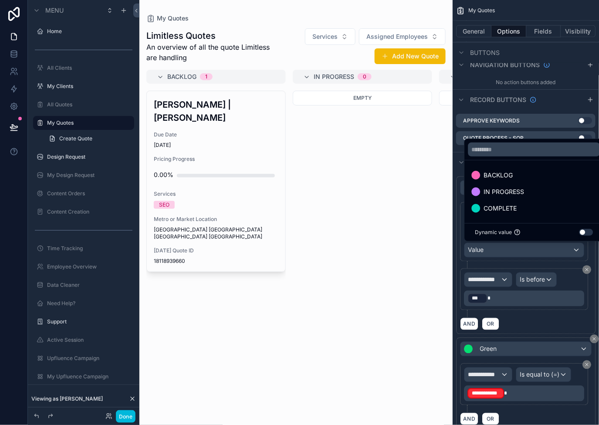
click at [511, 203] on div "COMPLETE" at bounding box center [534, 208] width 135 height 16
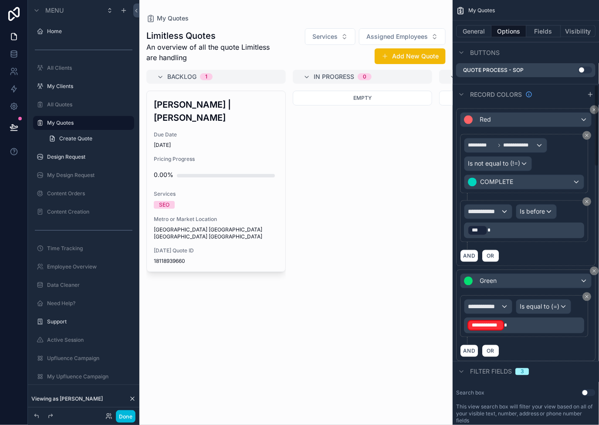
scroll to position [439, 0]
click at [494, 213] on span "**********" at bounding box center [484, 211] width 33 height 9
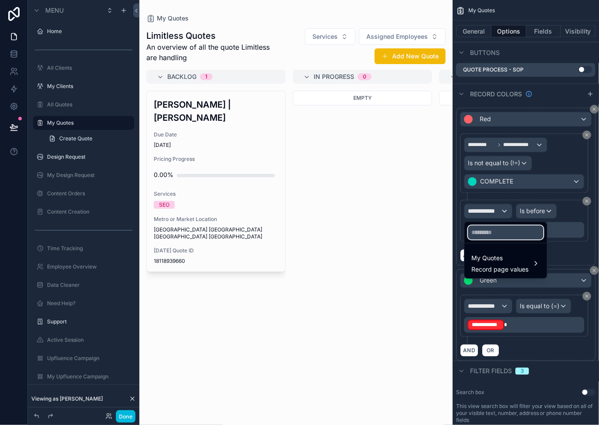
click at [504, 228] on input "text" at bounding box center [505, 232] width 75 height 14
click at [507, 256] on span "My Quotes" at bounding box center [500, 258] width 57 height 10
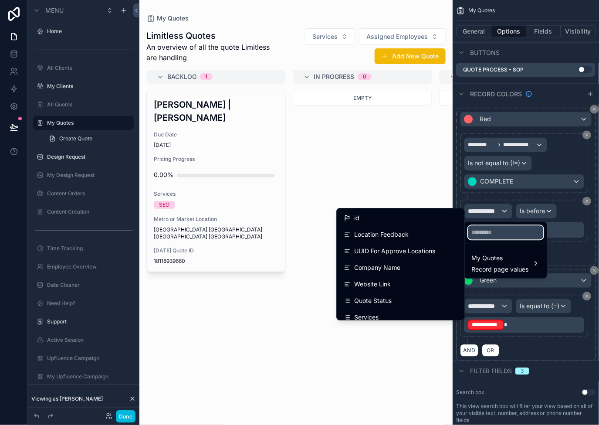
click at [507, 231] on input "text" at bounding box center [505, 232] width 75 height 14
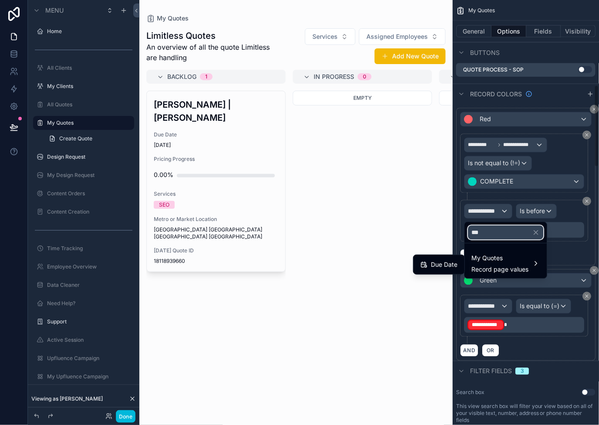
type input "***"
drag, startPoint x: 443, startPoint y: 268, endPoint x: 467, endPoint y: 254, distance: 27.3
click at [445, 270] on div "Due Date" at bounding box center [438, 265] width 47 height 16
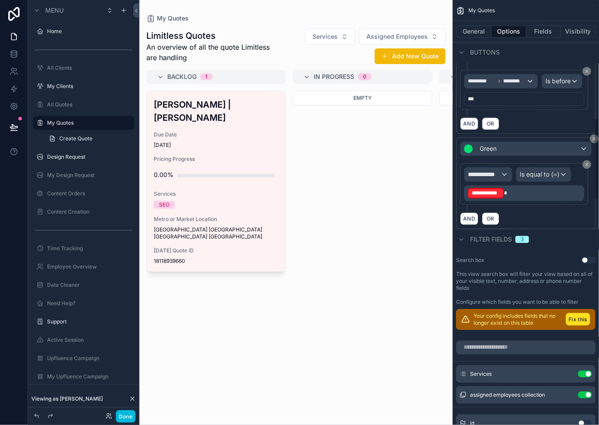
scroll to position [421, 0]
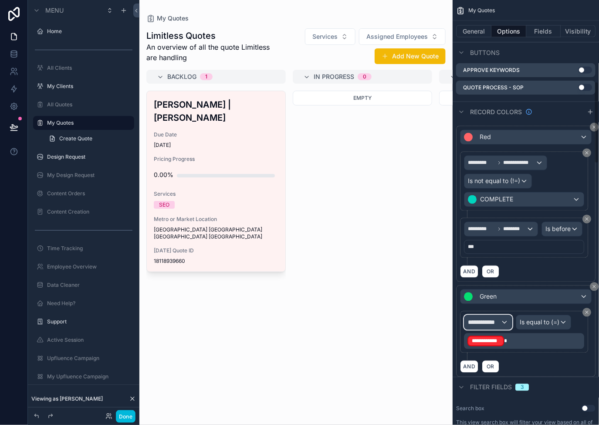
click at [496, 322] on span "**********" at bounding box center [484, 322] width 33 height 9
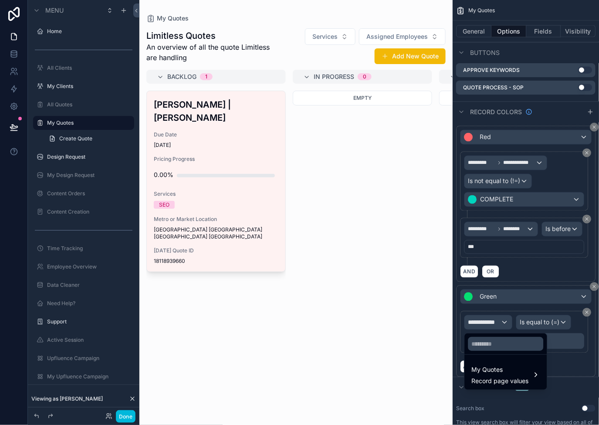
click at [502, 366] on span "My Quotes" at bounding box center [500, 369] width 57 height 10
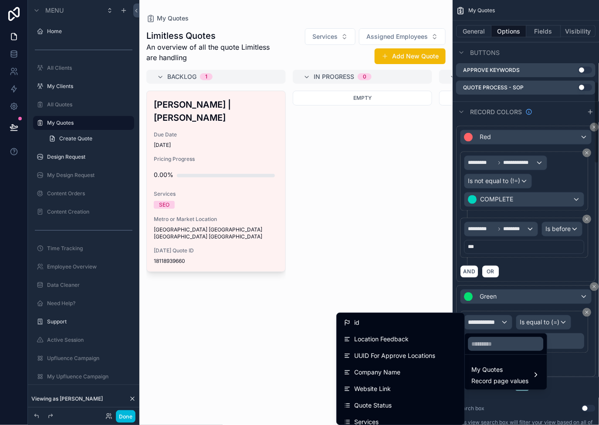
click at [536, 325] on div "scrollable content" at bounding box center [299, 212] width 599 height 425
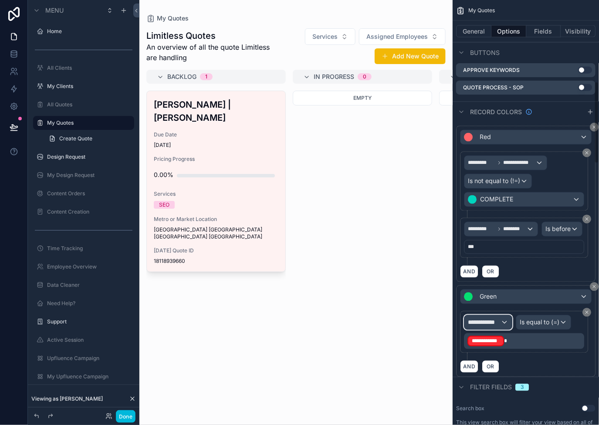
click at [498, 321] on span "**********" at bounding box center [484, 322] width 33 height 9
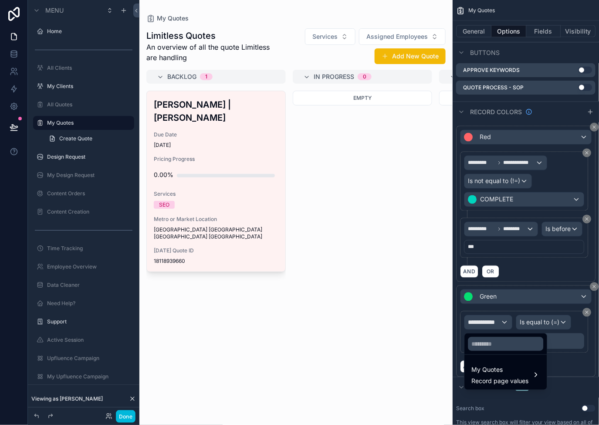
click at [500, 377] on span "Record page values" at bounding box center [500, 380] width 57 height 9
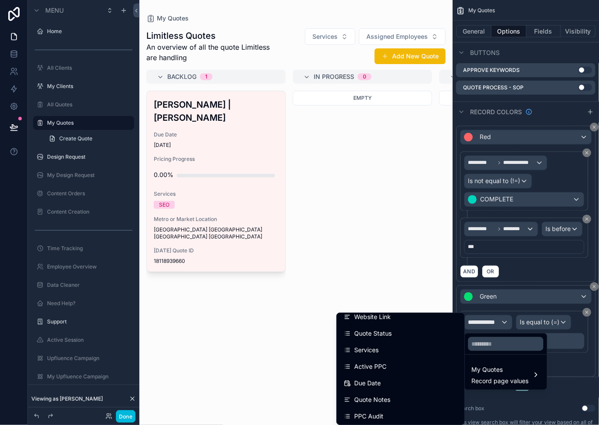
scroll to position [81, 0]
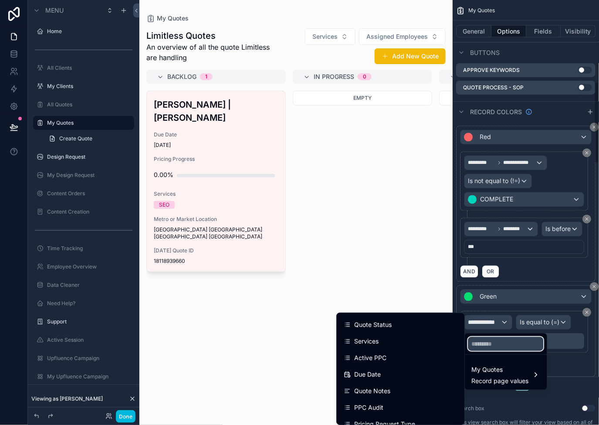
click at [487, 348] on input "text" at bounding box center [505, 344] width 75 height 14
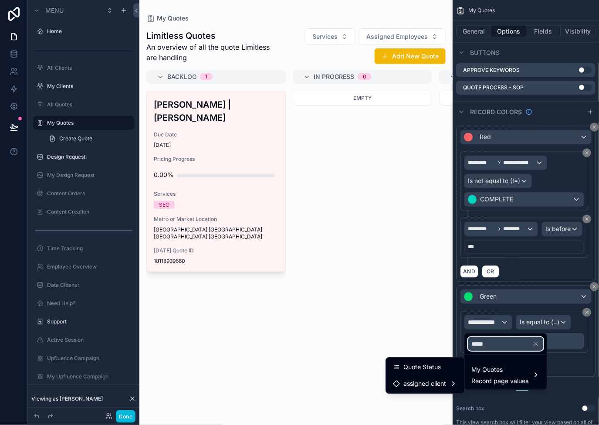
type input "*****"
drag, startPoint x: 445, startPoint y: 365, endPoint x: 496, endPoint y: 347, distance: 54.6
click at [445, 365] on div "Quote Status" at bounding box center [425, 367] width 64 height 10
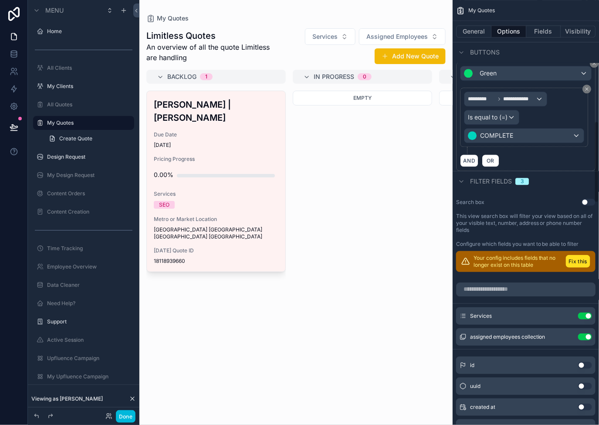
scroll to position [645, 0]
drag, startPoint x: 581, startPoint y: 336, endPoint x: 582, endPoint y: 331, distance: 5.2
click at [581, 336] on button "Use setting" at bounding box center [585, 336] width 14 height 7
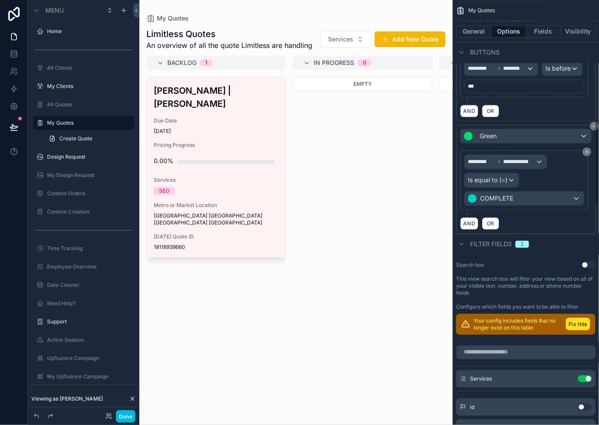
scroll to position [567, 0]
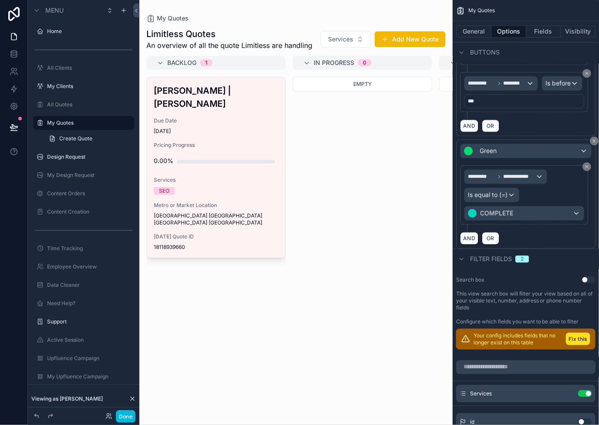
click at [125, 417] on button "Done" at bounding box center [126, 416] width 20 height 13
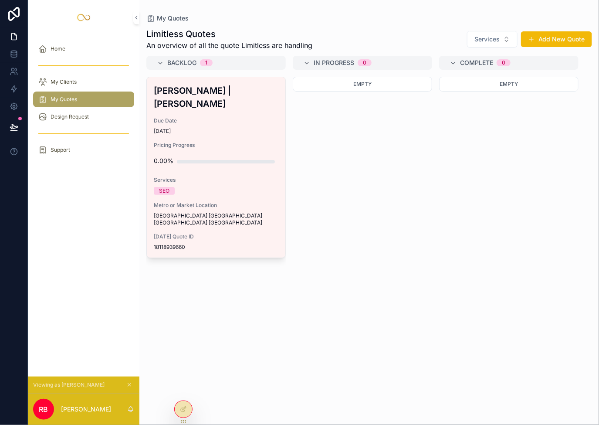
click at [488, 30] on div "Limitless Quotes An overview of all the quote Limitless are handling Services A…" at bounding box center [369, 39] width 446 height 23
click at [488, 31] on button "Services" at bounding box center [492, 39] width 51 height 17
click at [460, 217] on div "Empty" at bounding box center [508, 246] width 139 height 338
click at [71, 119] on span "Design Request" at bounding box center [70, 116] width 38 height 7
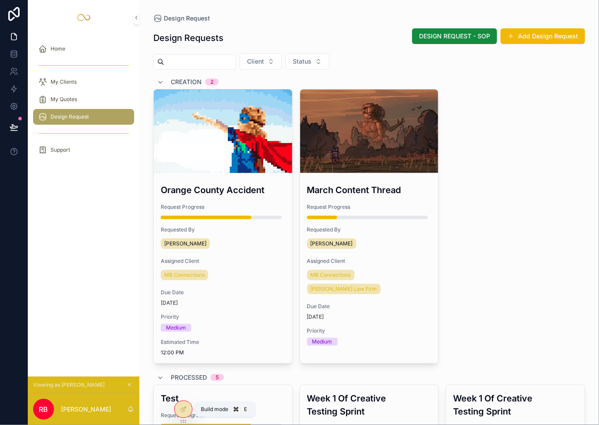
click at [189, 406] on div at bounding box center [183, 409] width 17 height 17
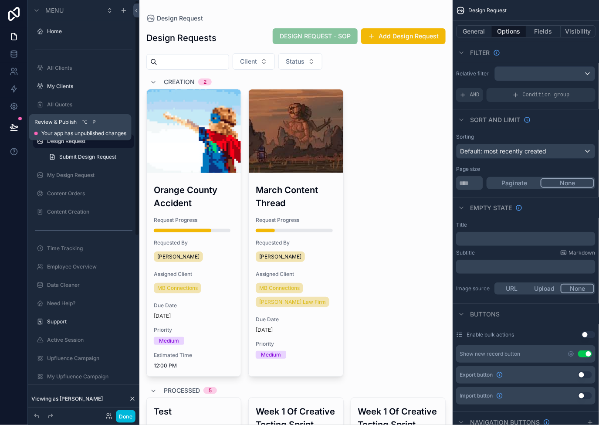
click at [12, 131] on icon at bounding box center [14, 127] width 9 height 9
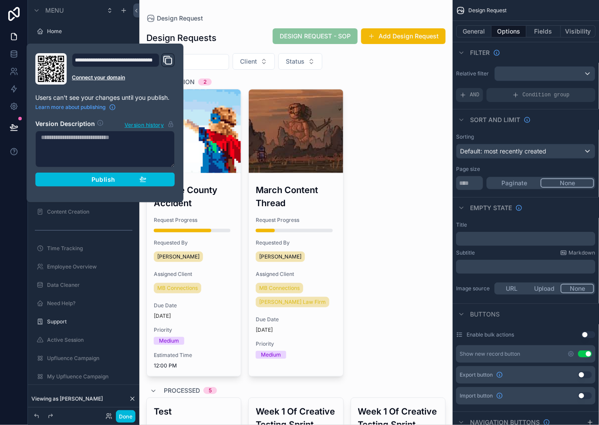
click at [135, 181] on div "Publish" at bounding box center [105, 180] width 83 height 8
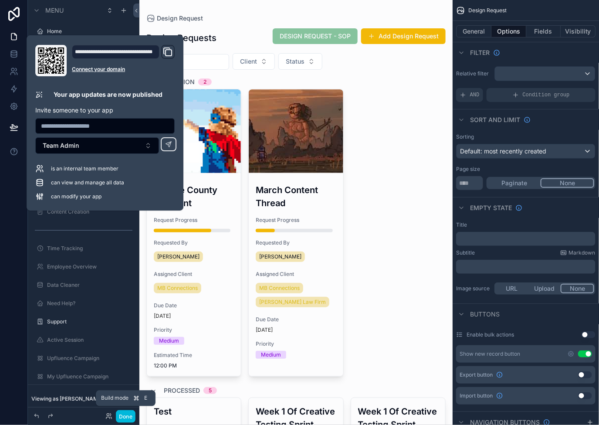
drag, startPoint x: 123, startPoint y: 419, endPoint x: 126, endPoint y: 411, distance: 8.3
click at [123, 419] on button "Done" at bounding box center [126, 416] width 20 height 13
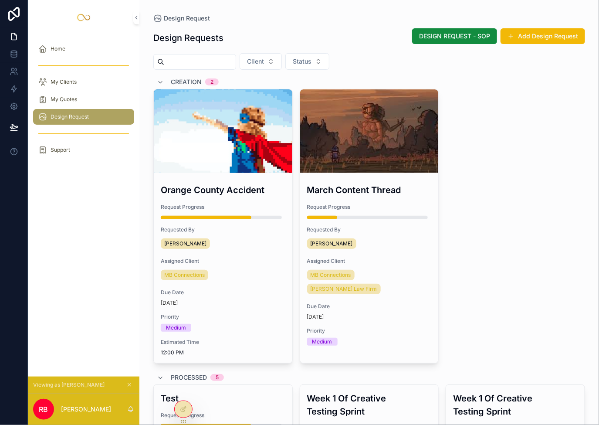
click at [95, 219] on div "Home My Clients My Quotes Design Request Support" at bounding box center [84, 205] width 112 height 341
click at [188, 412] on div at bounding box center [183, 409] width 17 height 17
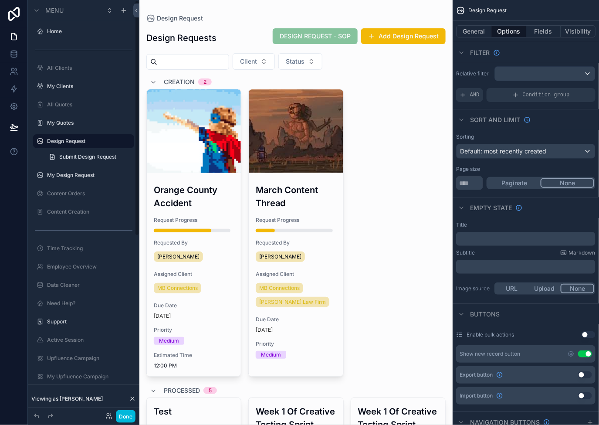
click at [70, 174] on label "My Design Request" at bounding box center [88, 175] width 82 height 7
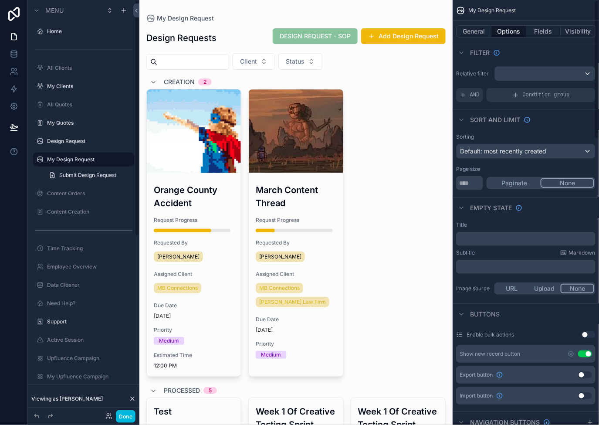
click at [582, 36] on button "Visibility" at bounding box center [578, 31] width 35 height 12
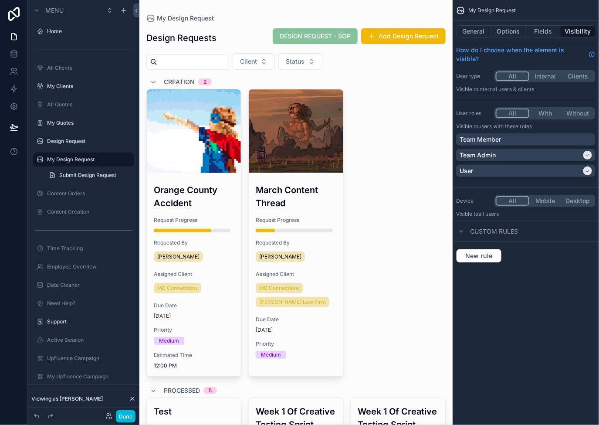
click at [581, 155] on div "Team Admin" at bounding box center [521, 155] width 122 height 9
drag, startPoint x: 14, startPoint y: 196, endPoint x: 31, endPoint y: 183, distance: 22.4
click at [14, 196] on div at bounding box center [14, 212] width 28 height 425
click at [84, 138] on div "Design Request" at bounding box center [89, 141] width 85 height 7
click at [77, 139] on label "Design Request" at bounding box center [88, 141] width 82 height 7
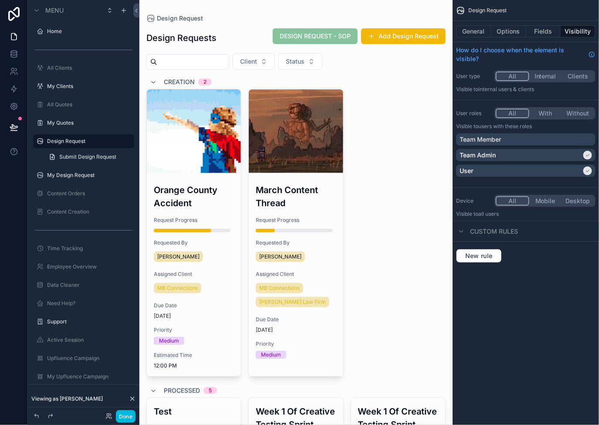
click at [72, 173] on label "My Design Request" at bounding box center [88, 175] width 82 height 7
click at [579, 142] on div "Team Member" at bounding box center [526, 139] width 132 height 9
click at [579, 143] on div "Team Member" at bounding box center [521, 139] width 122 height 9
click at [579, 143] on div "Team Member" at bounding box center [526, 139] width 132 height 9
click at [507, 30] on button "Options" at bounding box center [508, 31] width 35 height 12
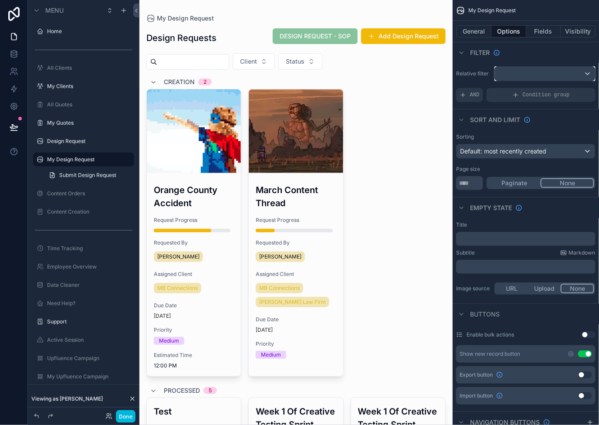
click at [560, 79] on div "scrollable content" at bounding box center [545, 74] width 100 height 14
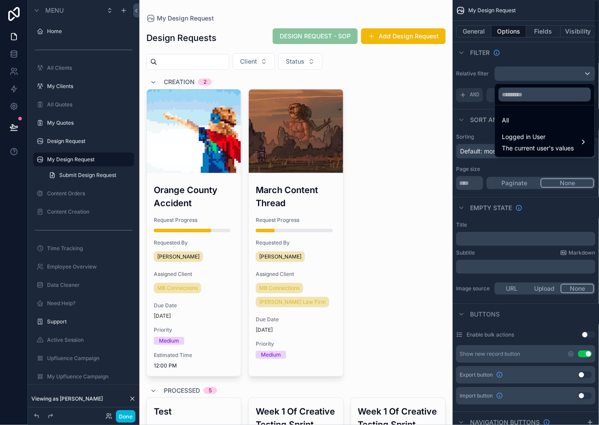
click at [547, 150] on span "The current user's values" at bounding box center [538, 148] width 72 height 9
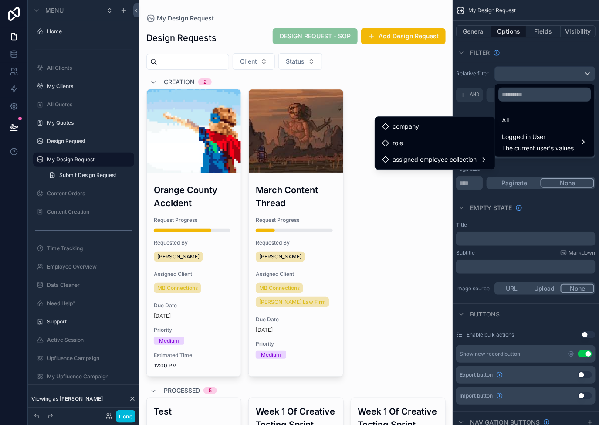
click at [419, 158] on span "assigned employee collection" at bounding box center [434, 159] width 84 height 10
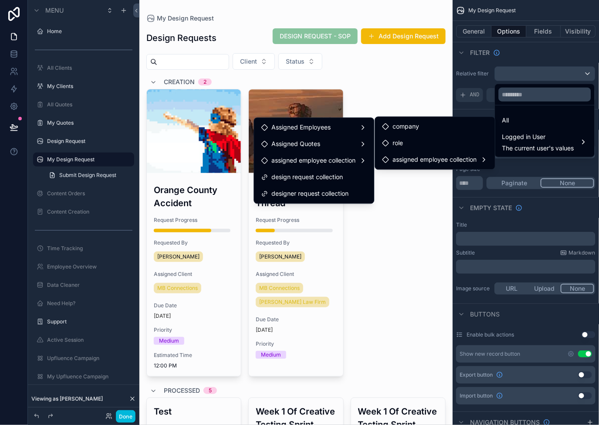
click at [348, 178] on div "design request collection" at bounding box center [314, 177] width 106 height 10
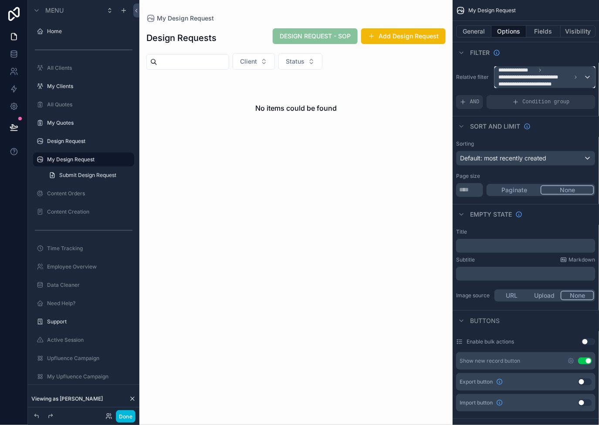
click at [565, 77] on span "**********" at bounding box center [534, 77] width 73 height 7
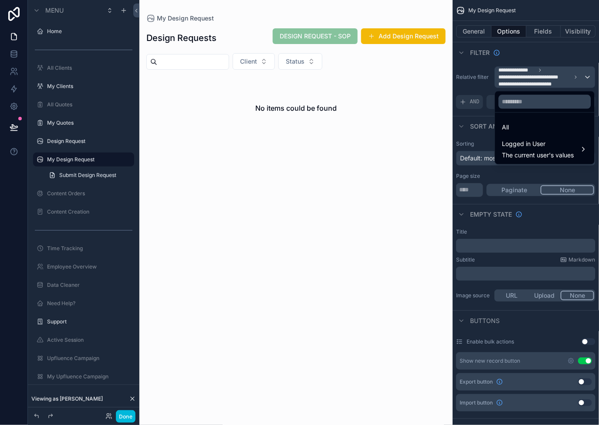
click at [548, 140] on span "Logged in User" at bounding box center [538, 144] width 72 height 10
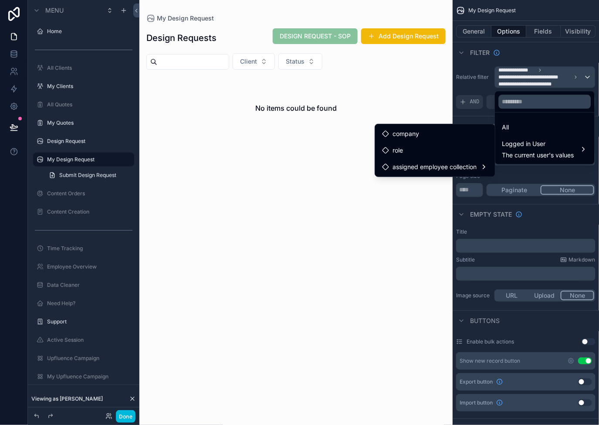
click at [450, 163] on span "assigned employee collection" at bounding box center [434, 167] width 84 height 10
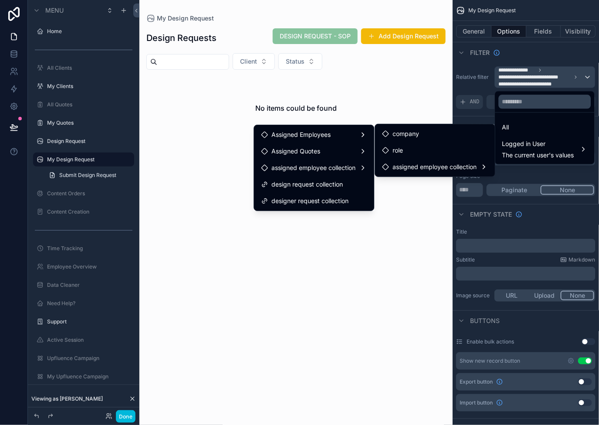
click at [329, 201] on span "designer request collection" at bounding box center [309, 201] width 77 height 10
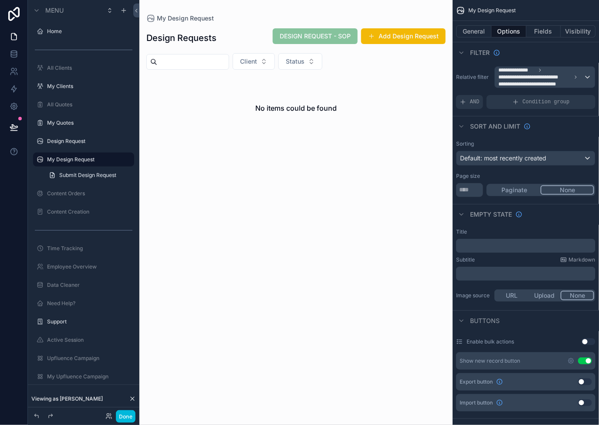
click at [65, 143] on label "Design Request" at bounding box center [88, 141] width 82 height 7
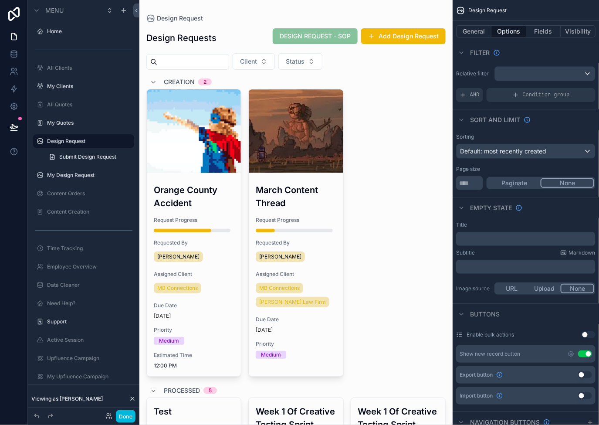
click at [78, 175] on label "My Design Request" at bounding box center [88, 175] width 82 height 7
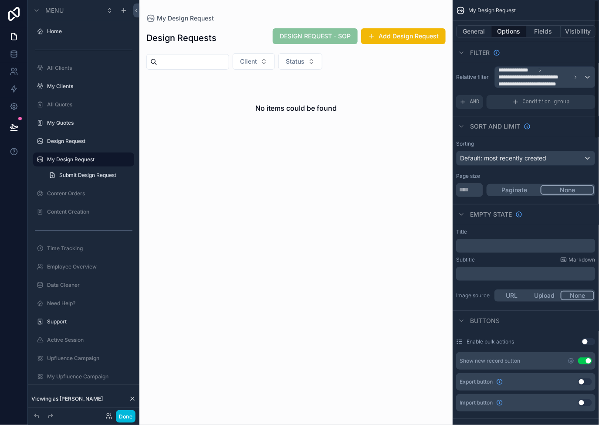
click at [577, 30] on button "Visibility" at bounding box center [578, 31] width 35 height 12
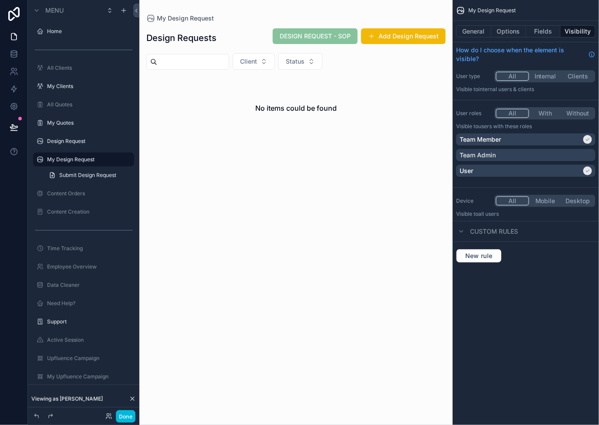
click at [539, 140] on div "Team Member" at bounding box center [521, 139] width 122 height 9
click at [541, 172] on div "User" at bounding box center [521, 170] width 122 height 9
click at [541, 172] on div "User" at bounding box center [526, 170] width 132 height 9
click at [84, 140] on label "Design Request" at bounding box center [88, 141] width 82 height 7
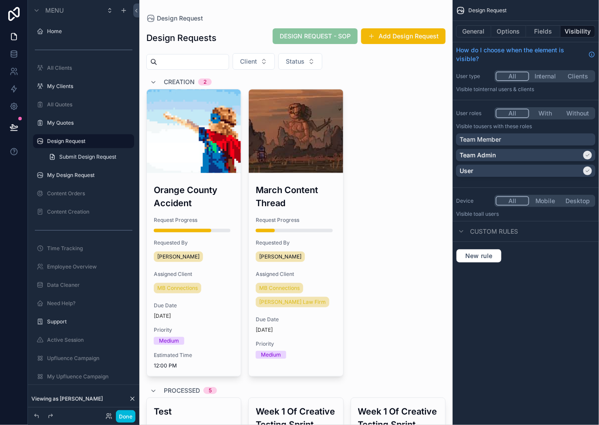
click at [581, 172] on div "User" at bounding box center [521, 170] width 122 height 9
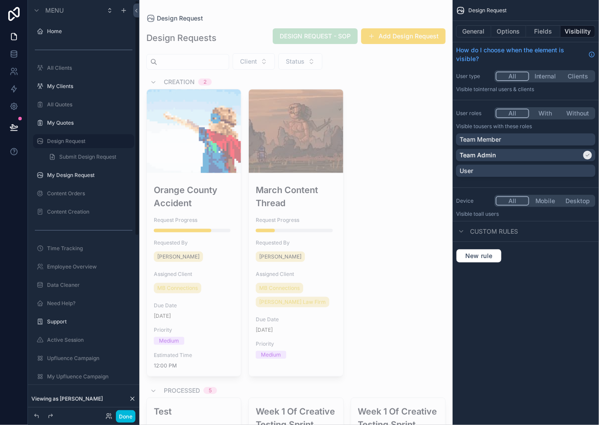
click at [89, 173] on label "My Design Request" at bounding box center [88, 175] width 82 height 7
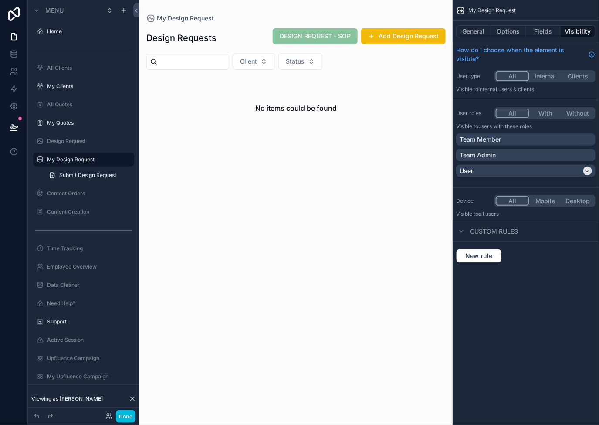
click at [504, 31] on button "Options" at bounding box center [508, 31] width 35 height 12
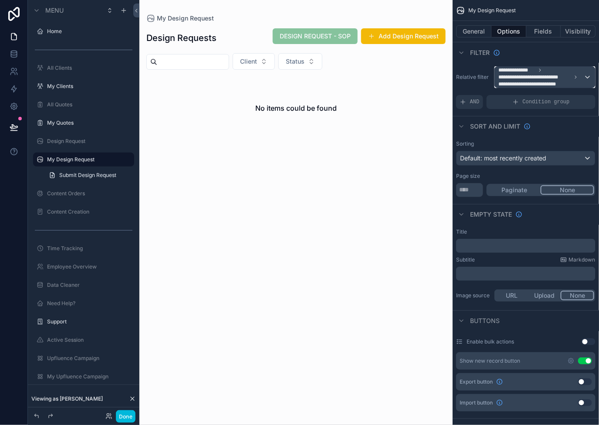
click at [586, 81] on div "**********" at bounding box center [545, 77] width 100 height 21
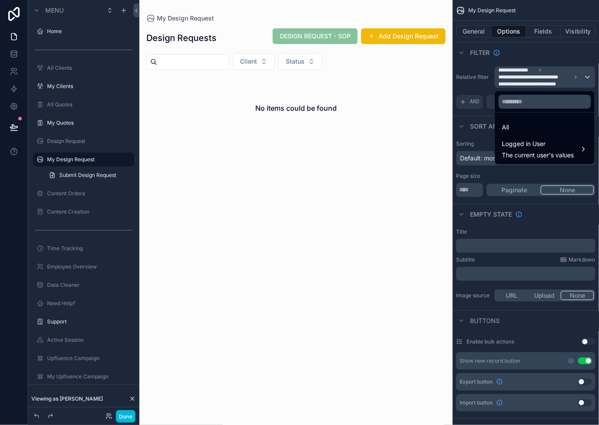
click at [555, 125] on div "All" at bounding box center [544, 127] width 85 height 10
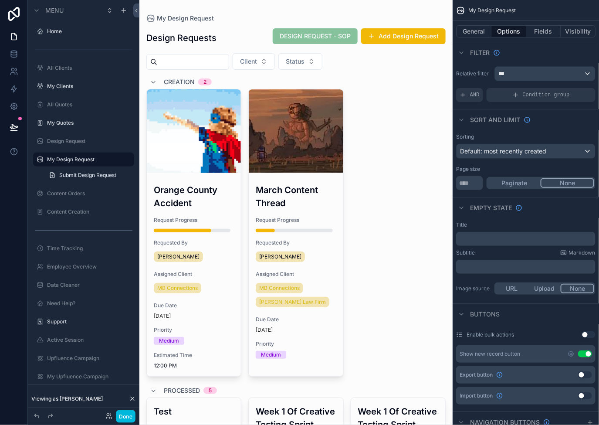
click at [562, 97] on span "Condition group" at bounding box center [546, 94] width 47 height 7
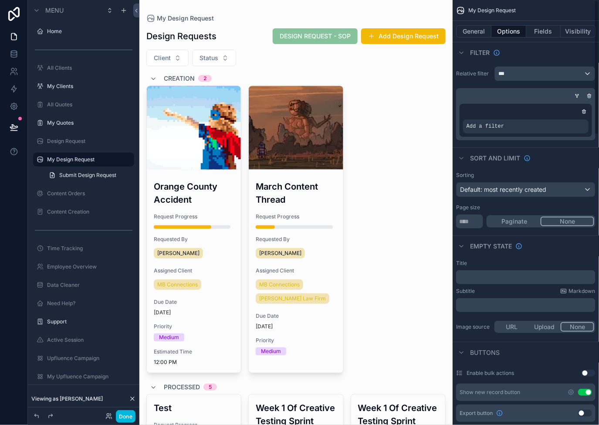
click at [576, 95] on icon "scrollable content" at bounding box center [577, 95] width 5 height 5
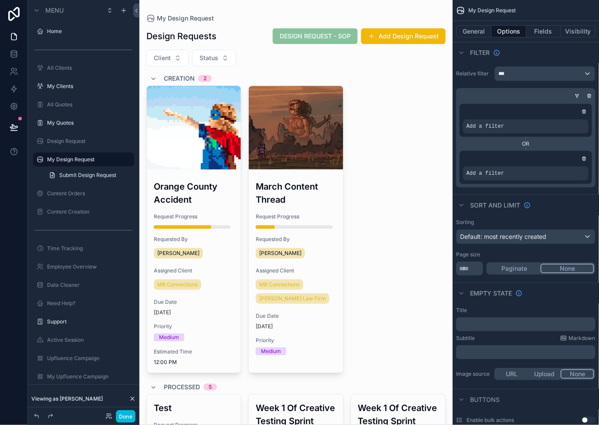
click at [582, 159] on icon "scrollable content" at bounding box center [584, 158] width 5 height 5
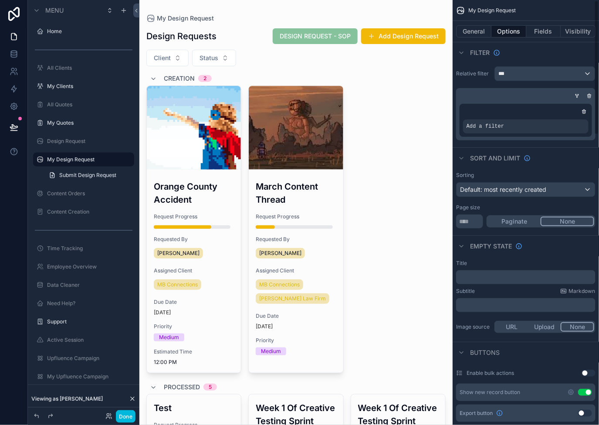
click at [556, 126] on div "Add a filter" at bounding box center [525, 126] width 125 height 14
click at [0, 0] on icon "scrollable content" at bounding box center [0, 0] width 0 height 0
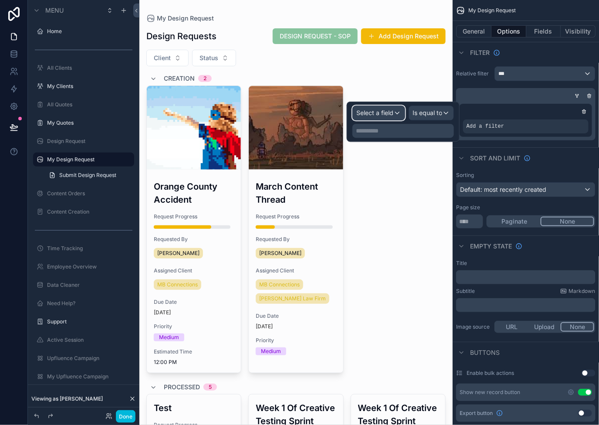
click at [363, 108] on div "Select a field" at bounding box center [379, 113] width 52 height 14
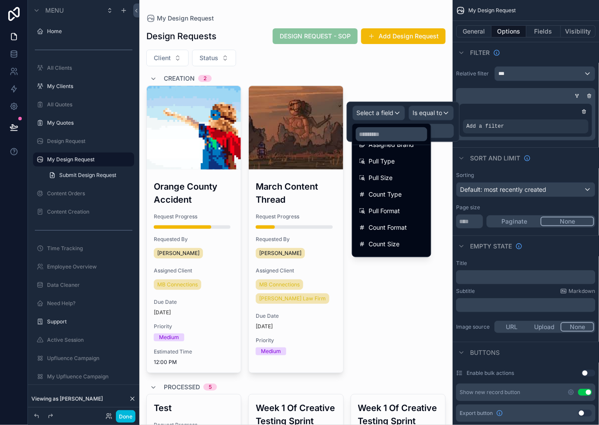
scroll to position [276, 0]
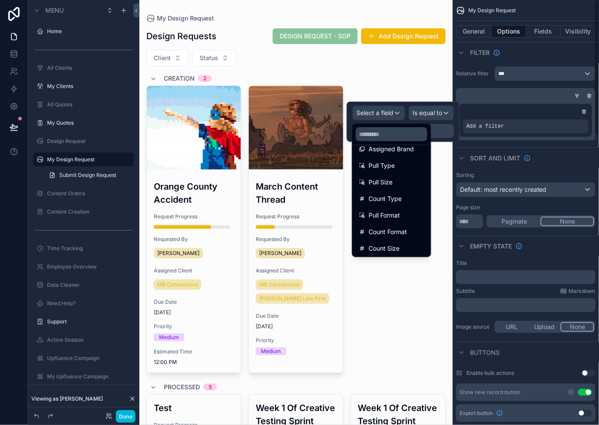
click at [473, 33] on button "General" at bounding box center [473, 31] width 35 height 12
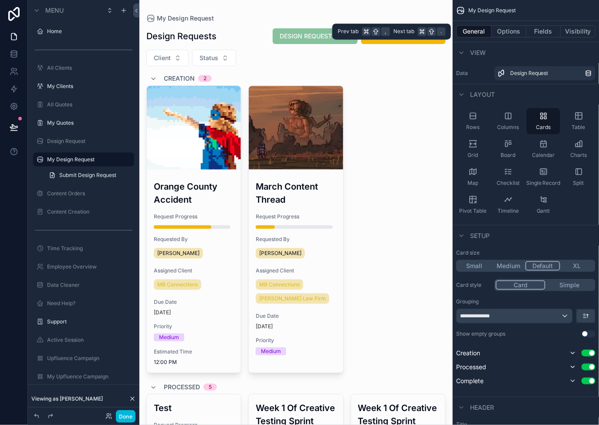
click at [504, 32] on button "Options" at bounding box center [508, 31] width 35 height 12
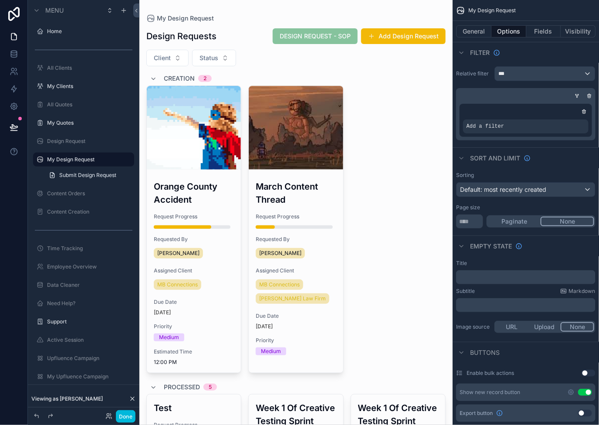
click at [0, 0] on icon "scrollable content" at bounding box center [0, 0] width 0 height 0
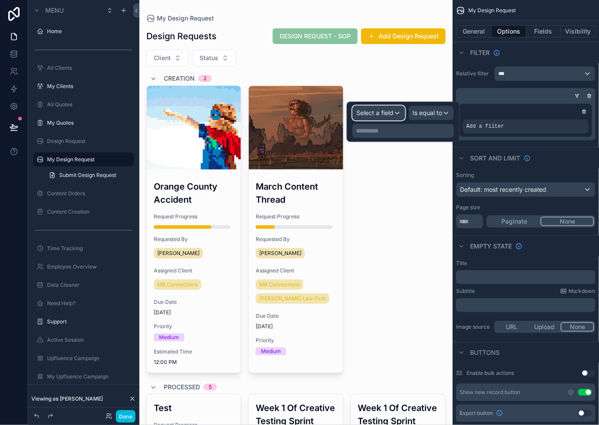
click at [379, 116] on span "Select a field" at bounding box center [374, 112] width 37 height 7
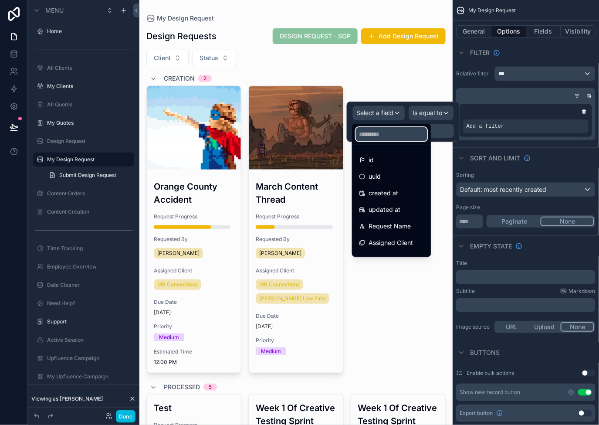
click at [387, 134] on input "text" at bounding box center [391, 134] width 71 height 14
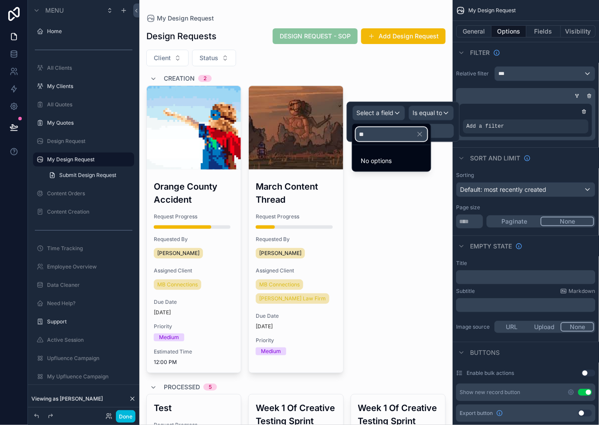
type input "*"
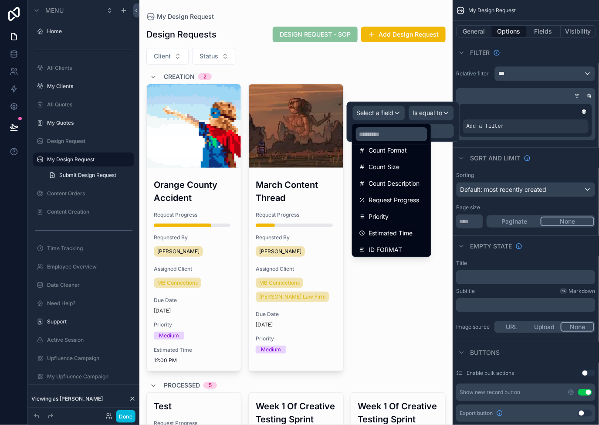
scroll to position [376, 0]
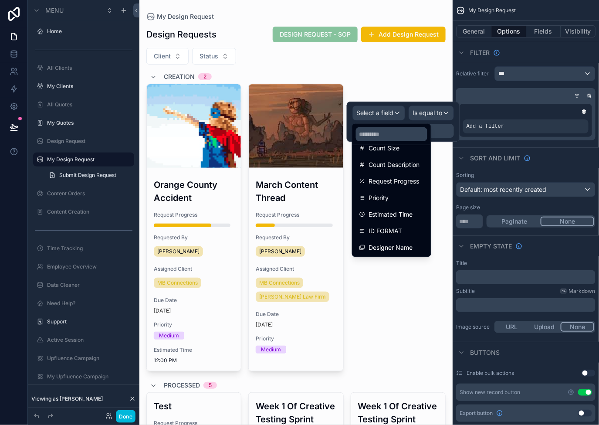
click at [409, 246] on span "Designer Name" at bounding box center [391, 247] width 44 height 10
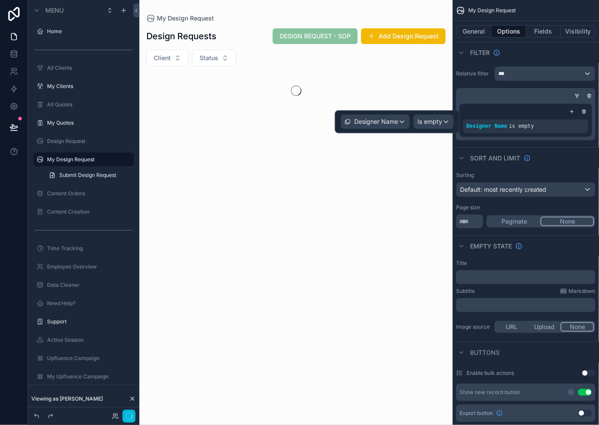
scroll to position [0, 0]
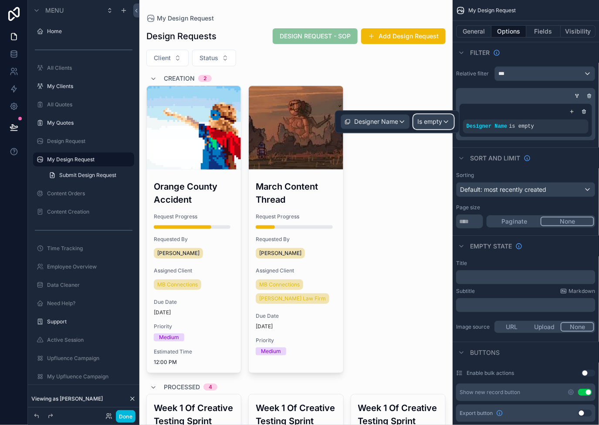
click at [429, 125] on span "Is empty" at bounding box center [429, 121] width 25 height 9
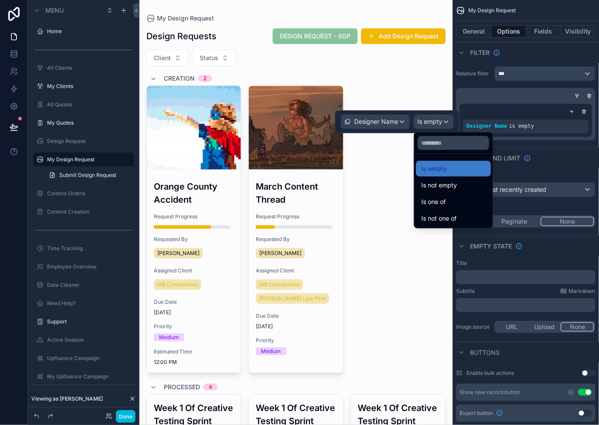
click at [463, 202] on div "Is one of" at bounding box center [453, 201] width 64 height 10
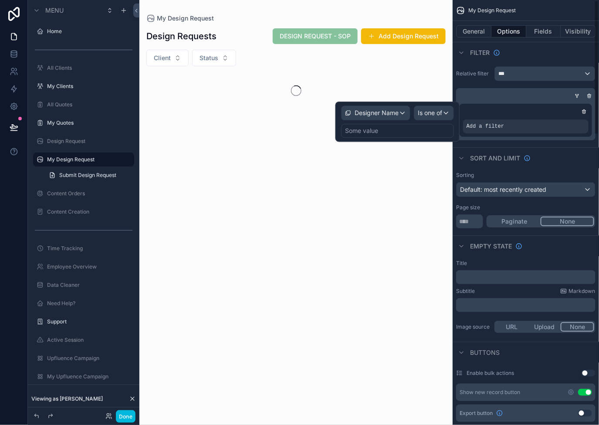
click at [416, 129] on div "Some value" at bounding box center [397, 131] width 113 height 14
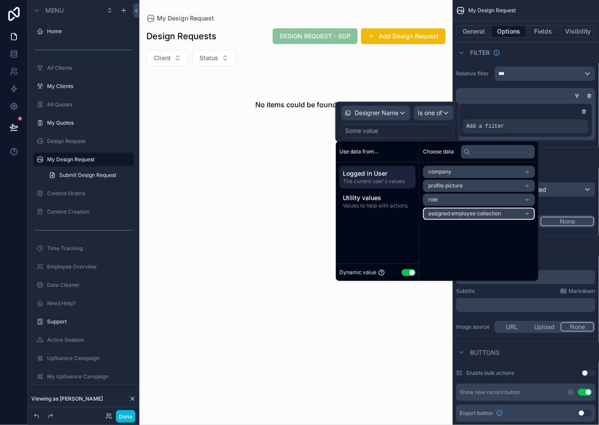
click at [498, 215] on span "assigned employee collection" at bounding box center [464, 213] width 73 height 7
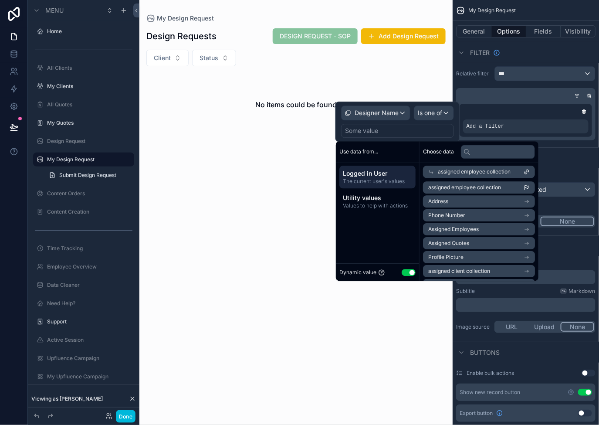
click at [506, 174] on span "assigned employee collection" at bounding box center [474, 171] width 73 height 7
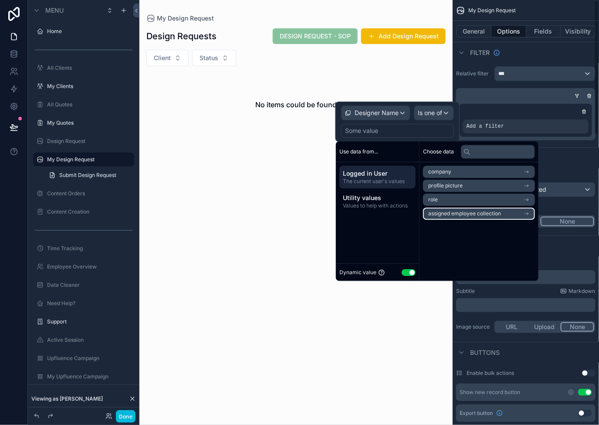
click at [501, 210] on li "assigned employee collection" at bounding box center [479, 213] width 112 height 12
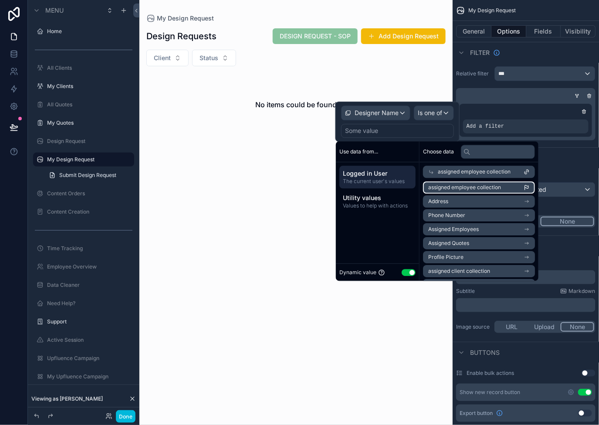
click at [529, 190] on li "assigned employee collection" at bounding box center [479, 187] width 112 height 12
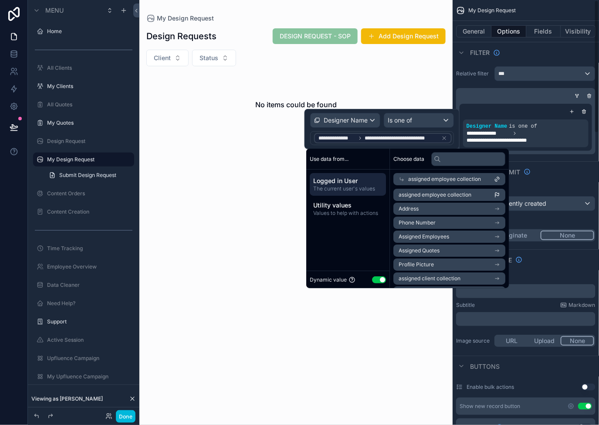
click at [581, 173] on div "Sort And Limit" at bounding box center [526, 171] width 146 height 21
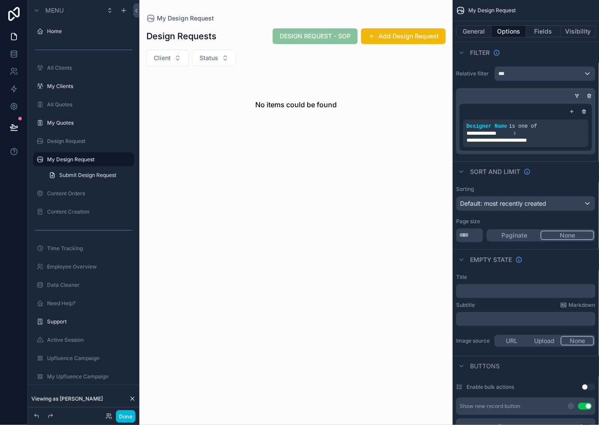
click at [282, 177] on div "My Design Request Design Requests DESIGN REQUEST - SOP Add Design Request Clien…" at bounding box center [295, 212] width 313 height 425
click at [125, 413] on button "Done" at bounding box center [126, 416] width 20 height 13
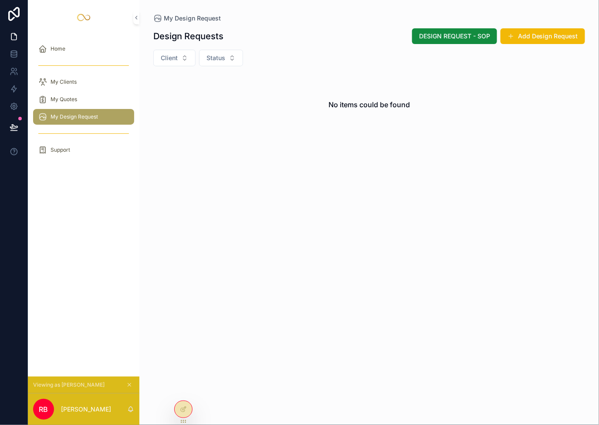
click at [71, 98] on span "My Quotes" at bounding box center [64, 99] width 27 height 7
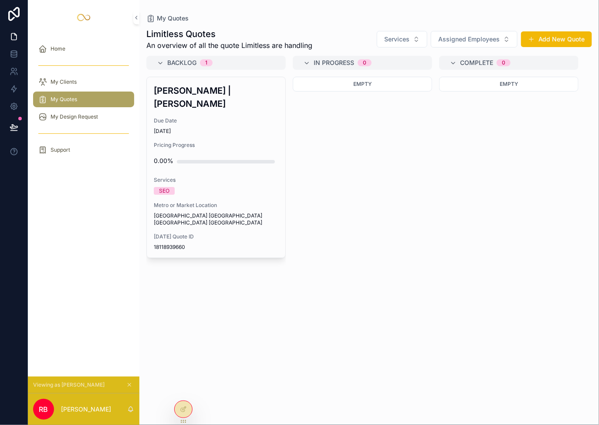
click at [69, 76] on div "My Clients" at bounding box center [83, 82] width 91 height 14
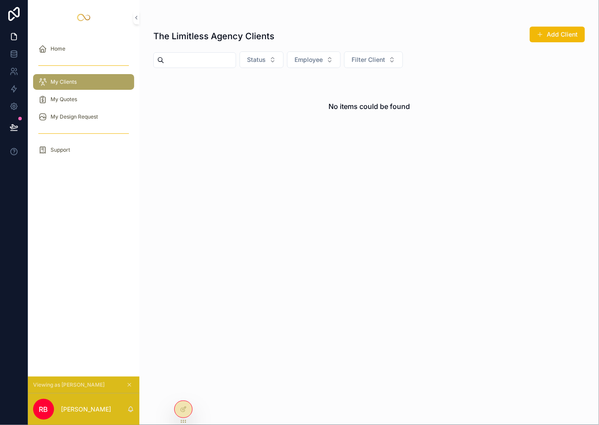
click at [348, 140] on div "The Limitless Agency Clients Add Client Status Employee Filter Client No items …" at bounding box center [369, 94] width 432 height 146
click at [182, 420] on icon at bounding box center [181, 420] width 0 height 0
click at [188, 409] on div at bounding box center [183, 409] width 17 height 17
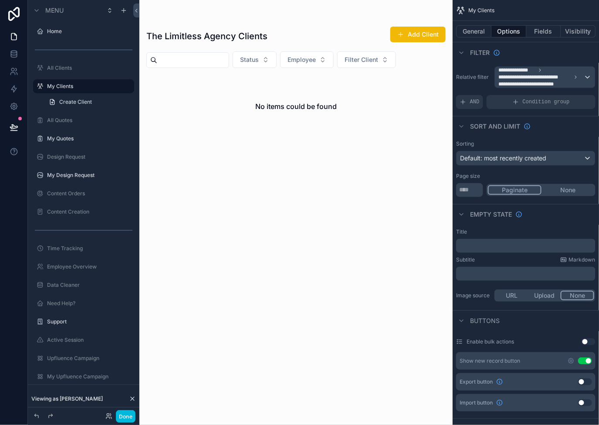
click at [117, 419] on button "Done" at bounding box center [126, 416] width 20 height 13
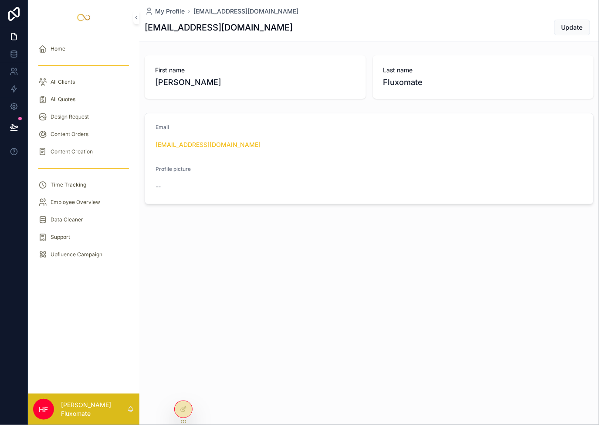
click at [70, 81] on span "All Clients" at bounding box center [63, 81] width 24 height 7
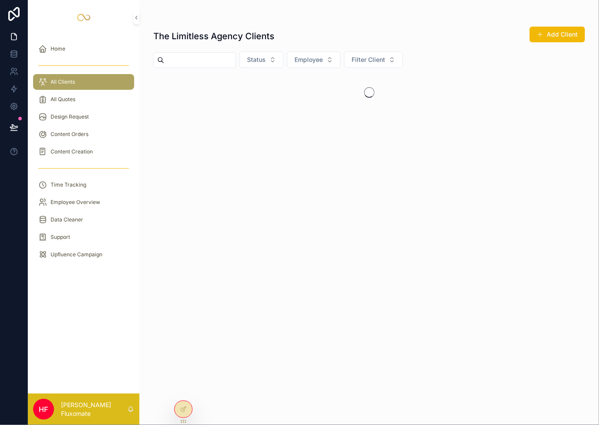
click at [186, 408] on icon at bounding box center [183, 409] width 7 height 7
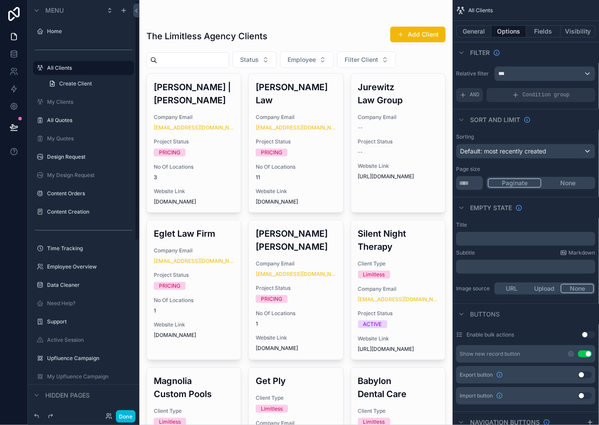
click at [66, 118] on label "All Quotes" at bounding box center [88, 120] width 82 height 7
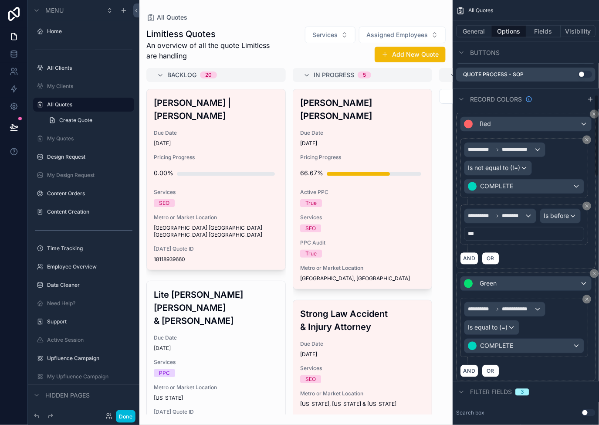
scroll to position [490, 0]
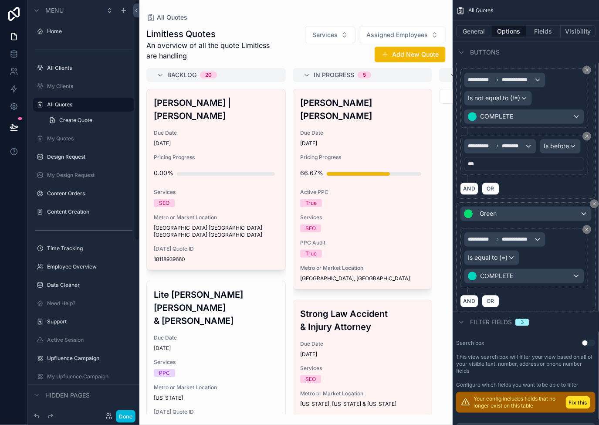
drag, startPoint x: 71, startPoint y: 156, endPoint x: 96, endPoint y: 180, distance: 34.8
click at [71, 156] on label "Design Request" at bounding box center [88, 156] width 82 height 7
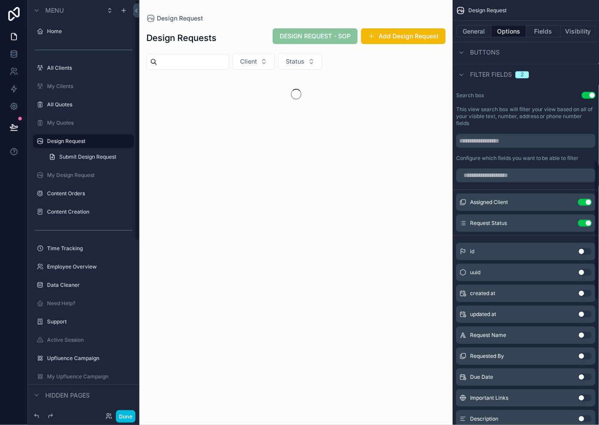
click at [574, 32] on button "Visibility" at bounding box center [578, 31] width 35 height 12
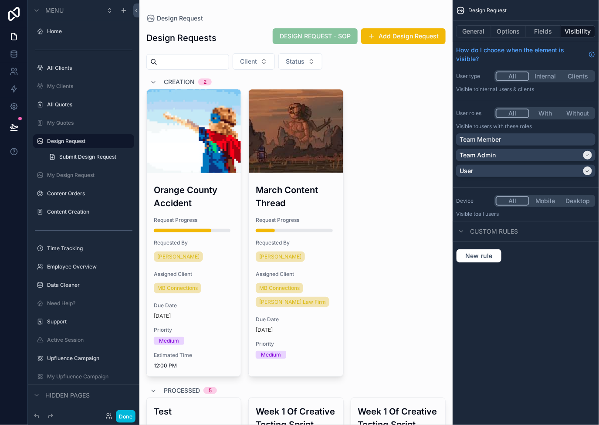
click at [77, 174] on label "My Design Request" at bounding box center [88, 175] width 82 height 7
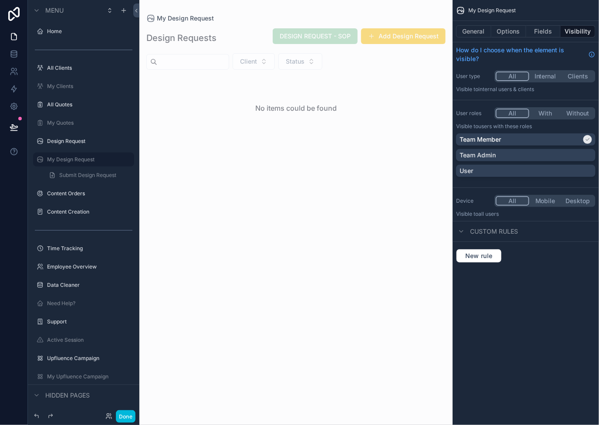
click at [102, 174] on span "Submit Design Request" at bounding box center [87, 175] width 57 height 7
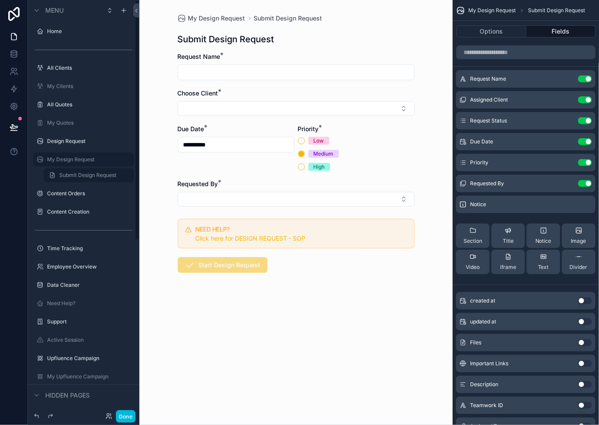
click at [104, 157] on label "My Design Request" at bounding box center [88, 159] width 82 height 7
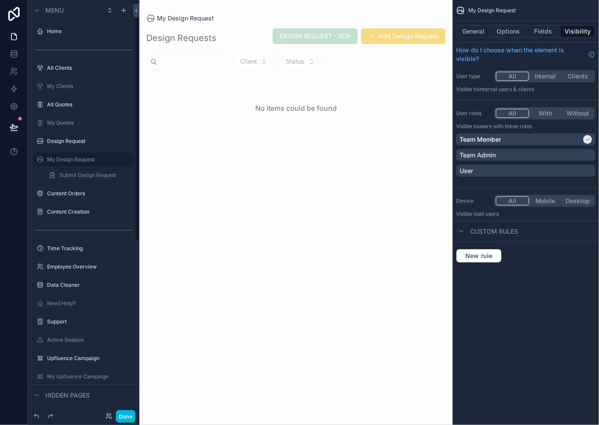
click at [0, 0] on icon "scrollable content" at bounding box center [0, 0] width 0 height 0
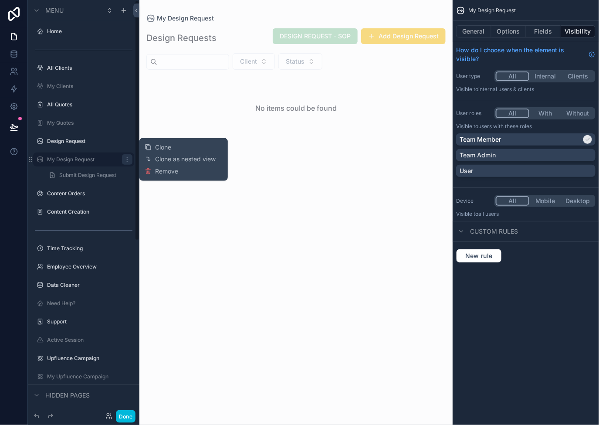
click at [156, 168] on span "Remove" at bounding box center [166, 171] width 23 height 9
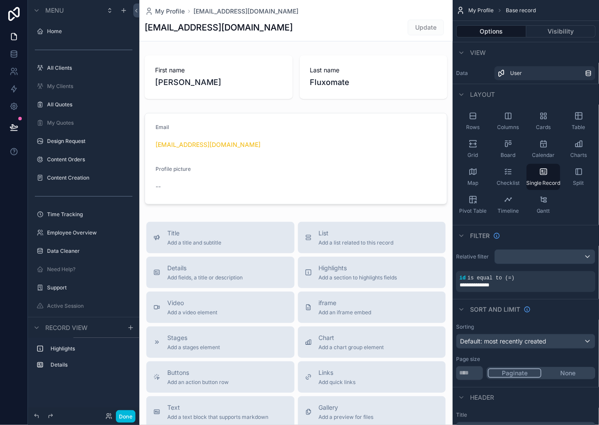
click at [0, 0] on icon "scrollable content" at bounding box center [0, 0] width 0 height 0
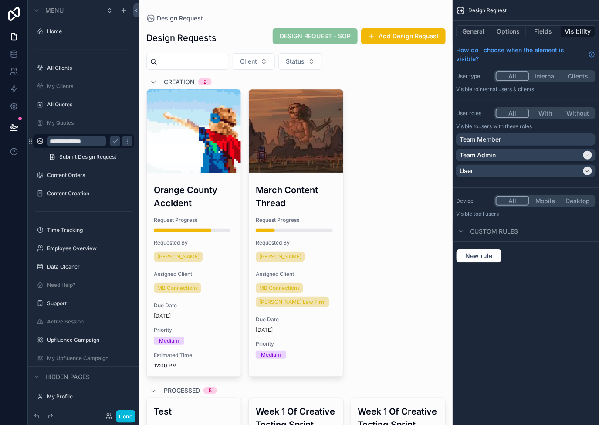
drag, startPoint x: 114, startPoint y: 139, endPoint x: 121, endPoint y: 139, distance: 7.0
click at [114, 139] on icon "scrollable content" at bounding box center [115, 141] width 7 height 7
click at [0, 0] on icon "scrollable content" at bounding box center [0, 0] width 0 height 0
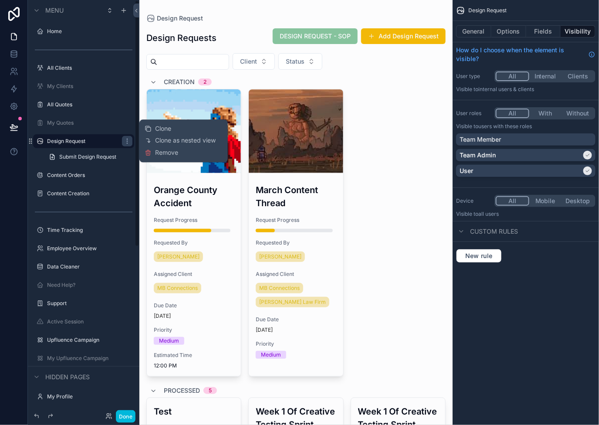
click at [161, 126] on span "Clone" at bounding box center [163, 128] width 16 height 9
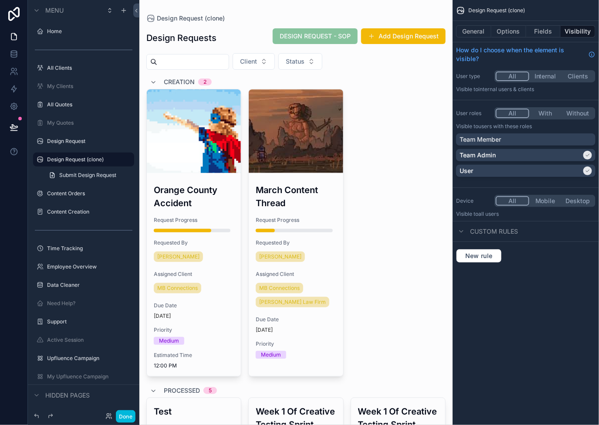
click at [0, 0] on icon "scrollable content" at bounding box center [0, 0] width 0 height 0
click at [94, 158] on input "**********" at bounding box center [76, 159] width 59 height 10
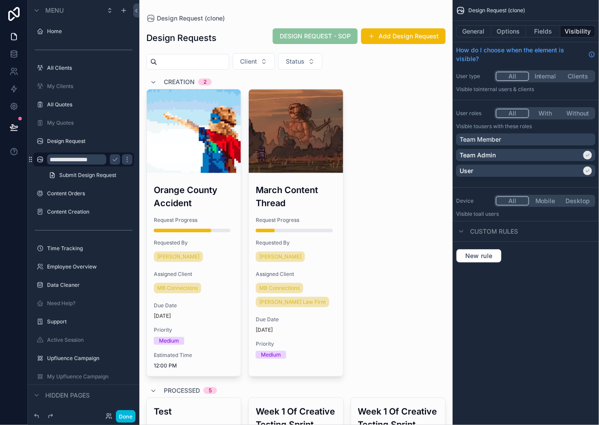
scroll to position [0, 1]
type input "**********"
click at [114, 161] on icon "scrollable content" at bounding box center [115, 159] width 7 height 7
click at [107, 413] on icon at bounding box center [108, 415] width 7 height 7
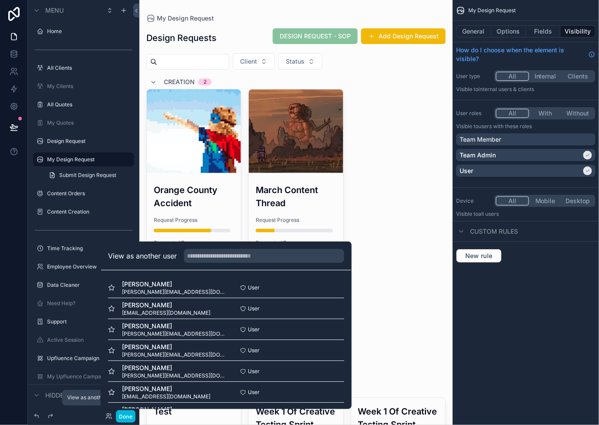
click at [107, 413] on icon at bounding box center [108, 415] width 7 height 7
click at [565, 309] on div "My Design Request General Options Fields Visibility How do I choose when the el…" at bounding box center [526, 212] width 146 height 425
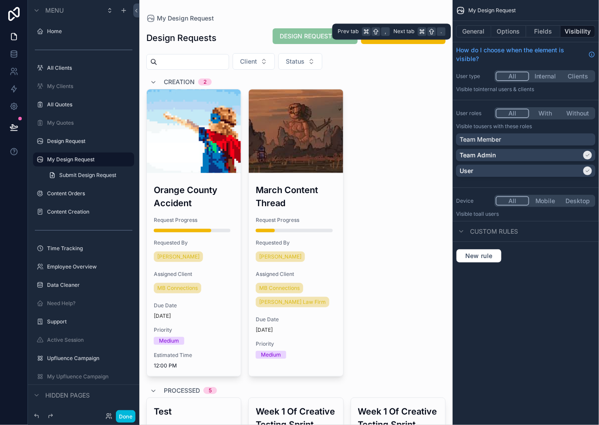
click at [508, 28] on button "Options" at bounding box center [508, 31] width 35 height 12
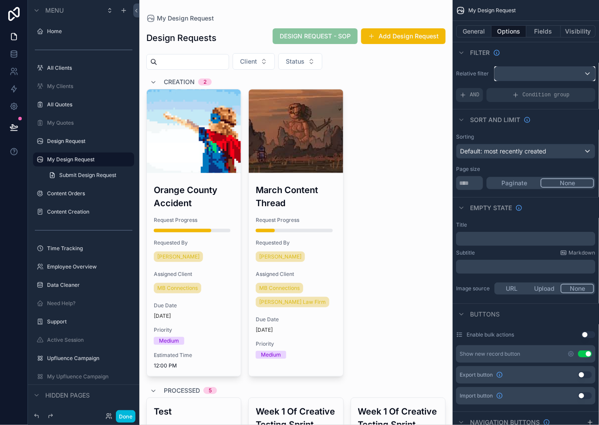
click at [552, 77] on div "scrollable content" at bounding box center [545, 74] width 100 height 14
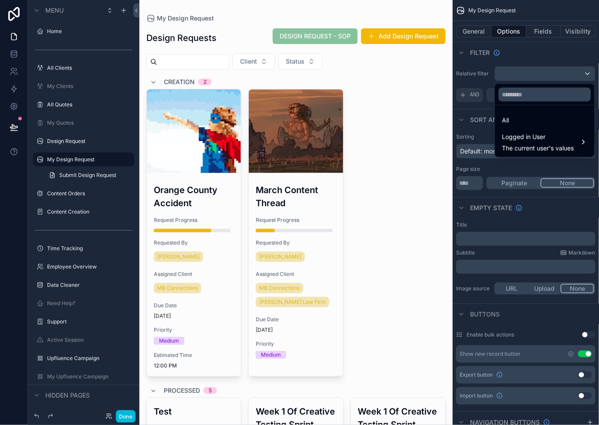
drag, startPoint x: 533, startPoint y: 134, endPoint x: 497, endPoint y: 127, distance: 36.8
click at [533, 134] on span "Logged in User" at bounding box center [538, 137] width 72 height 10
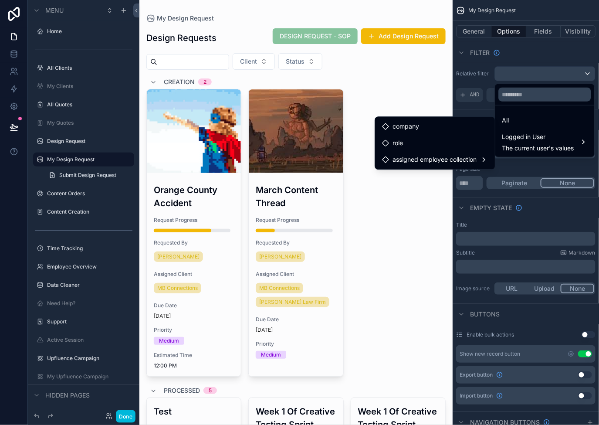
click at [466, 164] on span "assigned employee collection" at bounding box center [434, 159] width 84 height 10
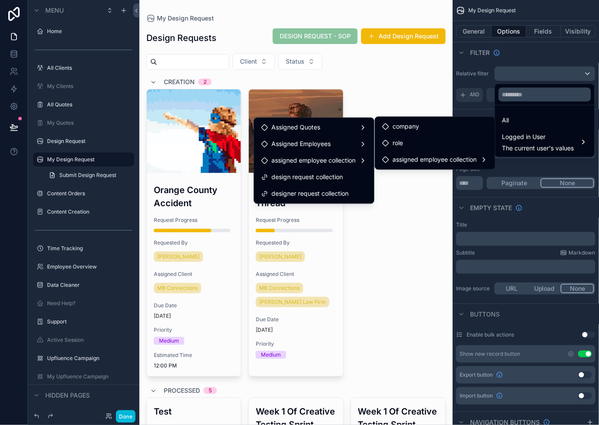
click at [348, 172] on div "design request collection" at bounding box center [314, 177] width 106 height 10
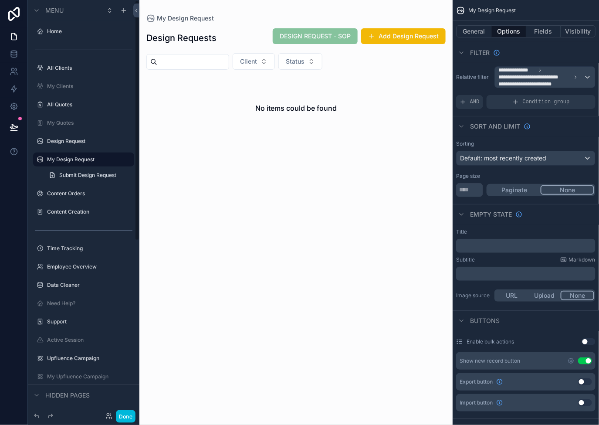
click at [126, 414] on button "Done" at bounding box center [126, 416] width 20 height 13
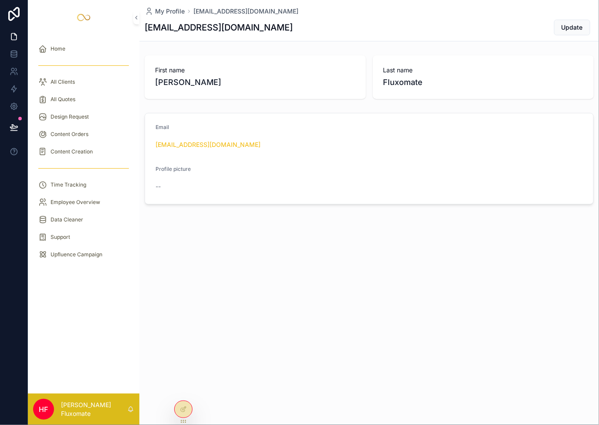
click at [84, 120] on span "Design Request" at bounding box center [70, 116] width 38 height 7
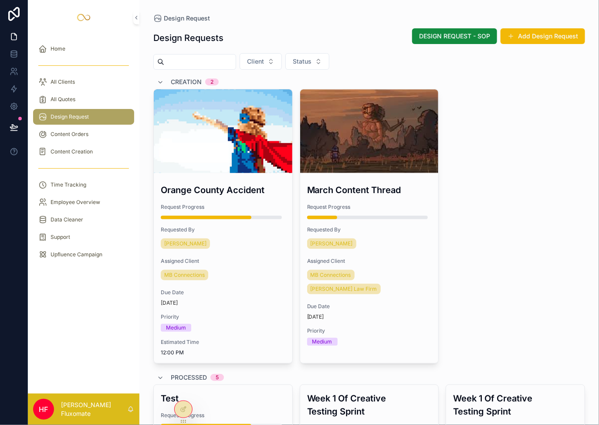
click at [80, 132] on span "Content Orders" at bounding box center [70, 134] width 38 height 7
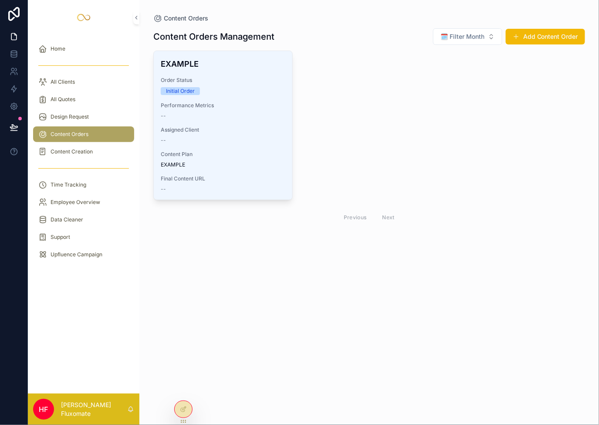
click at [187, 408] on div at bounding box center [183, 409] width 17 height 17
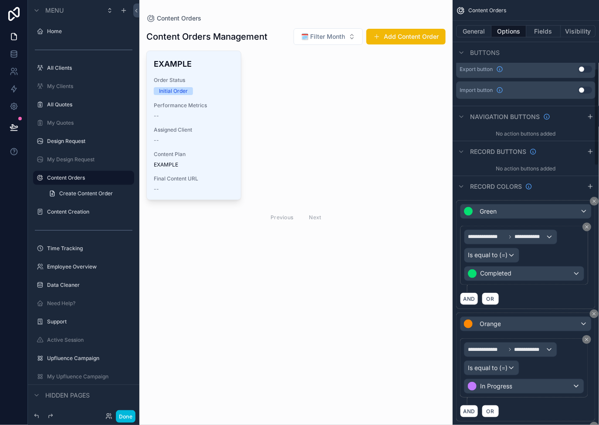
scroll to position [316, 0]
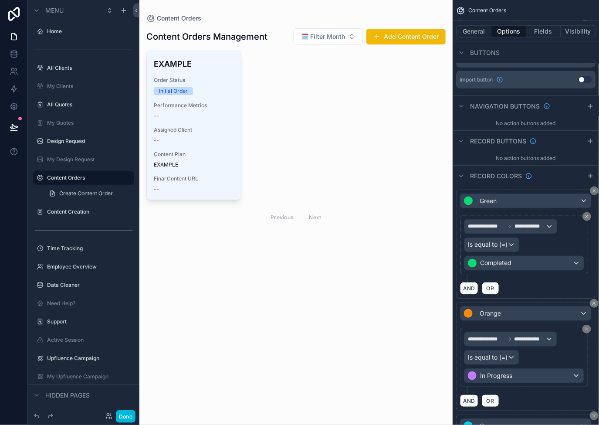
click at [74, 141] on label "Design Request" at bounding box center [88, 141] width 82 height 7
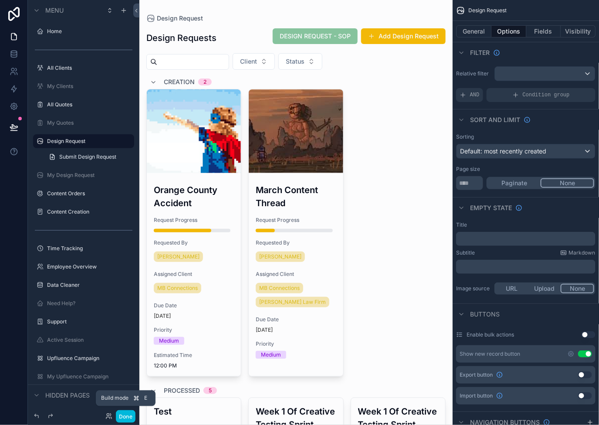
click at [126, 420] on button "Done" at bounding box center [126, 416] width 20 height 13
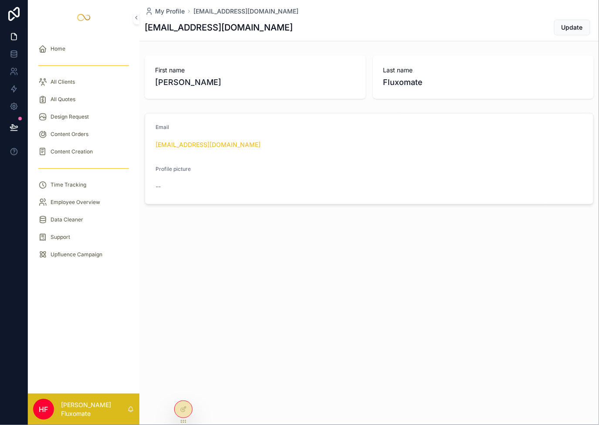
click at [183, 406] on icon at bounding box center [183, 409] width 7 height 7
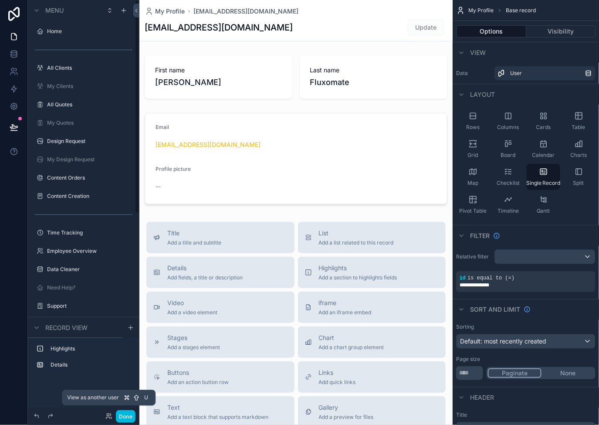
click at [108, 419] on icon at bounding box center [108, 415] width 7 height 7
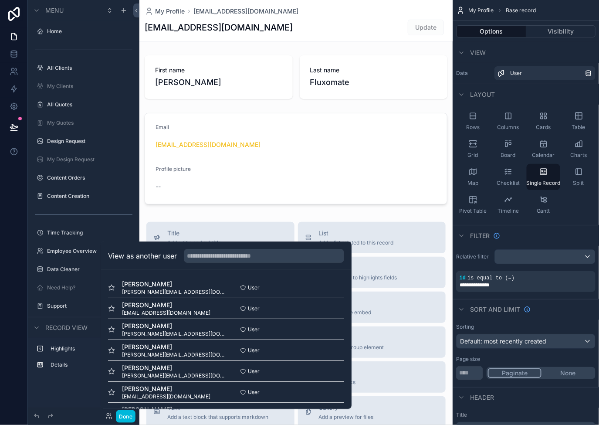
click at [0, 0] on button "Select" at bounding box center [0, 0] width 0 height 0
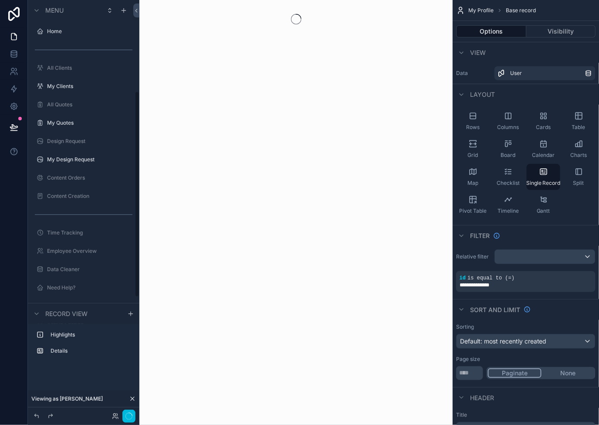
scroll to position [183, 0]
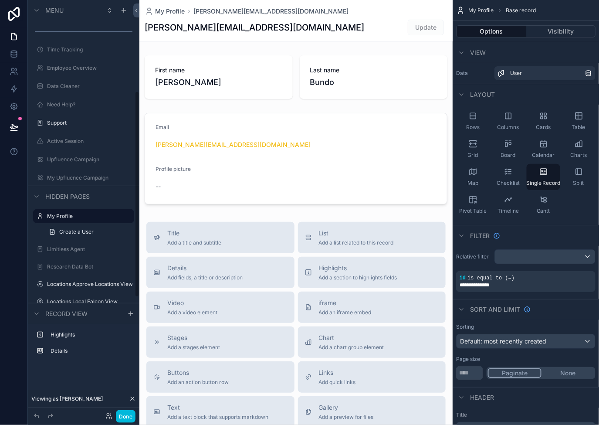
click at [122, 423] on div "Done" at bounding box center [84, 415] width 112 height 17
click at [122, 422] on button "Done" at bounding box center [126, 416] width 20 height 13
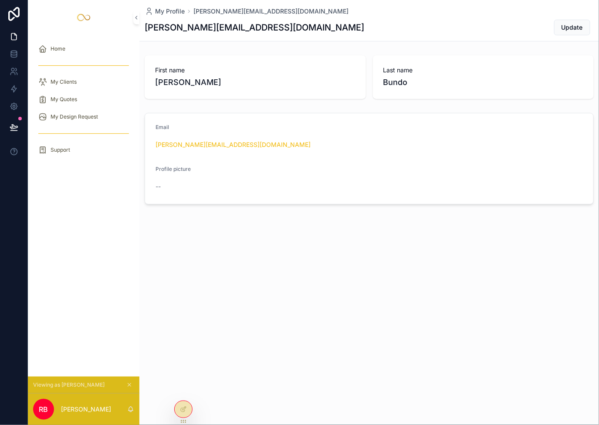
click at [86, 87] on div "My Clients" at bounding box center [83, 82] width 91 height 14
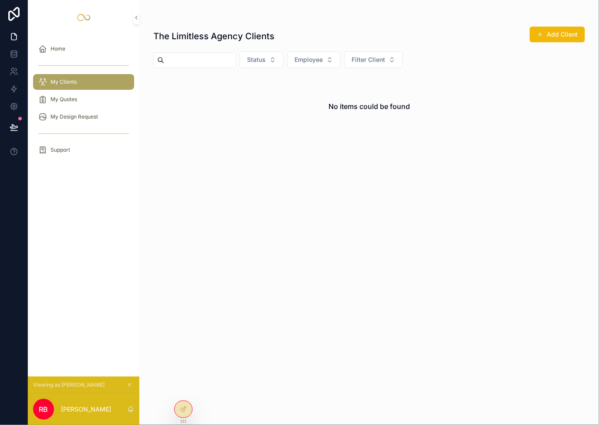
click at [88, 98] on div "My Quotes" at bounding box center [83, 99] width 91 height 14
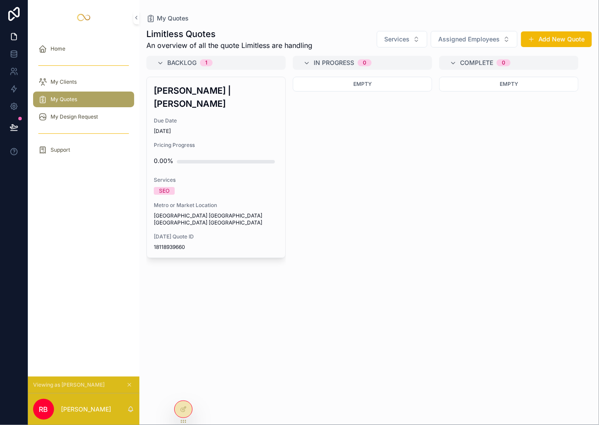
click at [92, 84] on div "My Clients" at bounding box center [83, 82] width 91 height 14
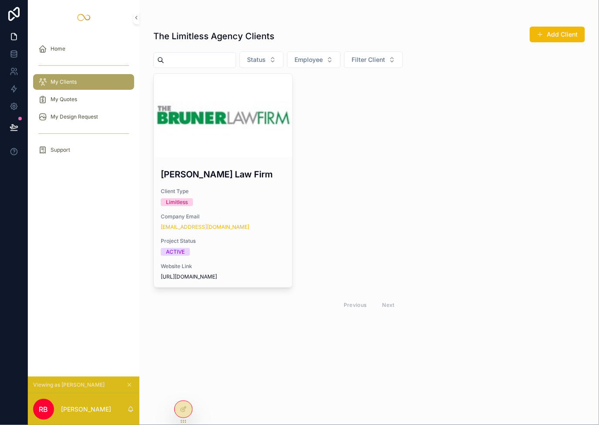
click at [105, 97] on div "My Quotes" at bounding box center [83, 99] width 91 height 14
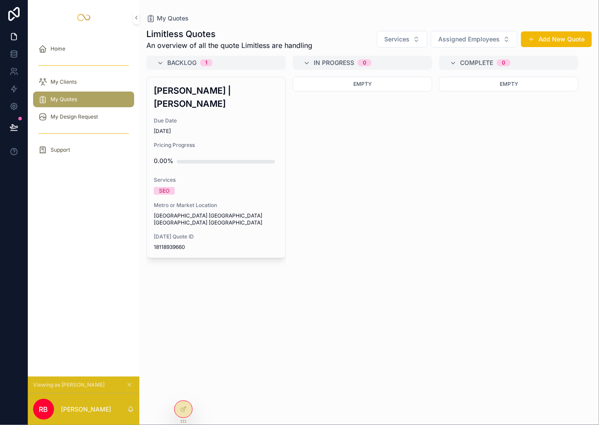
click at [99, 115] on div "My Design Request" at bounding box center [83, 117] width 91 height 14
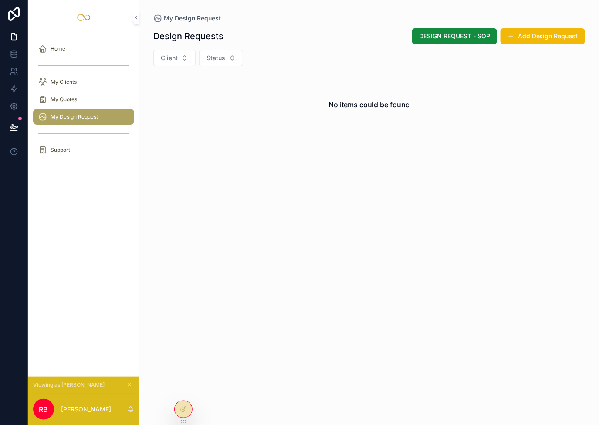
click at [182, 412] on icon at bounding box center [183, 409] width 7 height 7
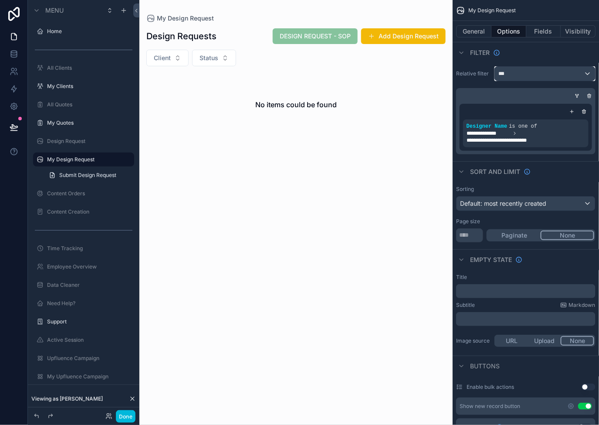
click at [549, 71] on div "***" at bounding box center [545, 74] width 100 height 14
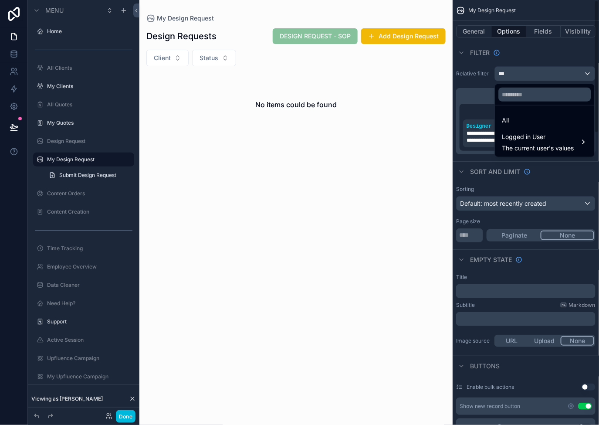
click at [542, 121] on div "All" at bounding box center [544, 120] width 85 height 10
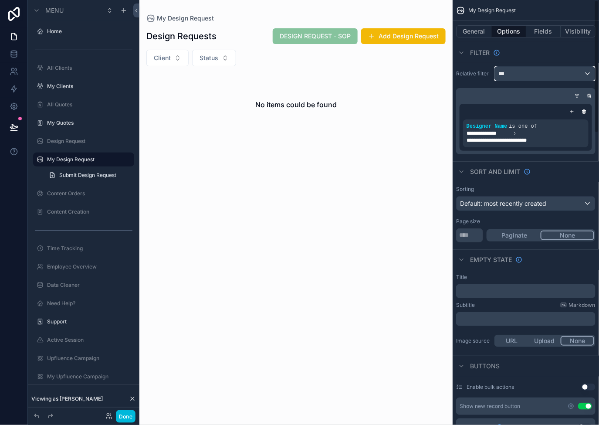
click at [557, 68] on div "***" at bounding box center [545, 74] width 100 height 14
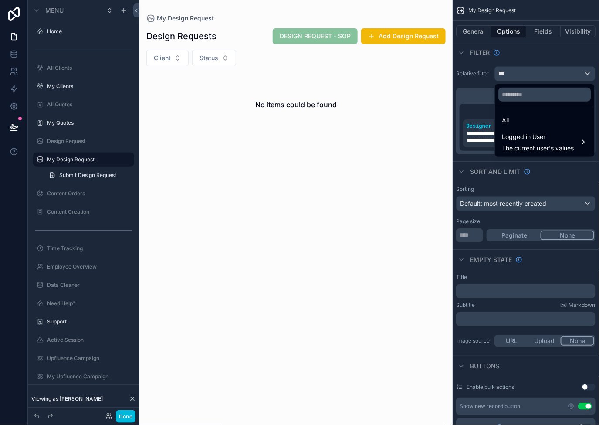
click at [541, 139] on span "Logged in User" at bounding box center [538, 137] width 72 height 10
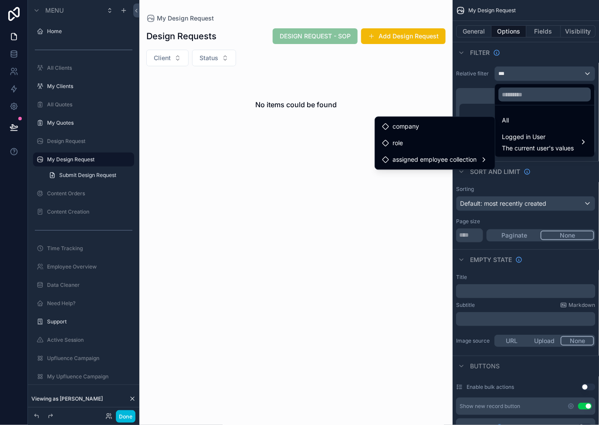
click at [463, 160] on span "assigned employee collection" at bounding box center [434, 159] width 84 height 10
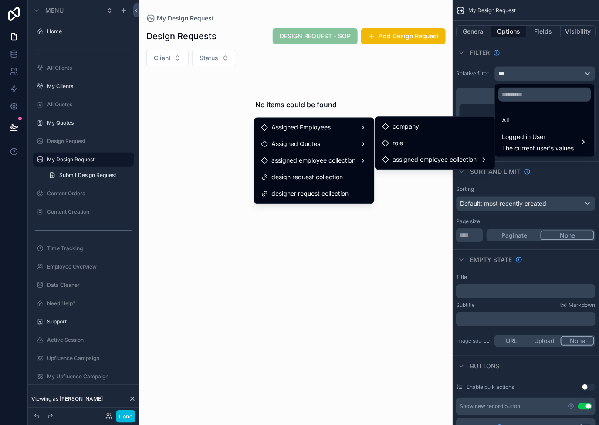
click at [340, 173] on span "design request collection" at bounding box center [306, 177] width 71 height 10
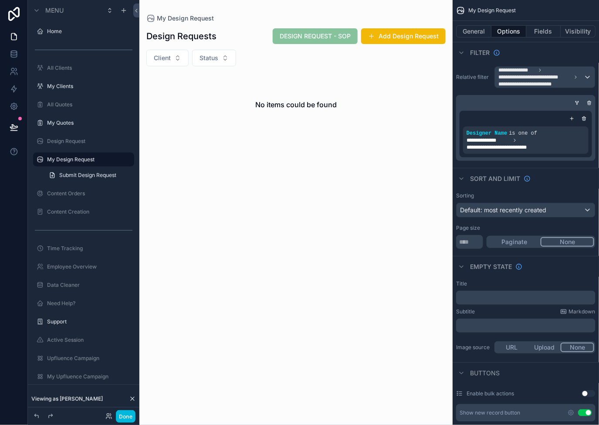
click at [583, 121] on icon "scrollable content" at bounding box center [584, 118] width 5 height 5
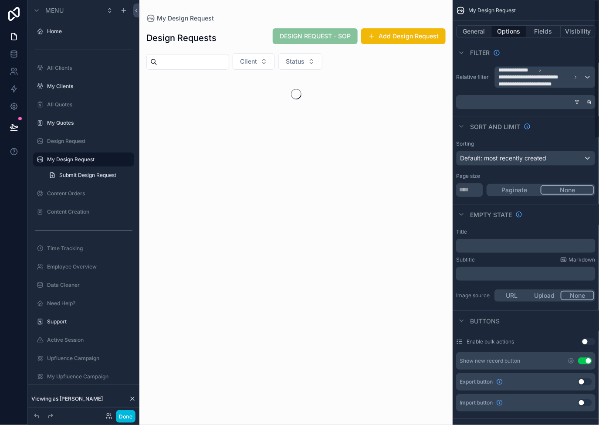
click at [590, 105] on div "scrollable content" at bounding box center [589, 102] width 9 height 9
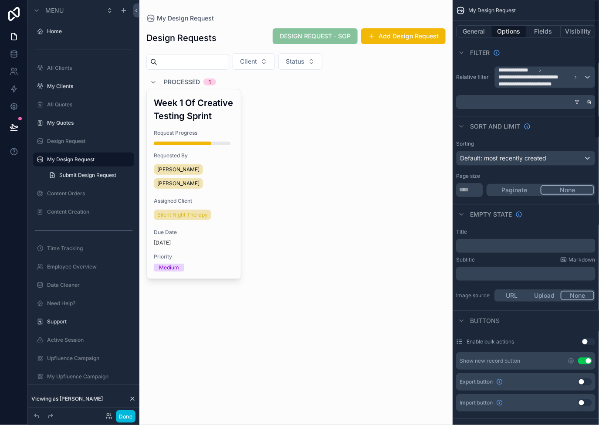
click at [589, 100] on icon "scrollable content" at bounding box center [589, 100] width 1 height 1
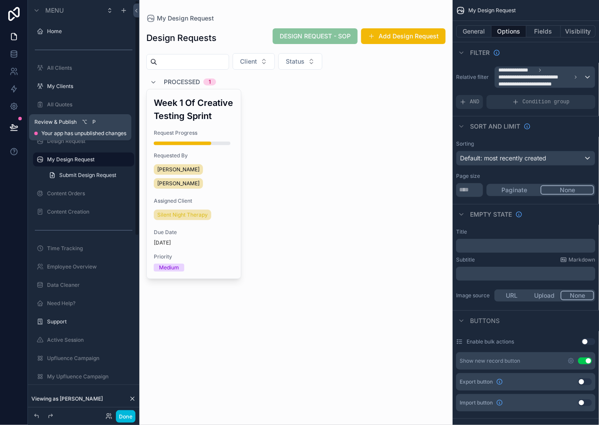
click at [16, 129] on icon at bounding box center [14, 127] width 9 height 9
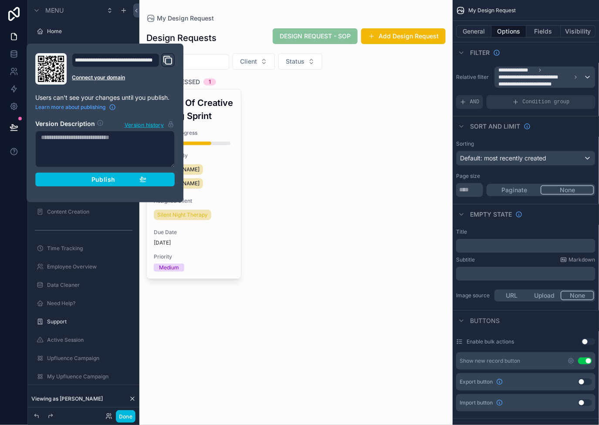
click at [123, 183] on button "Publish" at bounding box center [104, 179] width 139 height 14
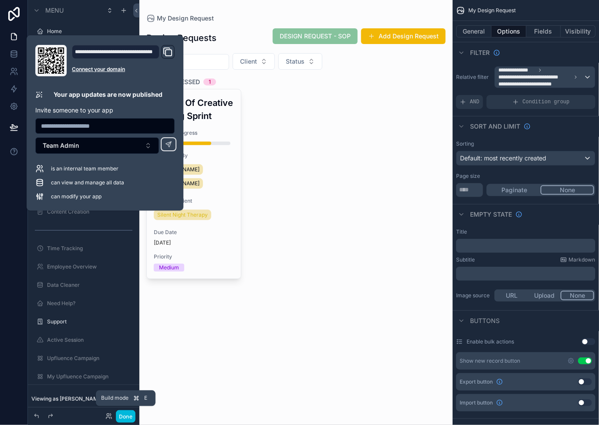
click at [130, 415] on button "Done" at bounding box center [126, 416] width 20 height 13
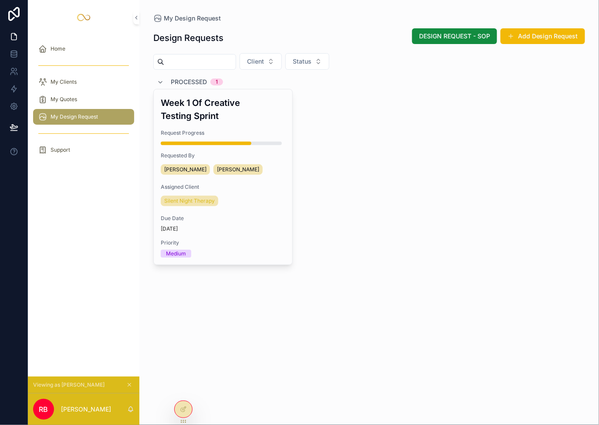
click at [79, 82] on div "My Clients" at bounding box center [83, 82] width 91 height 14
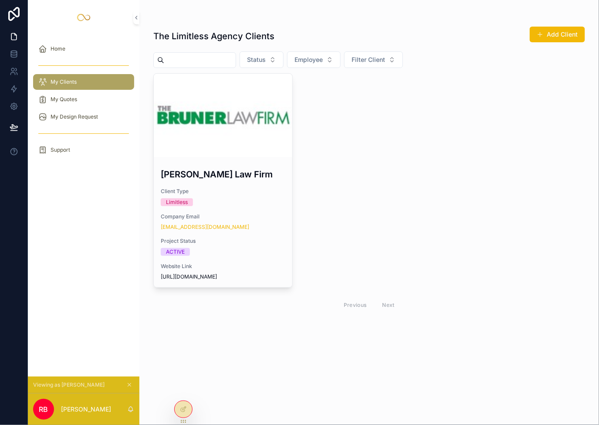
drag, startPoint x: 85, startPoint y: 117, endPoint x: 82, endPoint y: 113, distance: 4.5
click at [85, 117] on span "My Design Request" at bounding box center [74, 116] width 47 height 7
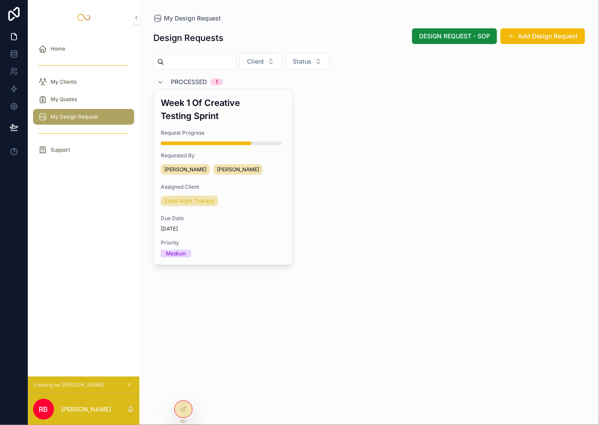
click at [77, 102] on span "My Quotes" at bounding box center [64, 99] width 27 height 7
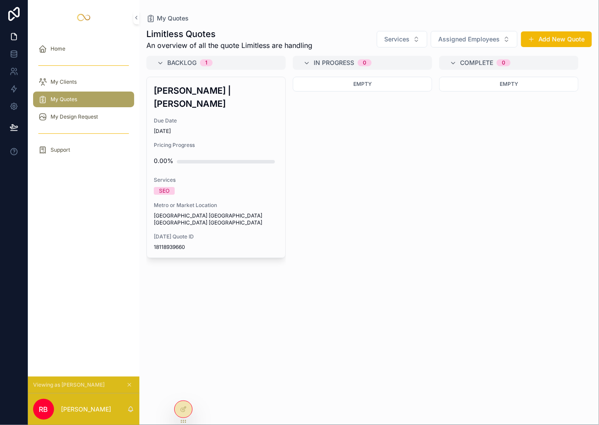
click at [86, 81] on div "My Clients" at bounding box center [83, 82] width 91 height 14
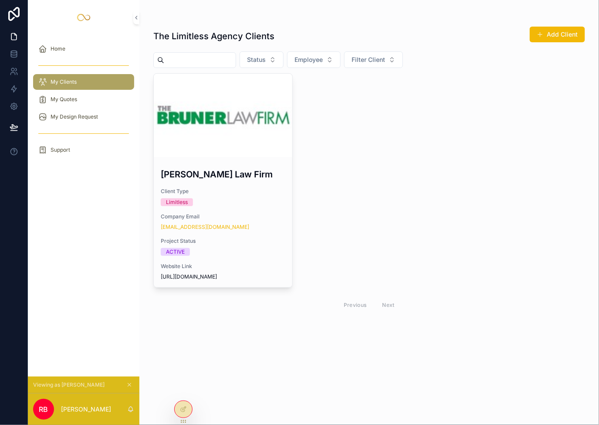
click at [88, 107] on div "My Quotes" at bounding box center [84, 99] width 112 height 17
click at [78, 100] on div "My Quotes" at bounding box center [83, 99] width 91 height 14
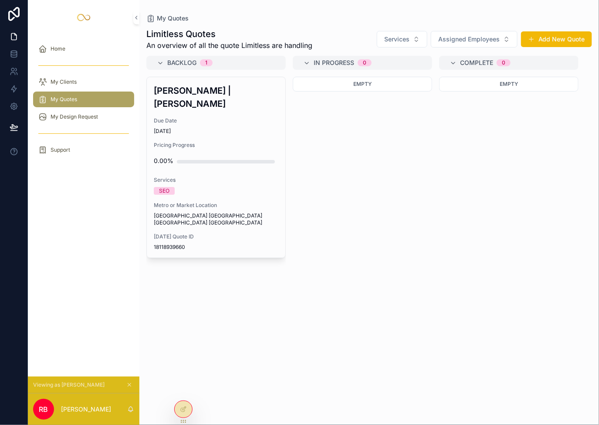
drag, startPoint x: 83, startPoint y: 114, endPoint x: 91, endPoint y: 66, distance: 48.7
click at [83, 114] on span "My Design Request" at bounding box center [74, 116] width 47 height 7
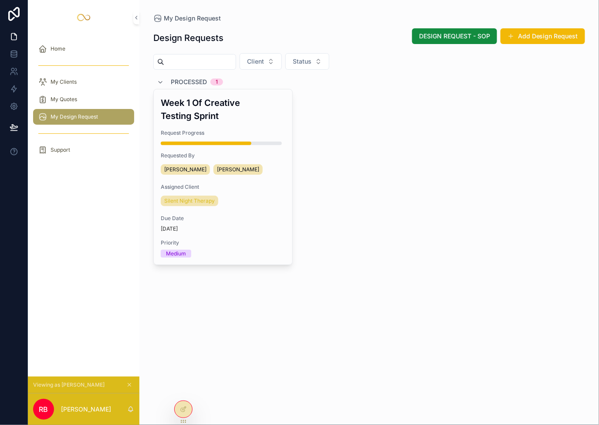
click at [271, 67] on button "Client" at bounding box center [261, 61] width 42 height 17
click at [460, 160] on div "Week 1 Of Creative Testing Sprint Request Progress Requested By [PERSON_NAME] A…" at bounding box center [369, 177] width 432 height 176
click at [72, 102] on span "My Quotes" at bounding box center [64, 99] width 27 height 7
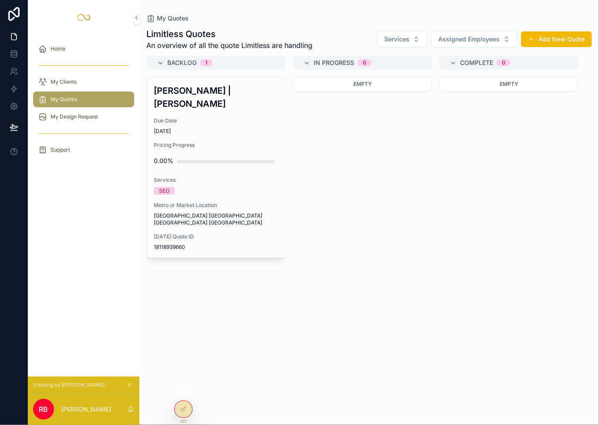
click at [88, 79] on div "My Clients" at bounding box center [83, 82] width 91 height 14
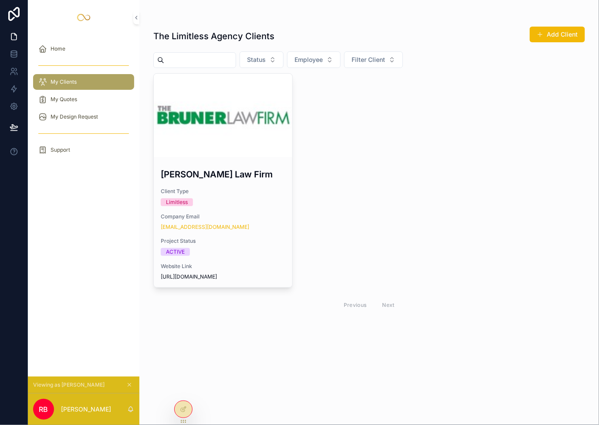
click at [93, 95] on div "My Quotes" at bounding box center [83, 99] width 91 height 14
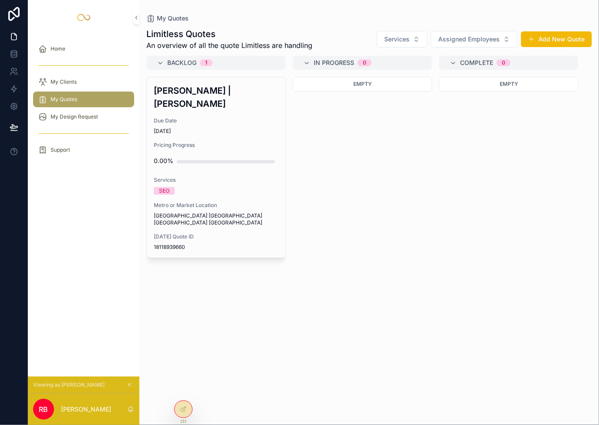
click at [186, 409] on icon at bounding box center [183, 409] width 7 height 7
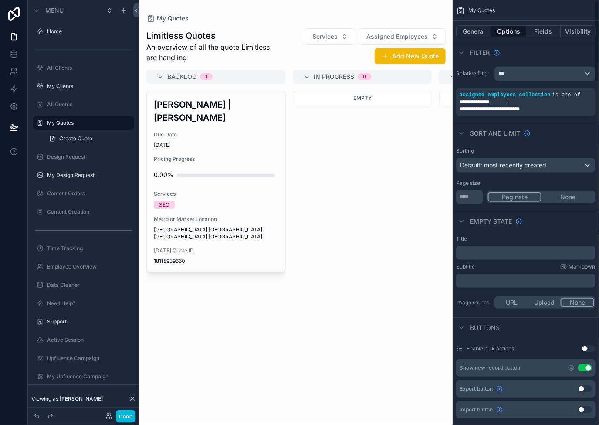
click at [547, 33] on button "Fields" at bounding box center [543, 31] width 35 height 12
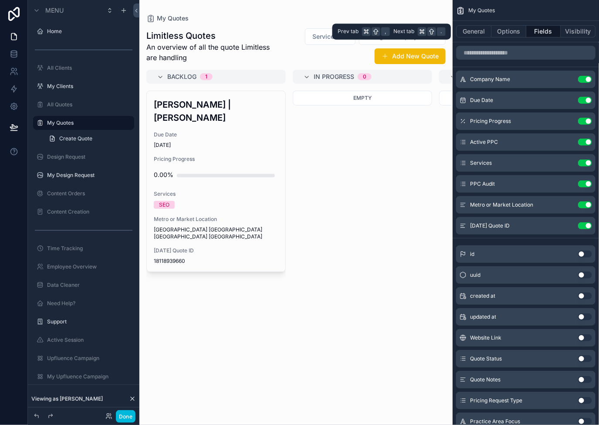
click at [497, 31] on button "Options" at bounding box center [508, 31] width 35 height 12
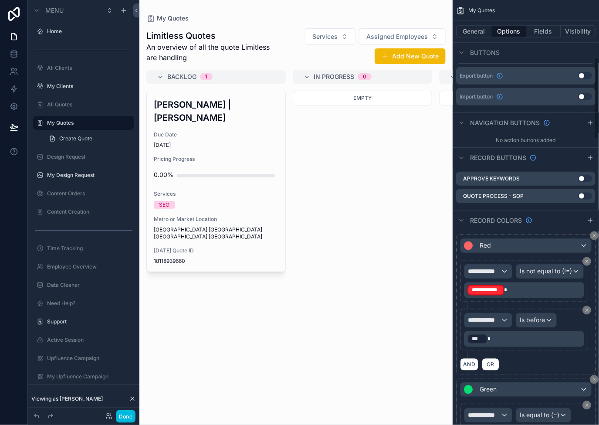
scroll to position [314, 0]
click at [499, 271] on span "**********" at bounding box center [484, 270] width 33 height 9
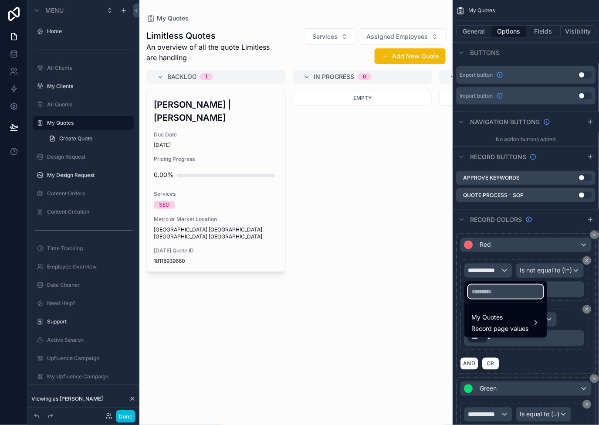
click at [515, 291] on input "text" at bounding box center [505, 291] width 75 height 14
type input "******"
click at [507, 319] on span "My Quotes" at bounding box center [500, 317] width 57 height 10
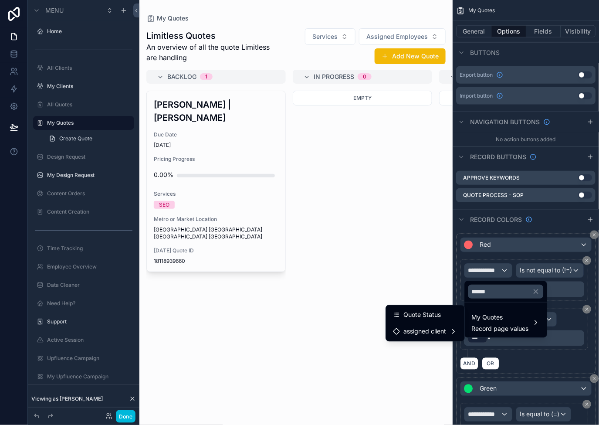
click at [440, 313] on div "Quote Status" at bounding box center [425, 315] width 64 height 10
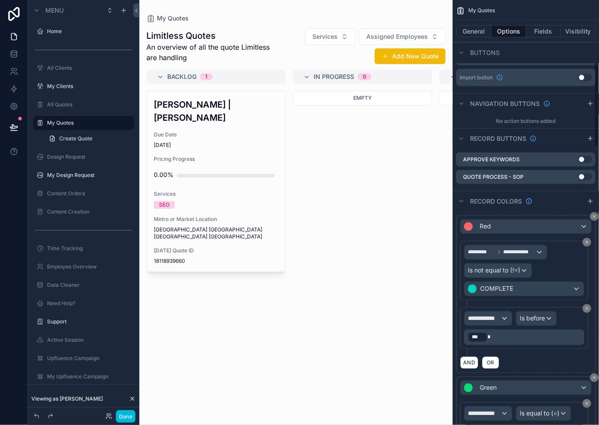
scroll to position [333, 0]
click at [494, 320] on span "**********" at bounding box center [484, 317] width 33 height 9
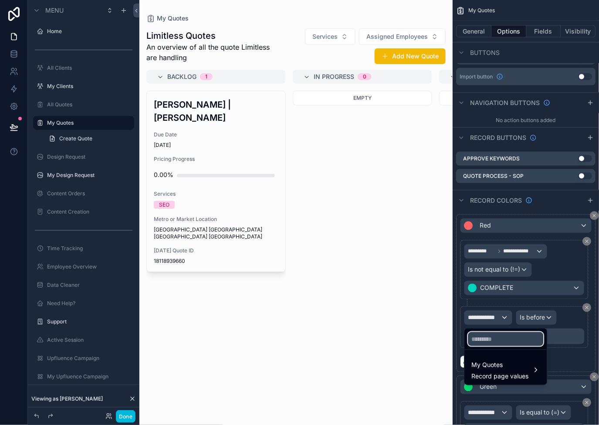
click at [494, 339] on input "text" at bounding box center [505, 339] width 75 height 14
type input "***"
click at [493, 358] on div "My Quotes Record page values" at bounding box center [506, 370] width 79 height 26
drag, startPoint x: 453, startPoint y: 365, endPoint x: 463, endPoint y: 365, distance: 9.6
click at [453, 365] on div "Due Date" at bounding box center [438, 371] width 47 height 16
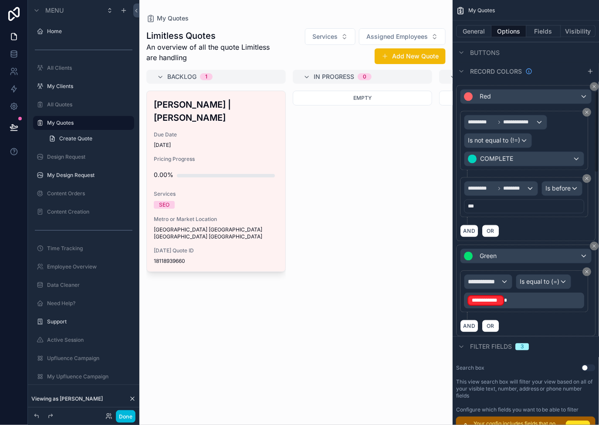
scroll to position [468, 0]
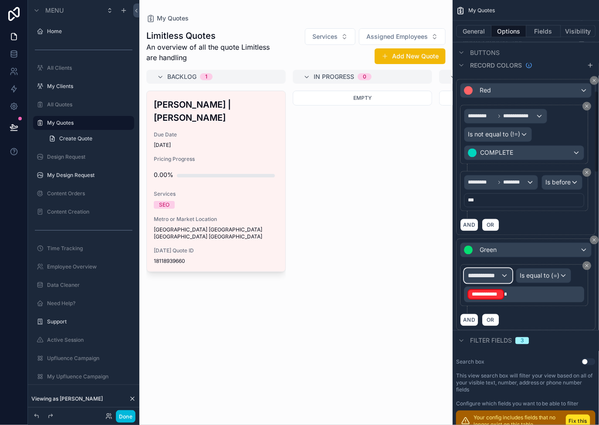
click at [491, 279] on span "**********" at bounding box center [484, 275] width 33 height 9
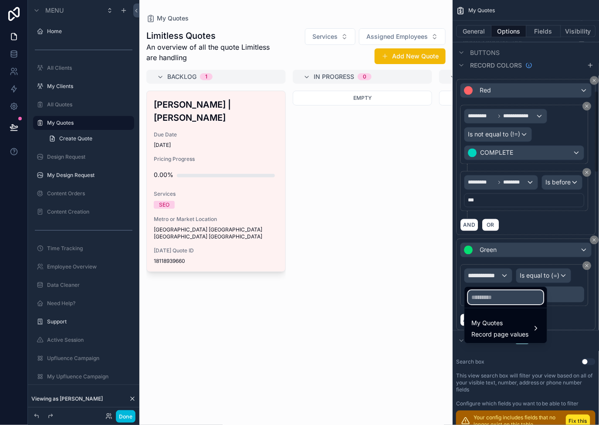
click at [492, 296] on input "text" at bounding box center [505, 297] width 75 height 14
type input "****"
click at [499, 323] on span "My Quotes" at bounding box center [500, 323] width 57 height 10
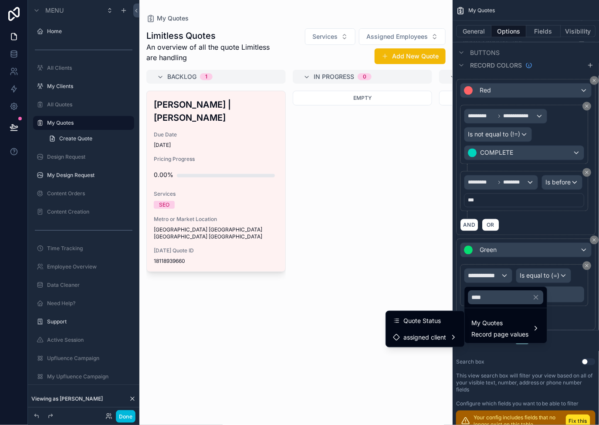
drag, startPoint x: 437, startPoint y: 321, endPoint x: 463, endPoint y: 315, distance: 26.3
click at [437, 321] on span "Quote Status" at bounding box center [421, 320] width 37 height 10
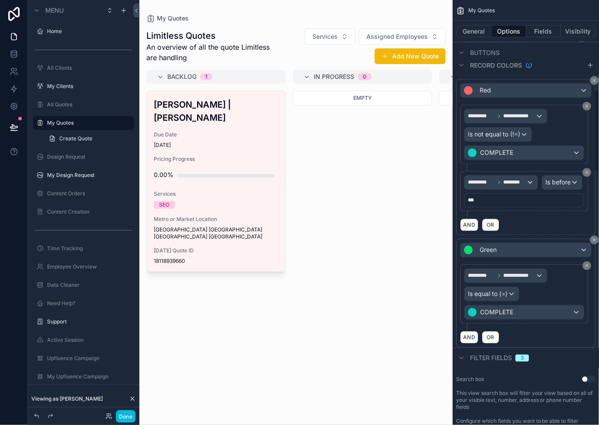
click at [126, 416] on button "Done" at bounding box center [126, 416] width 20 height 13
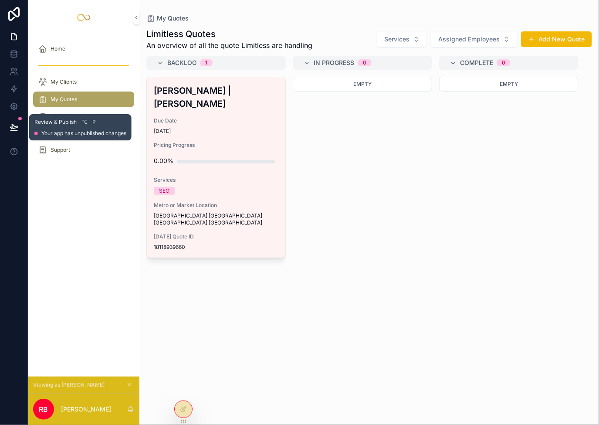
click at [12, 125] on icon at bounding box center [13, 127] width 7 height 4
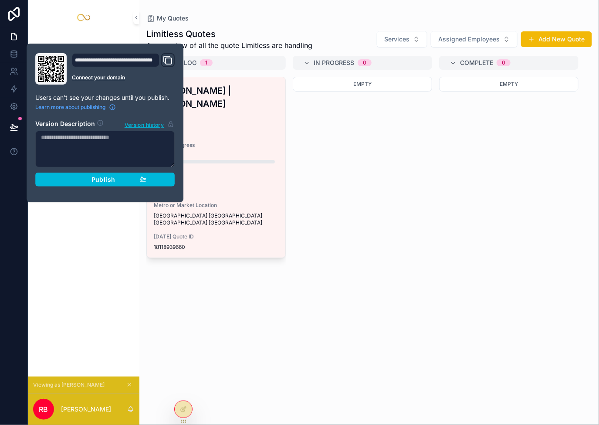
click at [141, 183] on div "Publish" at bounding box center [105, 180] width 83 height 8
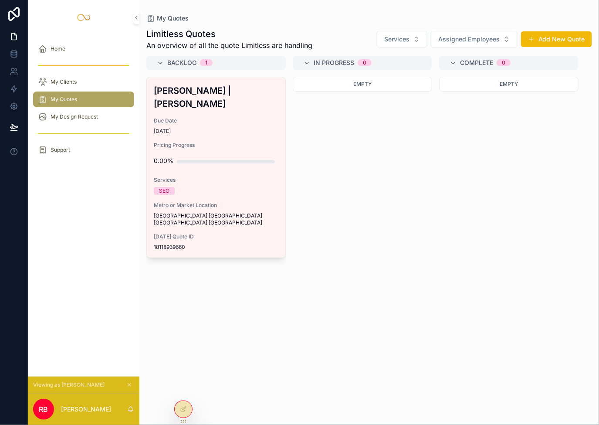
click at [228, 309] on div "[PERSON_NAME] | [PERSON_NAME] Due Date [DATE] Pricing Progress 0.00% Services S…" at bounding box center [215, 246] width 139 height 338
click at [91, 117] on span "My Design Request" at bounding box center [74, 116] width 47 height 7
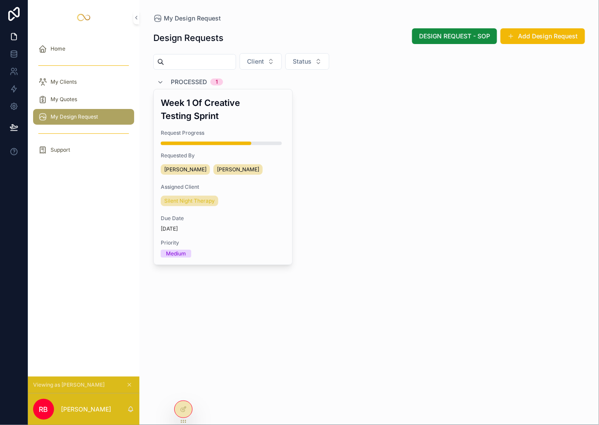
click at [182, 413] on div at bounding box center [183, 409] width 17 height 17
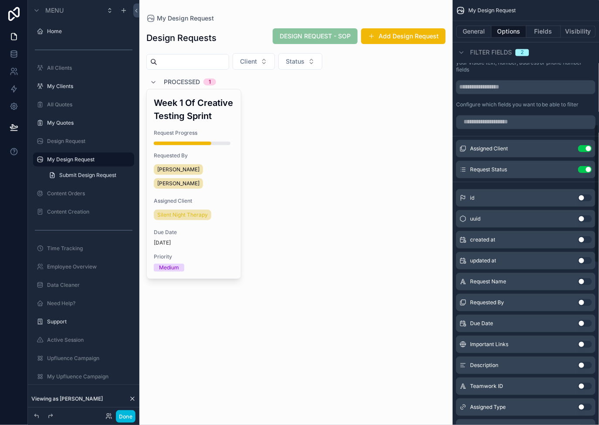
scroll to position [567, 0]
